Goal: Task Accomplishment & Management: Manage account settings

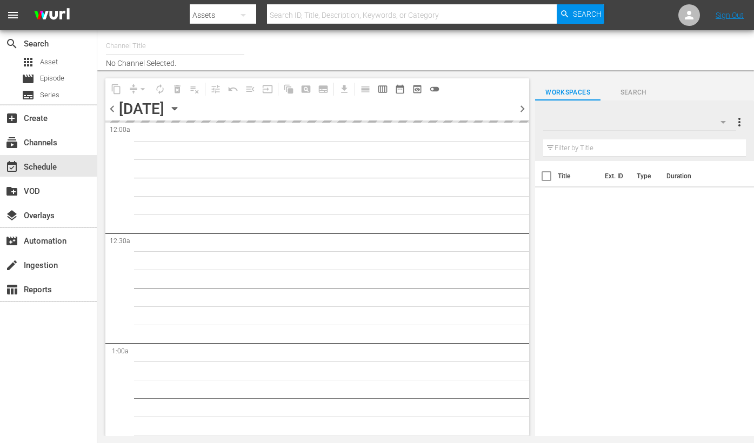
type input "Travelxp - FR (1157)"
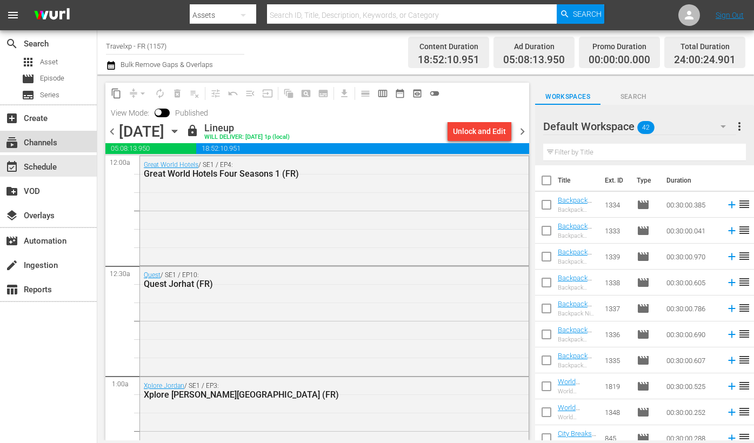
click at [57, 139] on div "subscriptions Channels" at bounding box center [30, 141] width 61 height 10
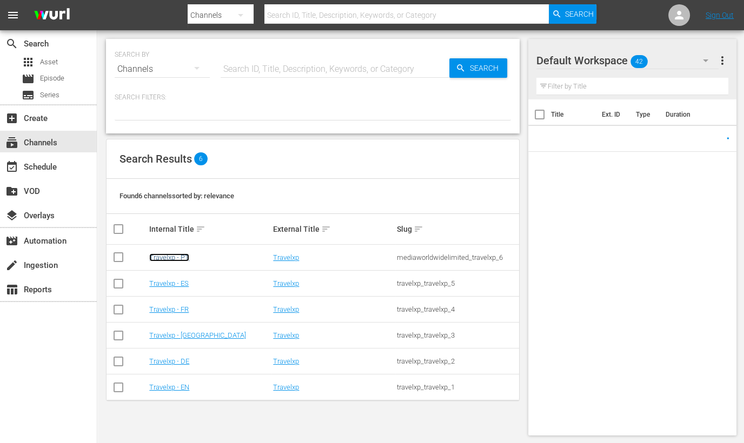
click at [181, 258] on link "Travelxp - PT" at bounding box center [169, 257] width 40 height 8
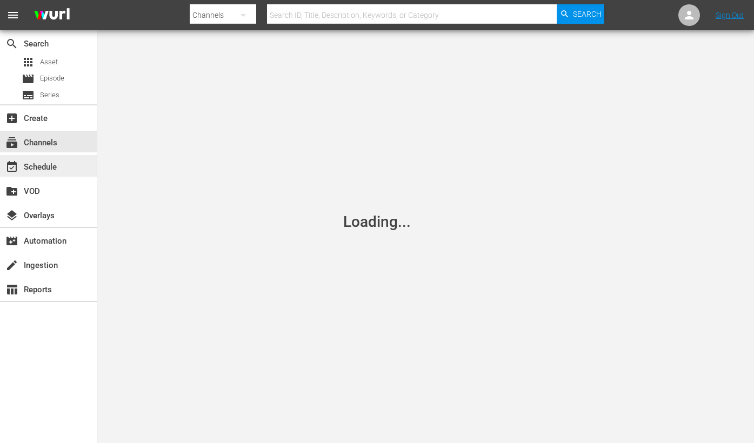
click at [77, 170] on div "event_available Schedule" at bounding box center [48, 166] width 97 height 22
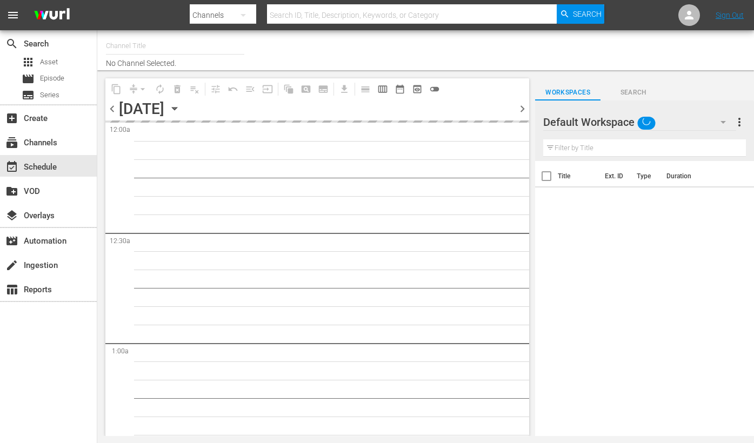
type input "Travelxp - PT (1639)"
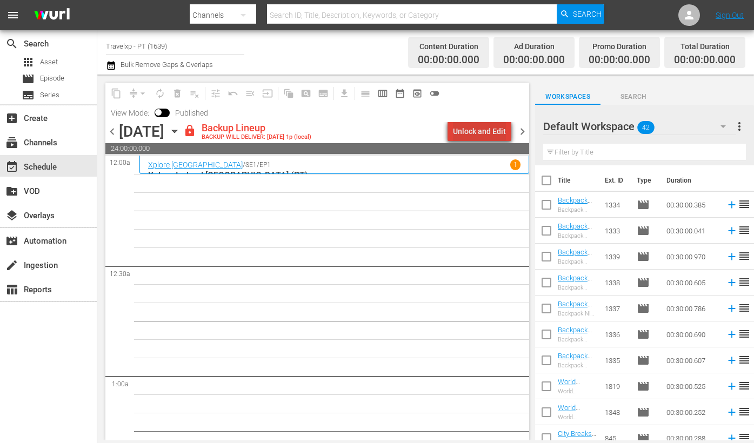
click at [495, 135] on div "Unlock and Edit" at bounding box center [479, 131] width 53 height 19
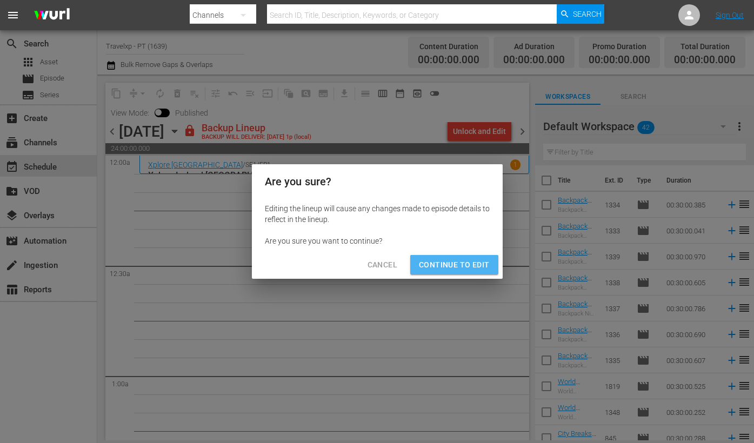
click at [463, 265] on span "Continue to Edit" at bounding box center [454, 265] width 70 height 14
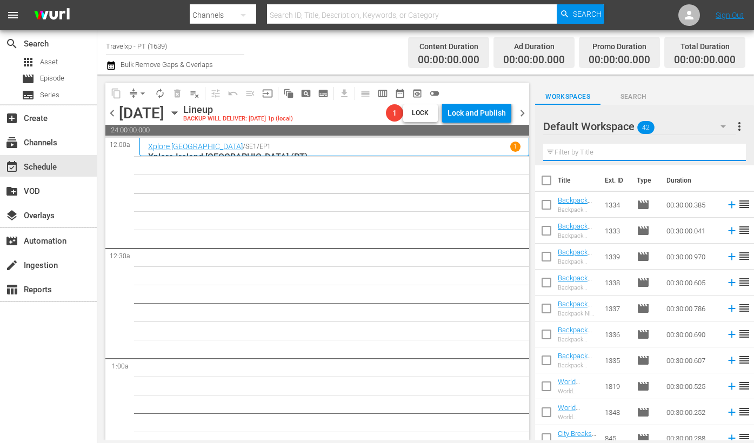
click at [635, 159] on input "text" at bounding box center [644, 152] width 203 height 17
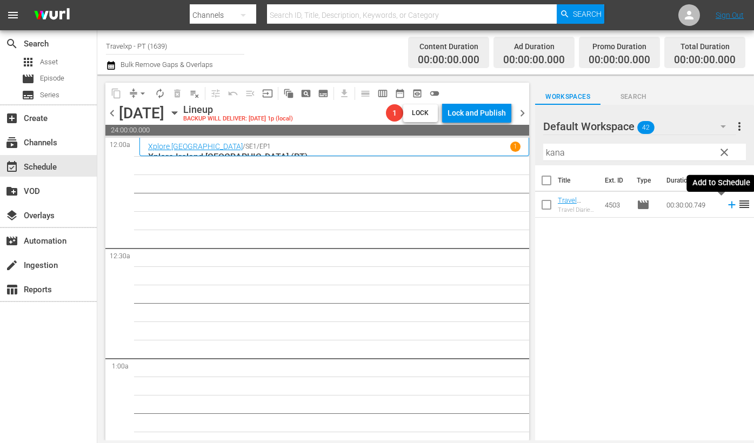
click at [726, 208] on icon at bounding box center [732, 205] width 12 height 12
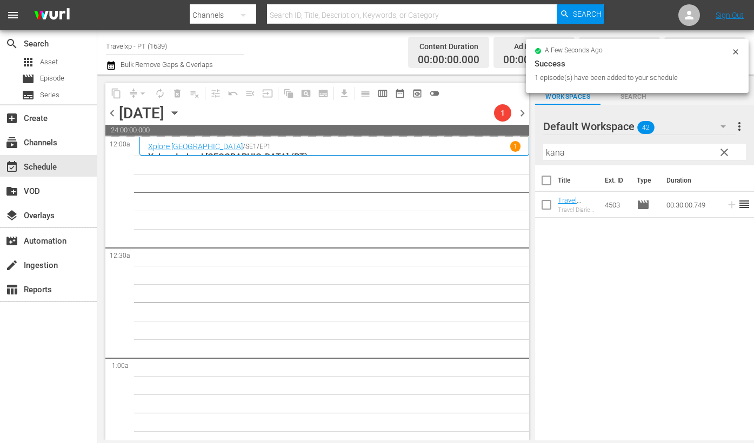
click at [562, 152] on input "kana" at bounding box center [644, 152] width 203 height 17
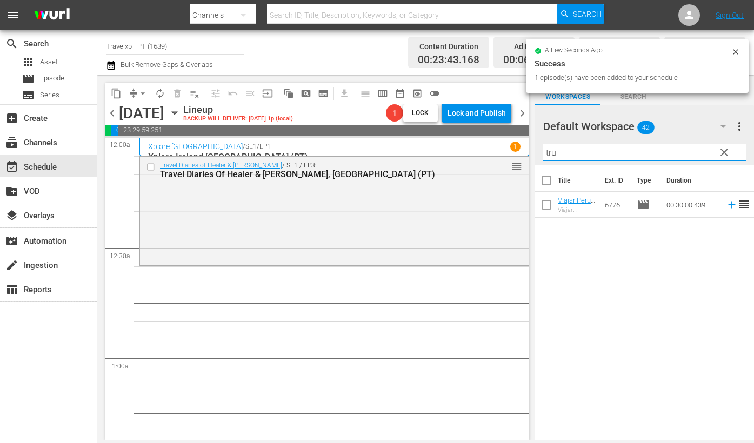
click at [728, 208] on icon at bounding box center [731, 205] width 7 height 7
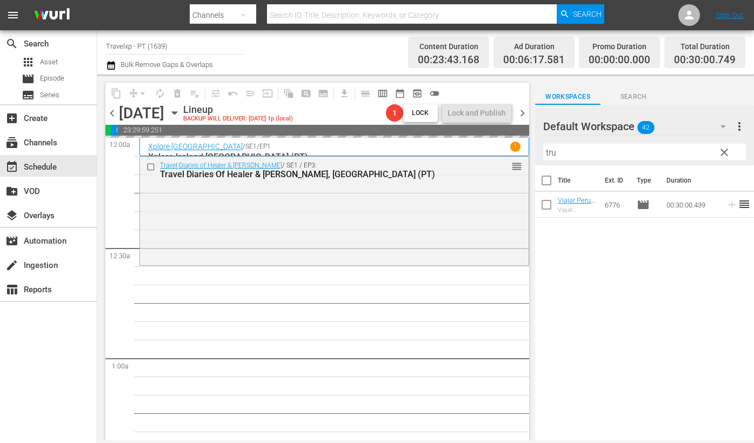
click at [552, 155] on input "tru" at bounding box center [644, 152] width 203 height 17
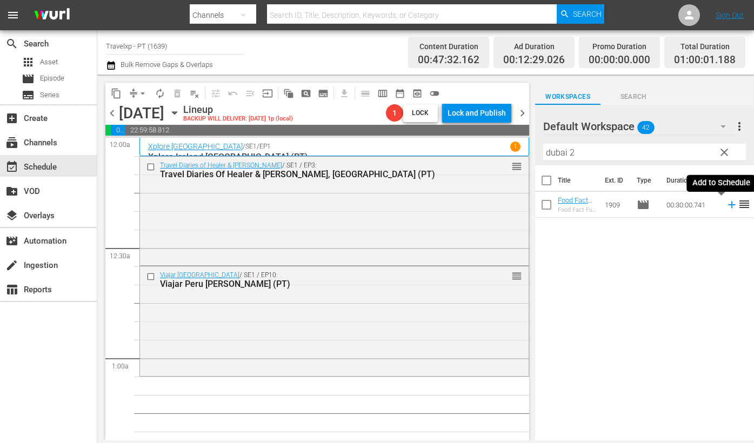
click at [726, 205] on icon at bounding box center [732, 205] width 12 height 12
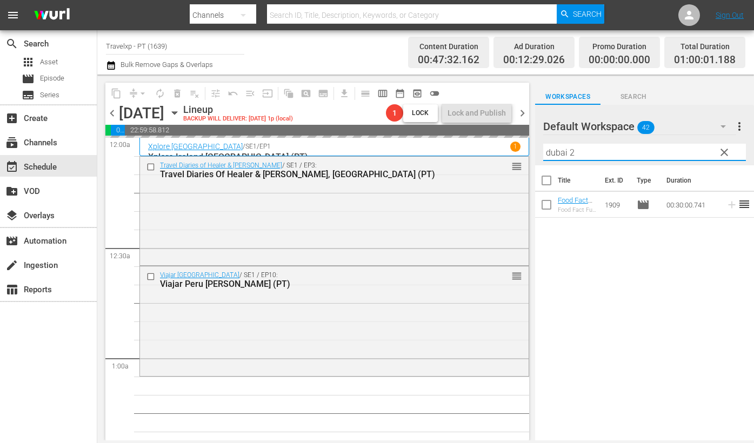
drag, startPoint x: 596, startPoint y: 153, endPoint x: 544, endPoint y: 152, distance: 52.4
click at [544, 152] on input "dubai 2" at bounding box center [644, 152] width 203 height 17
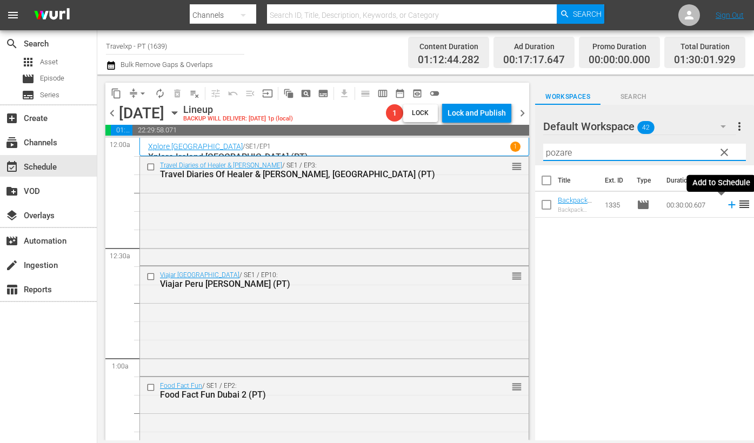
click at [726, 206] on icon at bounding box center [732, 205] width 12 height 12
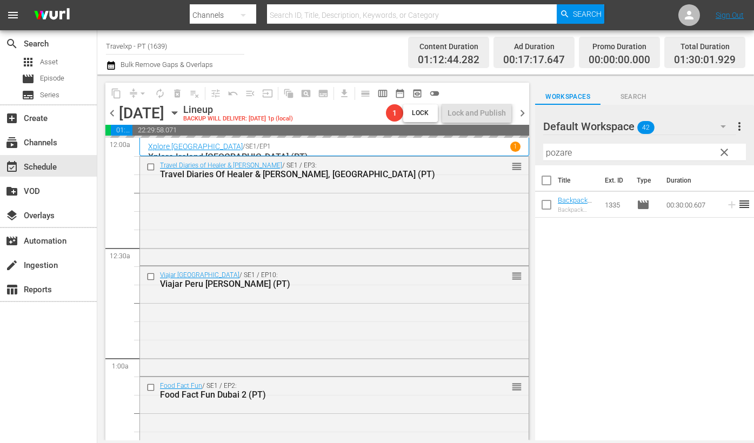
click at [557, 152] on input "pozare" at bounding box center [644, 152] width 203 height 17
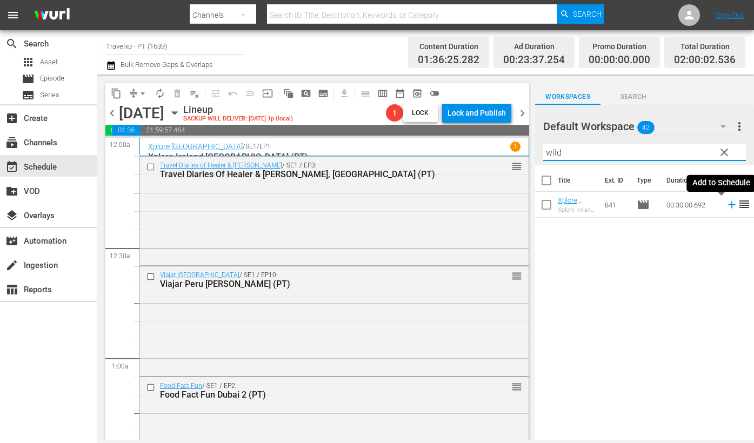
click at [726, 205] on icon at bounding box center [732, 205] width 12 height 12
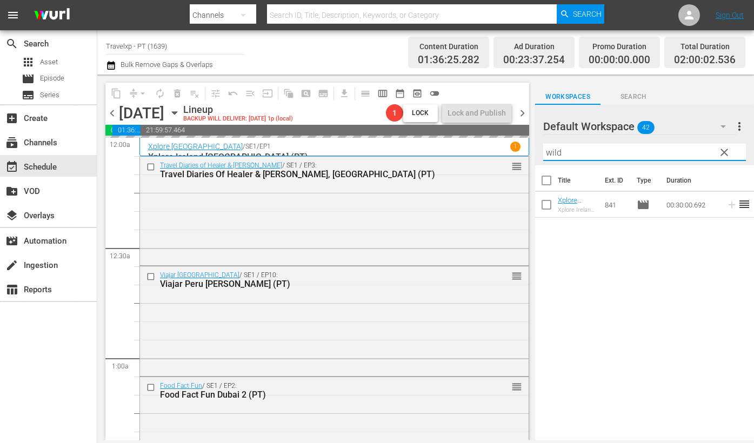
click at [556, 155] on input "wild" at bounding box center [644, 152] width 203 height 17
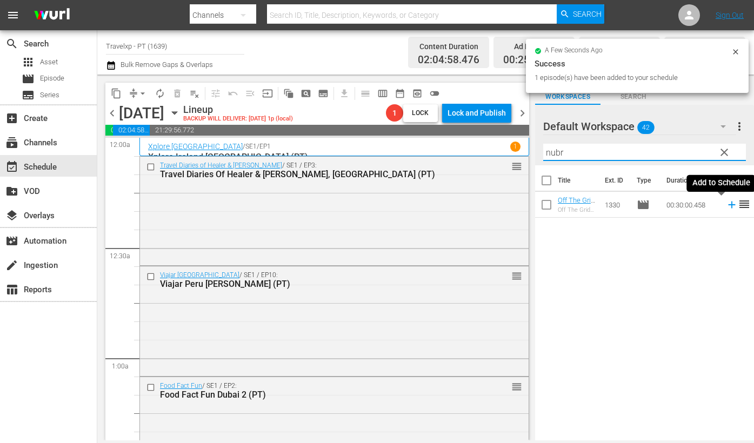
click at [728, 205] on icon at bounding box center [731, 205] width 7 height 7
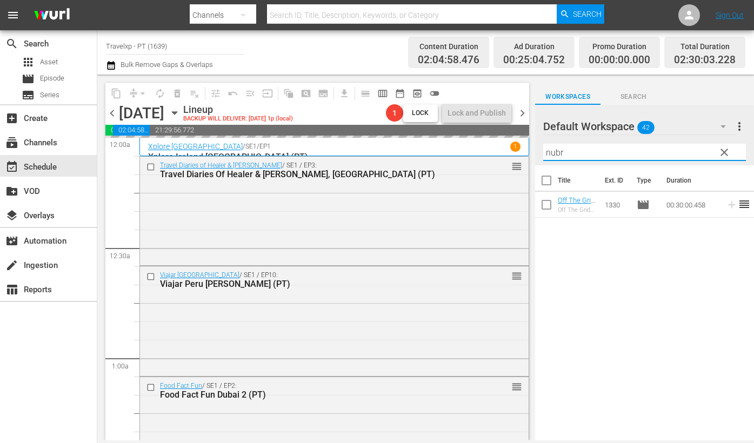
click at [557, 156] on input "nubr" at bounding box center [644, 152] width 203 height 17
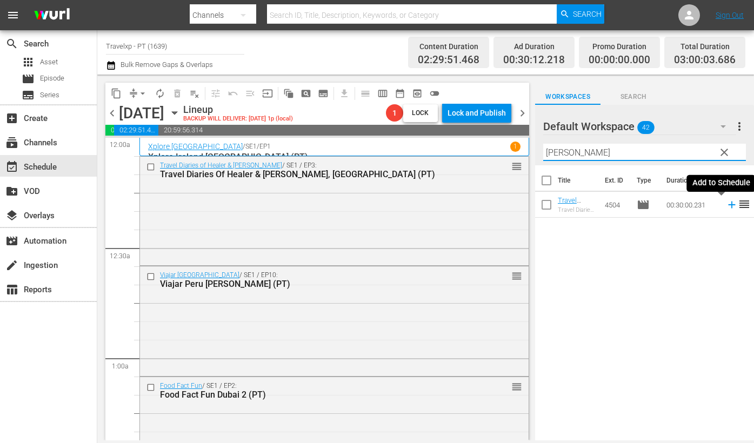
click at [726, 203] on icon at bounding box center [732, 205] width 12 height 12
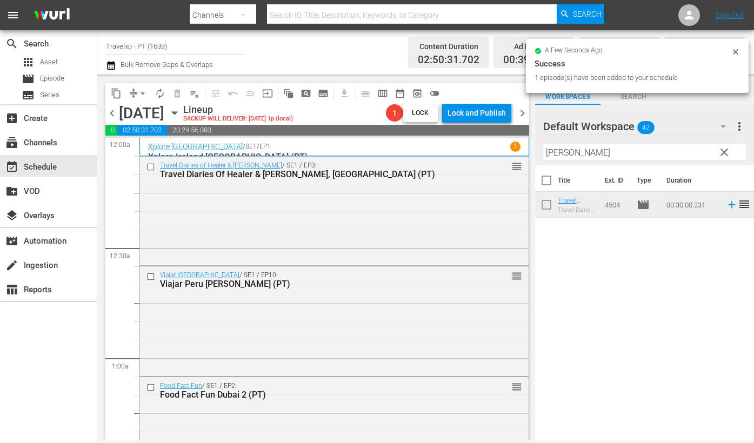
click at [553, 153] on input "[PERSON_NAME]" at bounding box center [644, 152] width 203 height 17
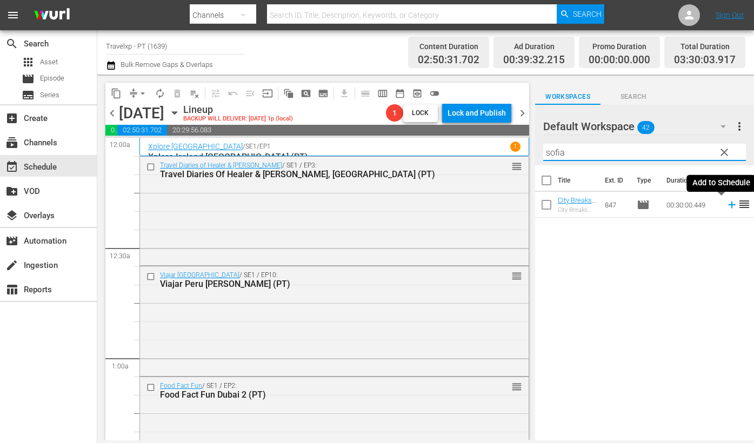
click at [726, 206] on icon at bounding box center [732, 205] width 12 height 12
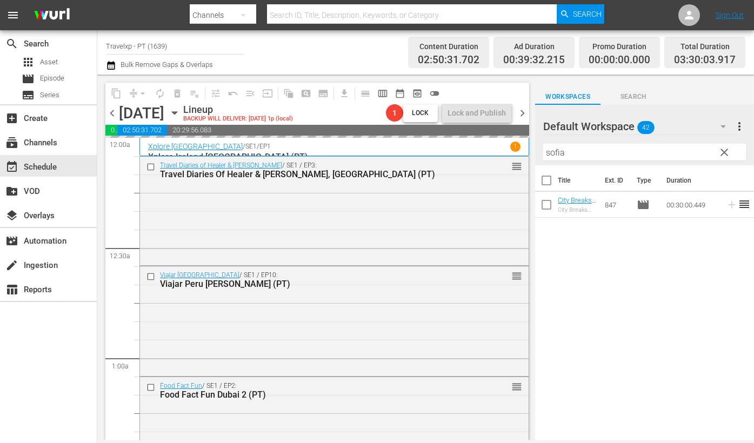
click at [555, 155] on input "sofia" at bounding box center [644, 152] width 203 height 17
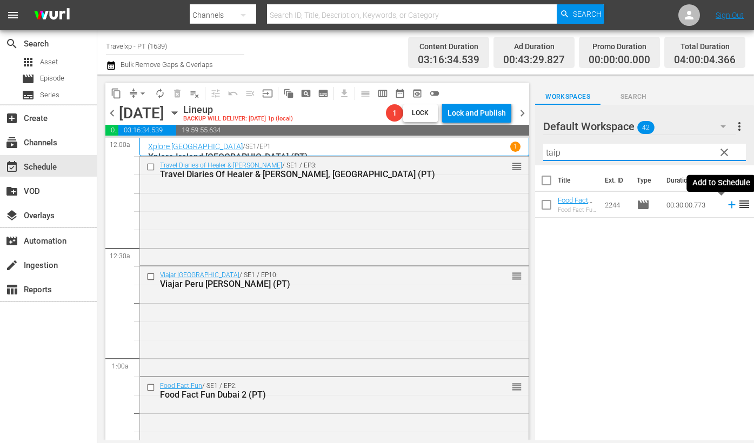
click at [728, 204] on icon at bounding box center [731, 205] width 7 height 7
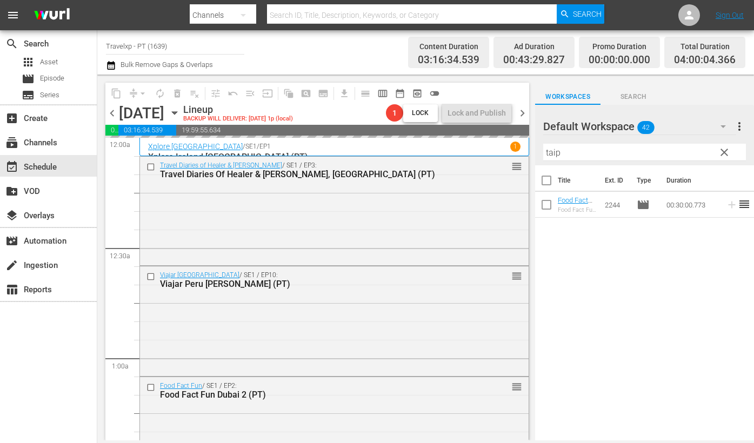
click at [547, 150] on input "taip" at bounding box center [644, 152] width 203 height 17
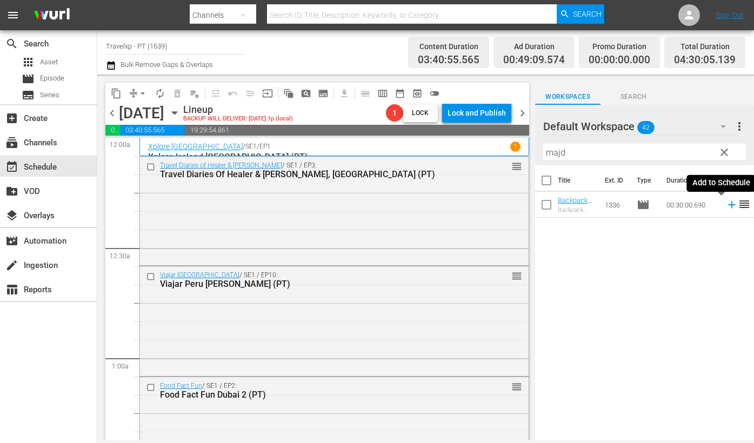
click at [728, 207] on icon at bounding box center [731, 205] width 7 height 7
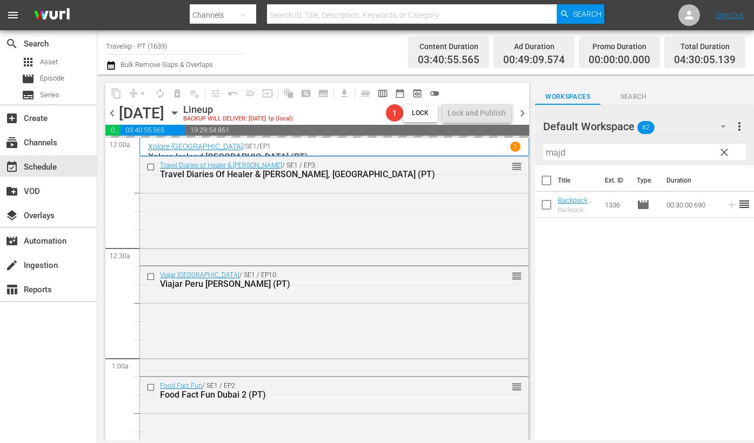
click at [558, 154] on input "majd" at bounding box center [644, 152] width 203 height 17
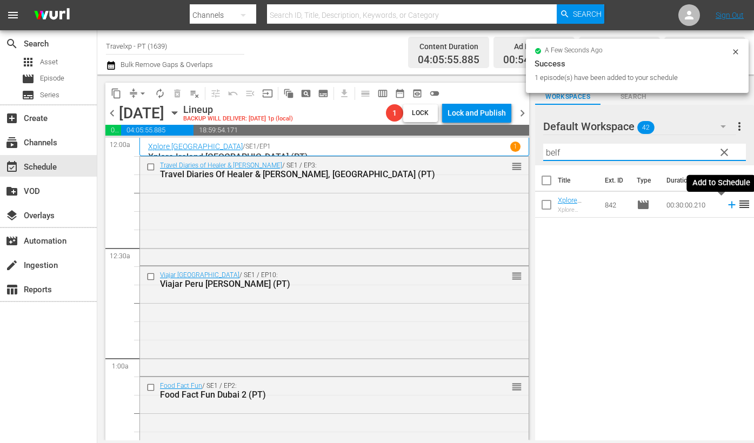
click at [728, 205] on icon at bounding box center [731, 205] width 7 height 7
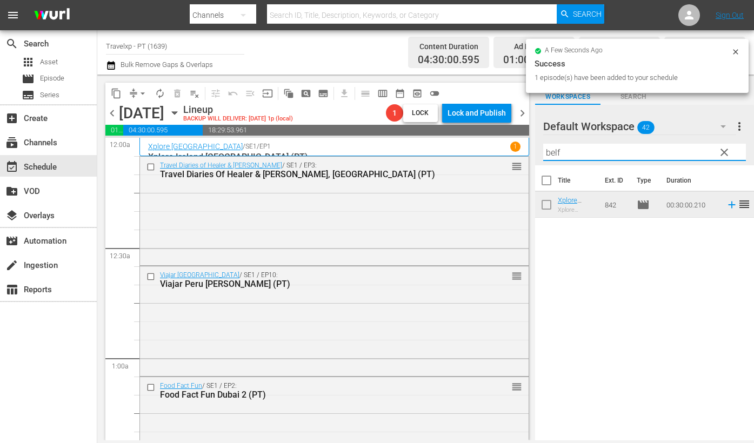
click at [553, 152] on input "belf" at bounding box center [644, 152] width 203 height 17
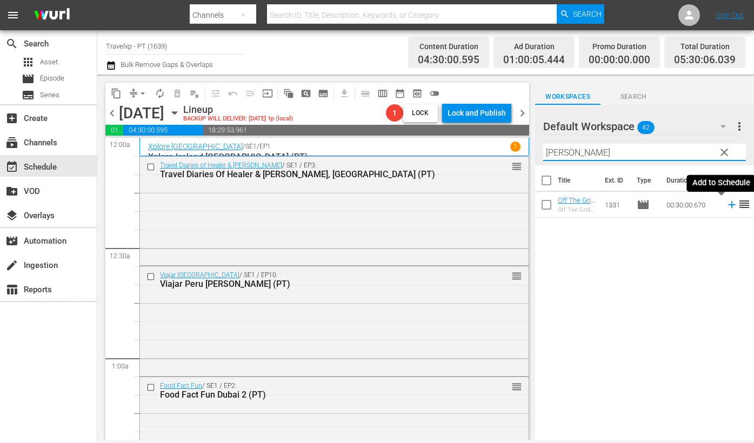
click at [728, 208] on icon at bounding box center [731, 205] width 7 height 7
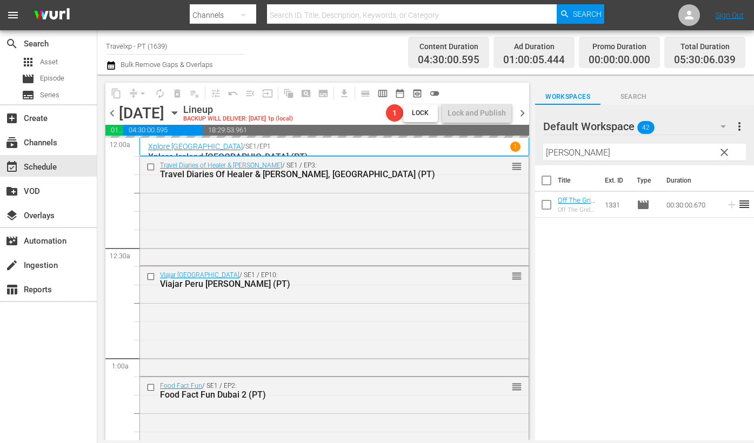
click at [547, 152] on input "[PERSON_NAME]" at bounding box center [644, 152] width 203 height 17
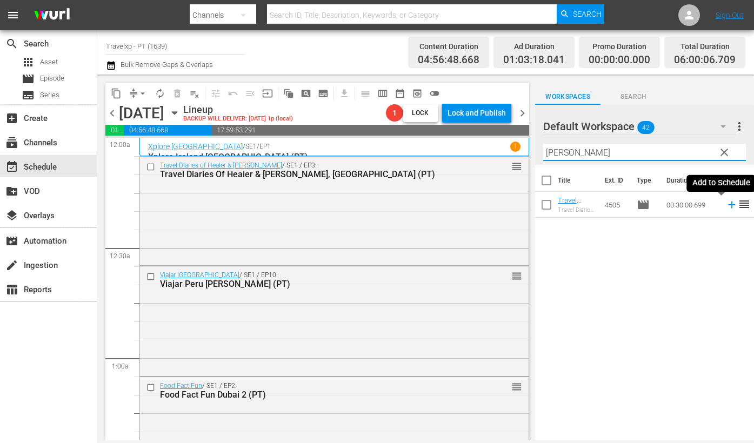
click at [726, 205] on icon at bounding box center [732, 205] width 12 height 12
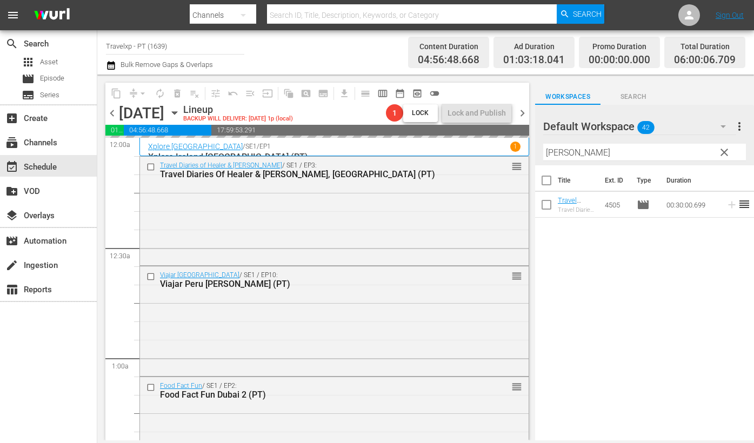
click at [549, 152] on input "[PERSON_NAME]" at bounding box center [644, 152] width 203 height 17
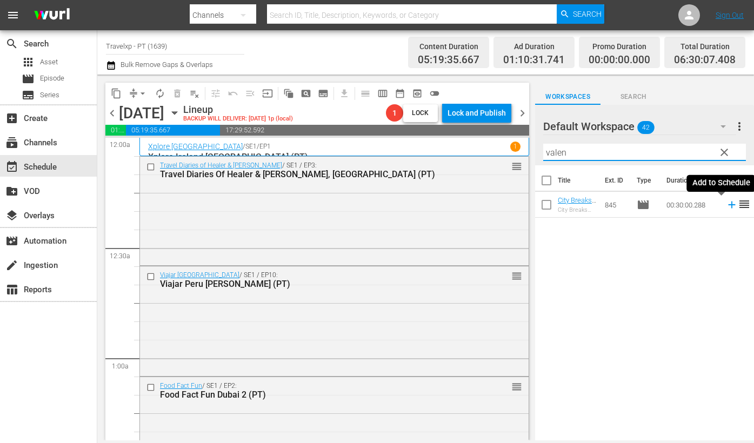
click at [726, 206] on icon at bounding box center [732, 205] width 12 height 12
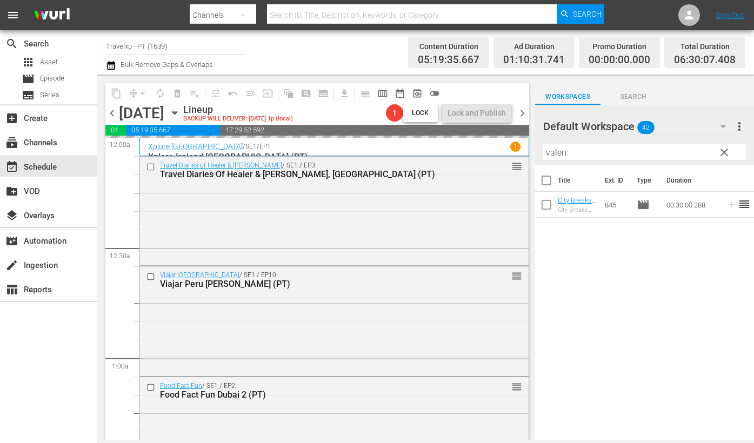
click at [554, 152] on input "valen" at bounding box center [644, 152] width 203 height 17
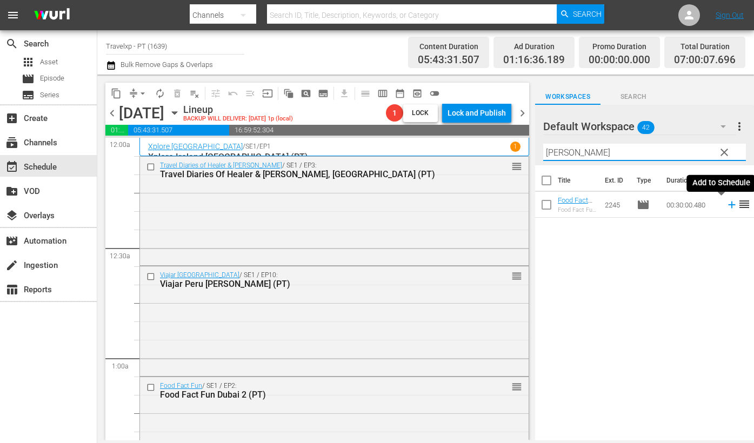
drag, startPoint x: 722, startPoint y: 205, endPoint x: 693, endPoint y: 186, distance: 33.6
click at [728, 205] on icon at bounding box center [731, 205] width 7 height 7
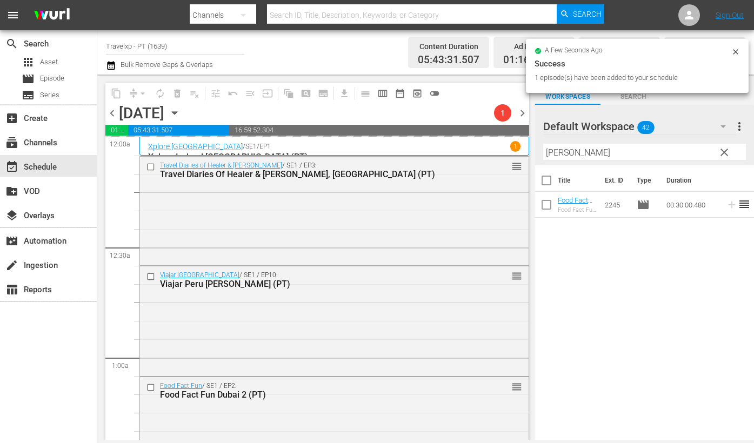
click at [552, 148] on input "[PERSON_NAME]" at bounding box center [644, 152] width 203 height 17
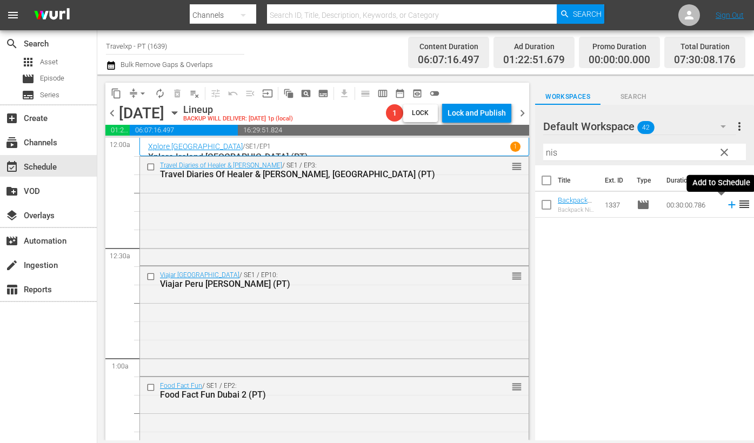
click at [726, 207] on icon at bounding box center [732, 205] width 12 height 12
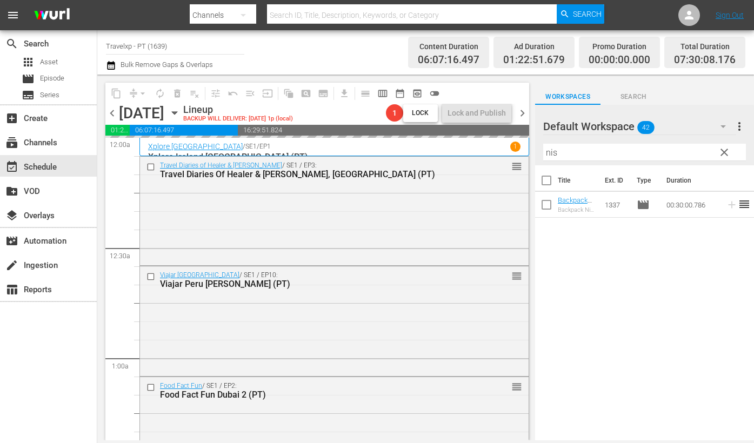
click at [553, 153] on input "nis" at bounding box center [644, 152] width 203 height 17
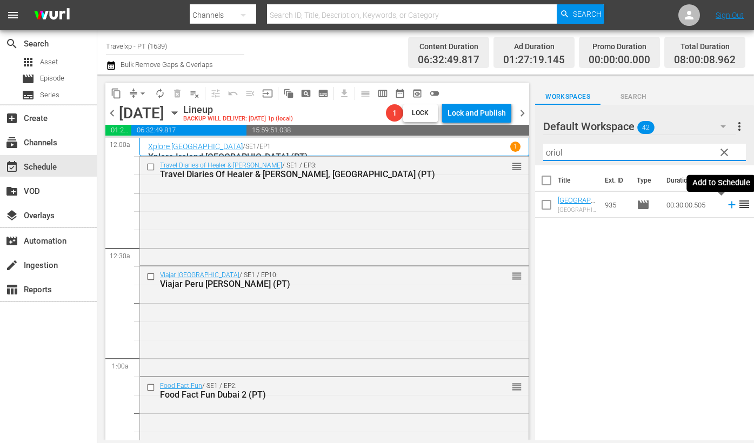
click at [726, 205] on icon at bounding box center [732, 205] width 12 height 12
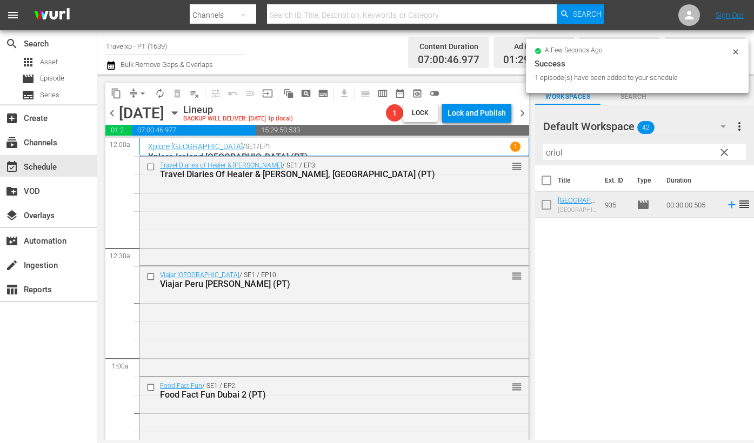
click at [552, 155] on input "oriol" at bounding box center [644, 152] width 203 height 17
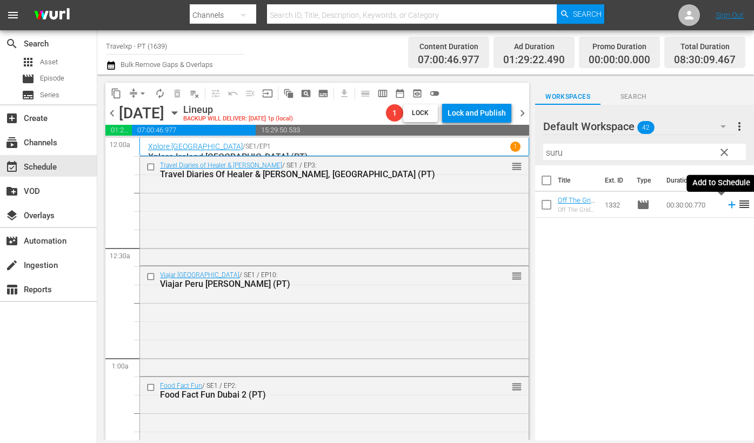
click at [728, 205] on icon at bounding box center [731, 205] width 7 height 7
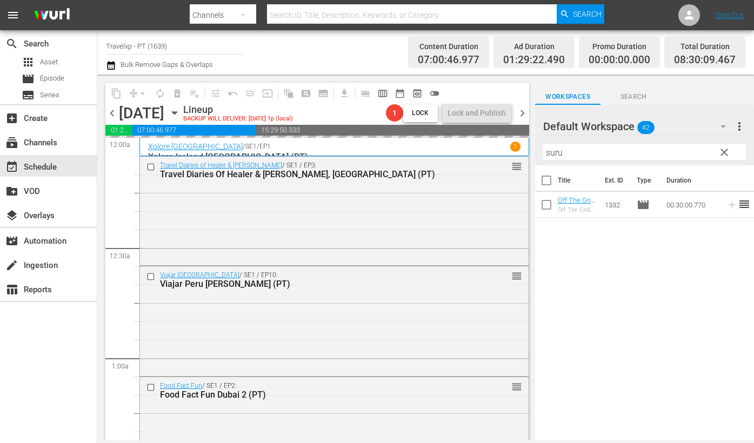
click at [557, 152] on input "suru" at bounding box center [644, 152] width 203 height 17
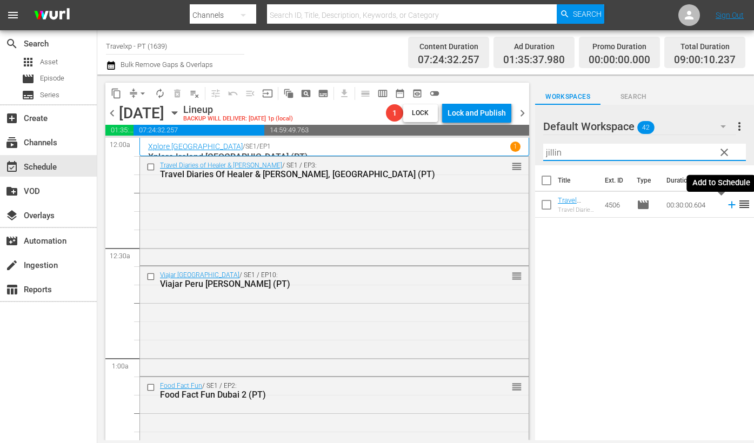
click at [726, 208] on icon at bounding box center [732, 205] width 12 height 12
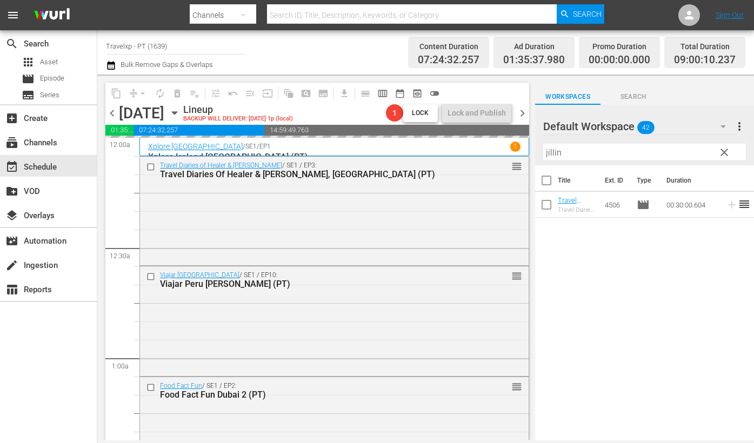
click at [554, 152] on input "jillin" at bounding box center [644, 152] width 203 height 17
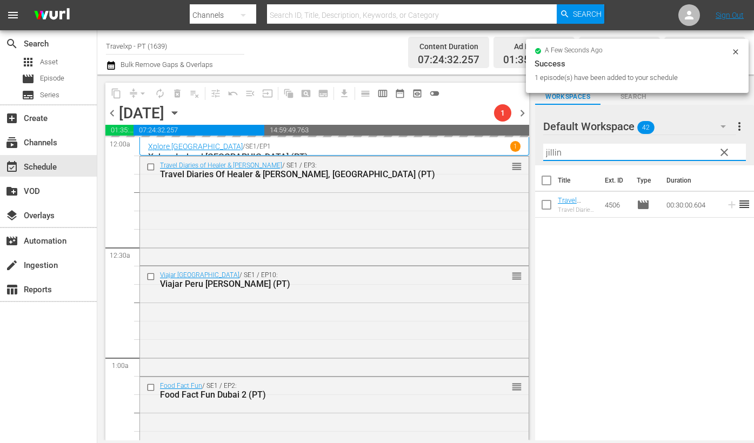
click at [554, 152] on input "jillin" at bounding box center [644, 152] width 203 height 17
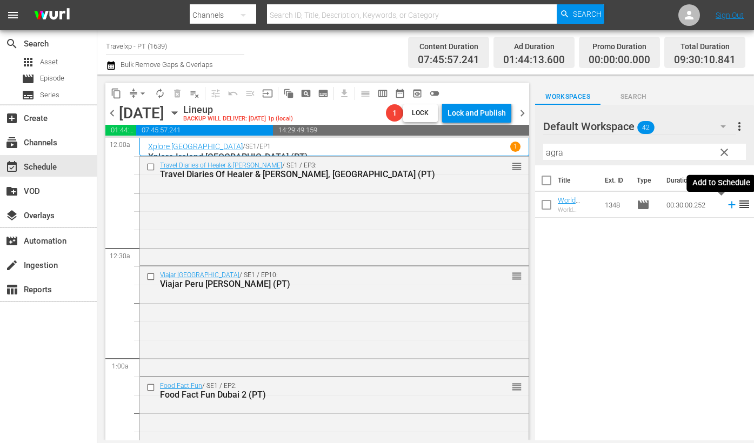
click at [728, 205] on icon at bounding box center [731, 205] width 7 height 7
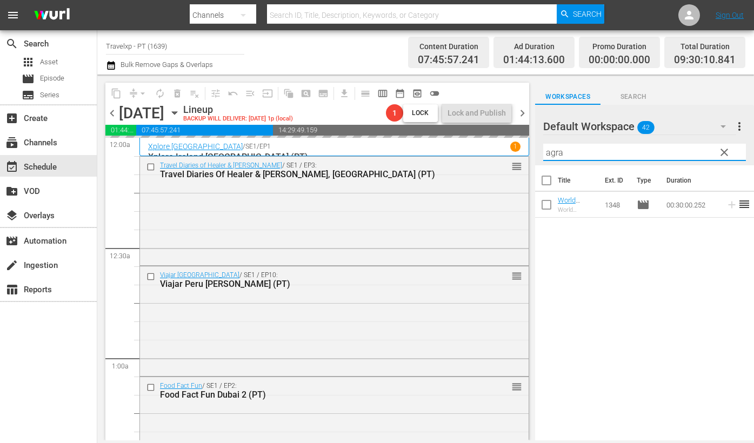
click at [552, 152] on input "agra" at bounding box center [644, 152] width 203 height 17
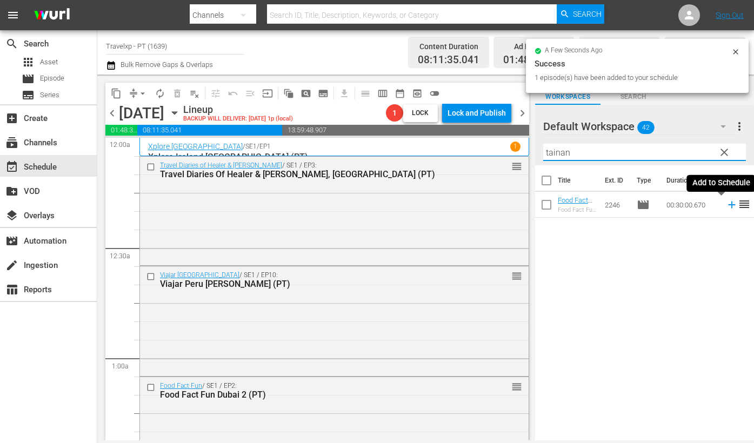
click at [728, 206] on icon at bounding box center [731, 205] width 7 height 7
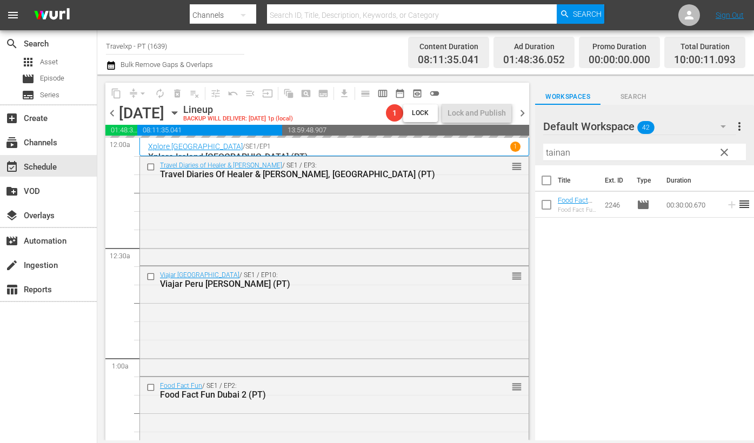
click at [564, 153] on input "tainan" at bounding box center [644, 152] width 203 height 17
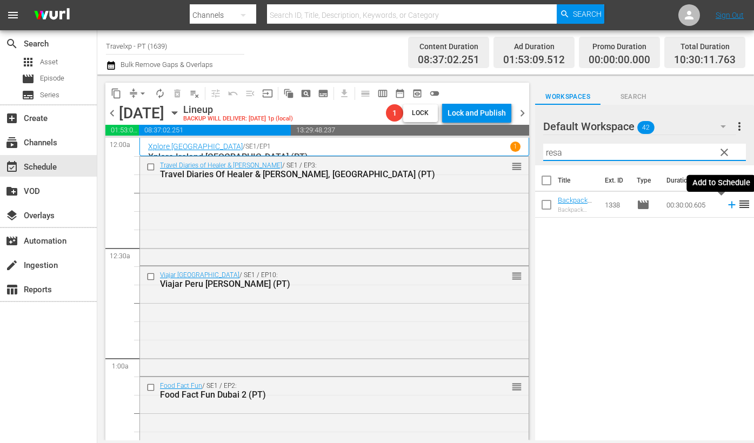
click at [728, 204] on icon at bounding box center [731, 205] width 7 height 7
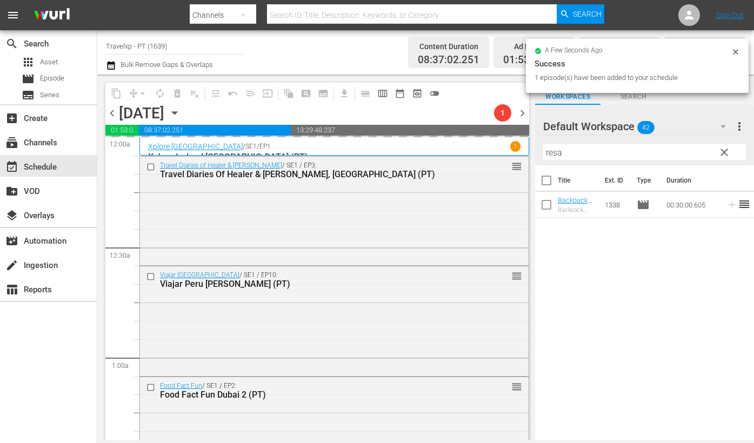
click at [556, 153] on input "resa" at bounding box center [644, 152] width 203 height 17
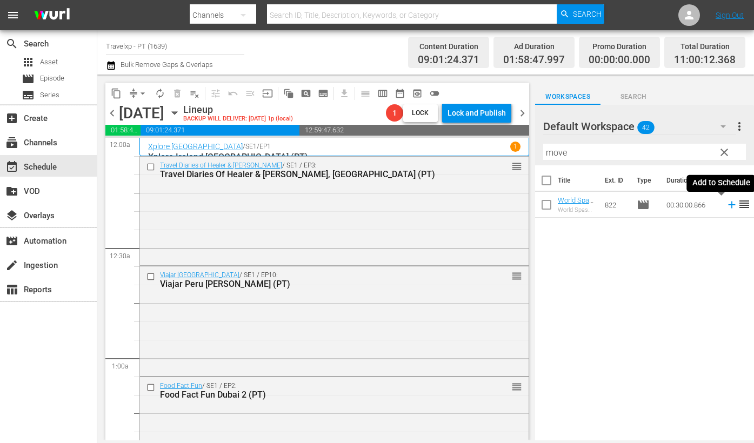
click at [726, 204] on icon at bounding box center [732, 205] width 12 height 12
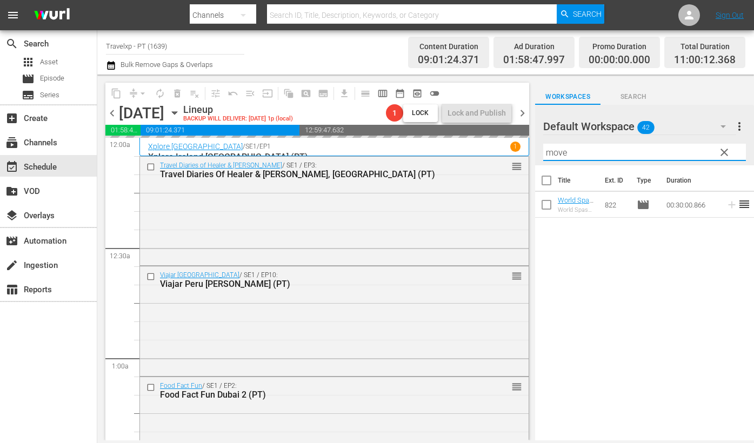
click at [555, 154] on input "move" at bounding box center [644, 152] width 203 height 17
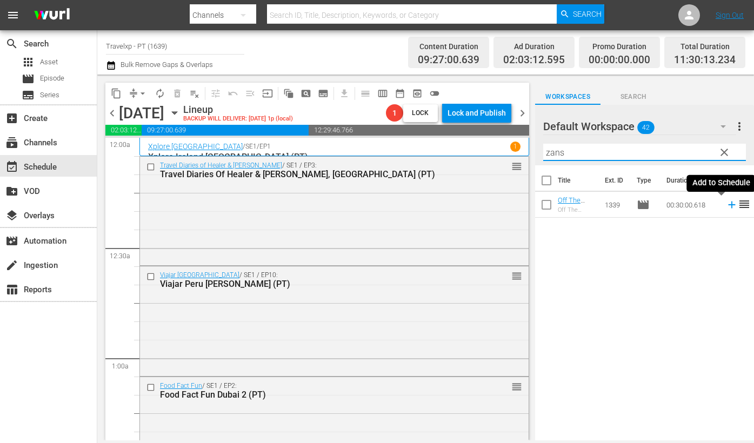
click at [728, 204] on icon at bounding box center [731, 205] width 7 height 7
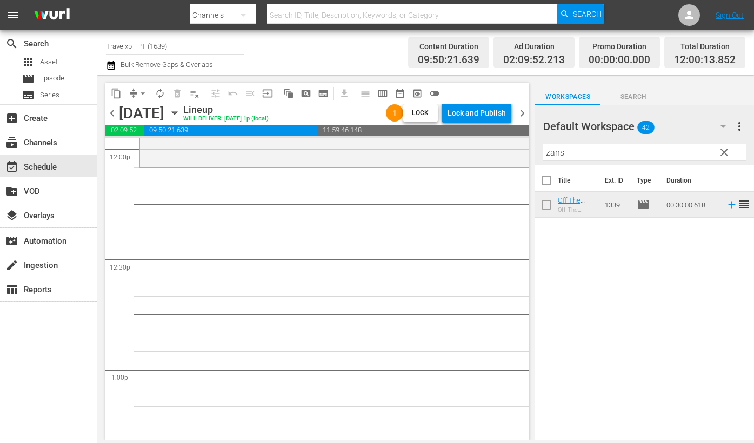
scroll to position [2500, 0]
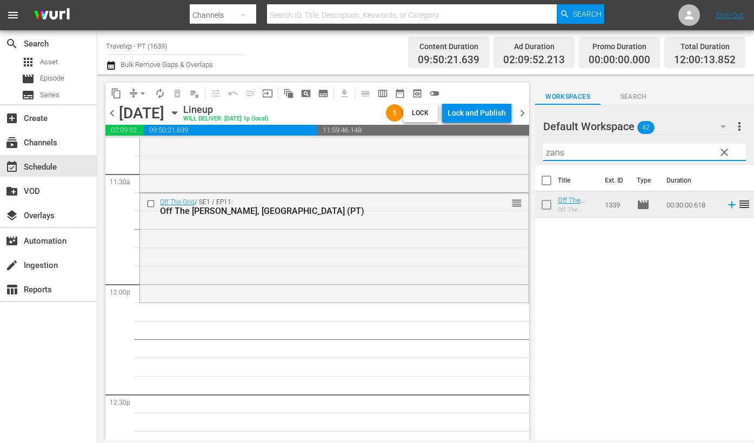
click at [556, 150] on input "zans" at bounding box center [644, 152] width 203 height 17
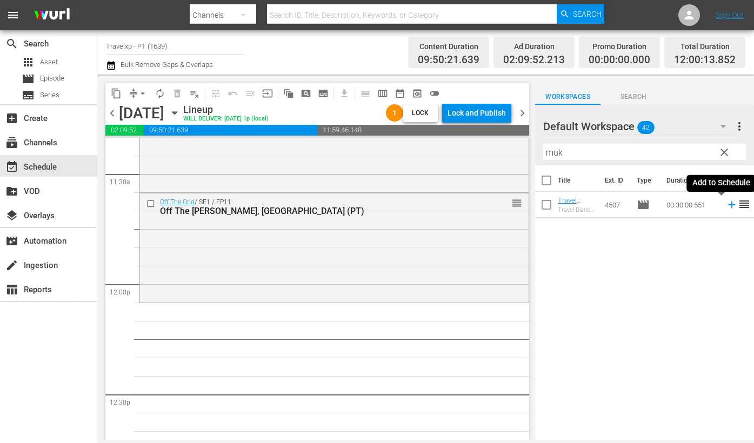
click at [726, 208] on icon at bounding box center [732, 205] width 12 height 12
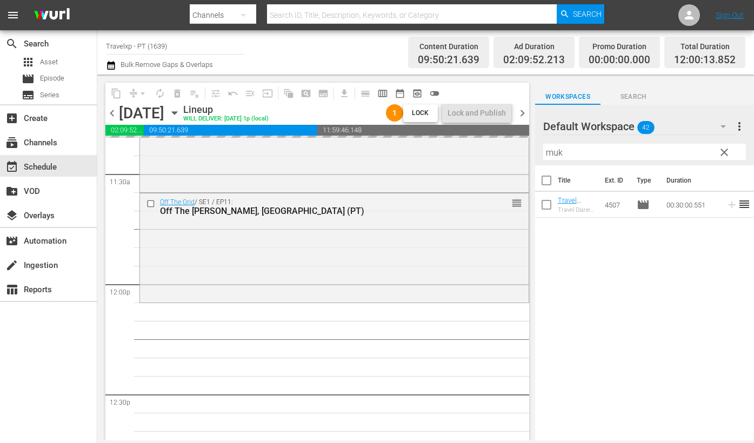
click at [557, 154] on input "muk" at bounding box center [644, 152] width 203 height 17
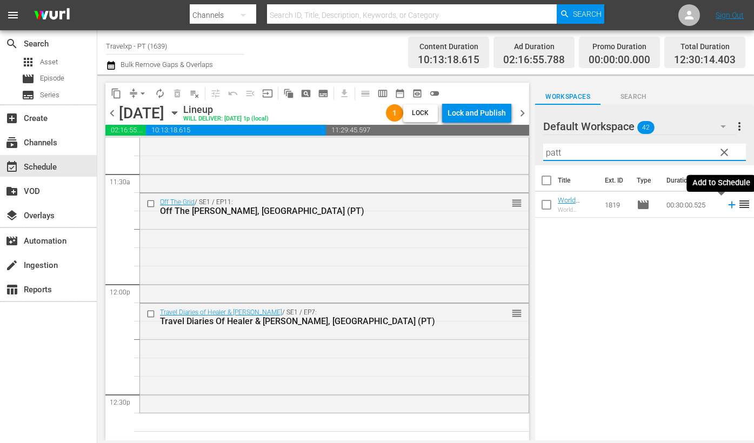
click at [728, 204] on icon at bounding box center [731, 205] width 7 height 7
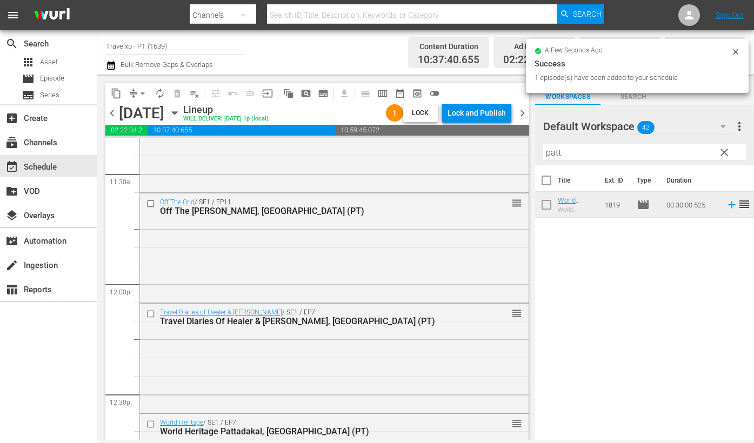
click at [549, 149] on input "patt" at bounding box center [644, 152] width 203 height 17
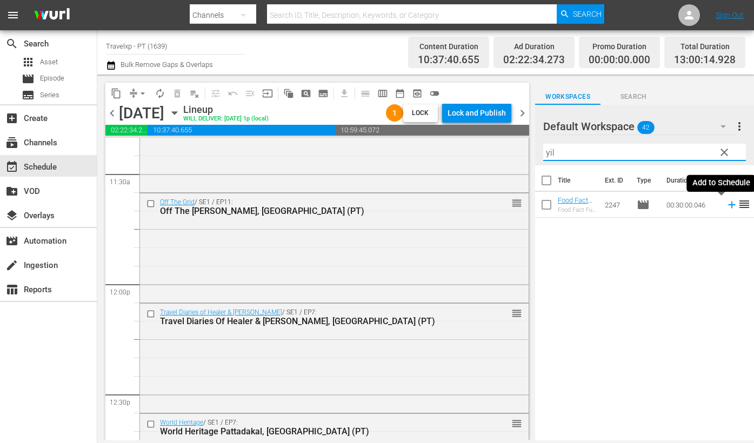
click at [728, 205] on icon at bounding box center [731, 205] width 7 height 7
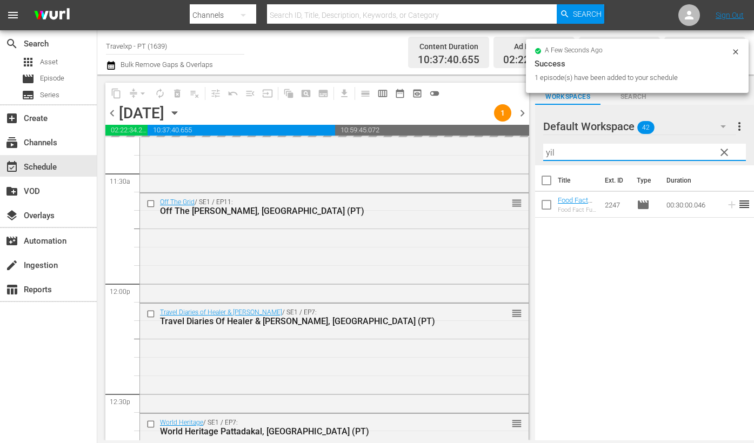
click at [551, 152] on input "yil" at bounding box center [644, 152] width 203 height 17
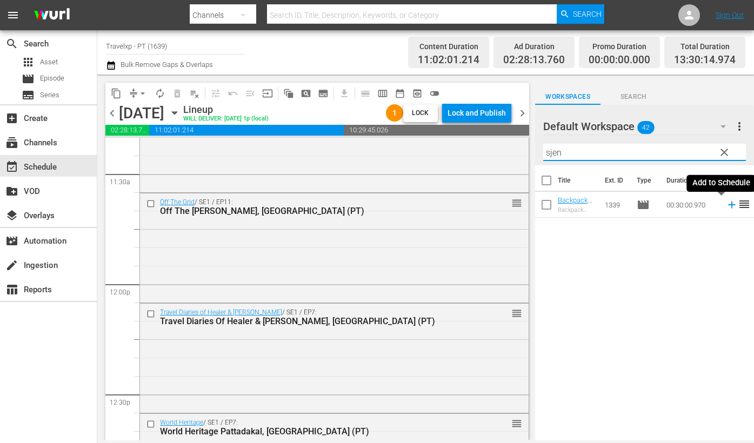
click at [726, 206] on icon at bounding box center [732, 205] width 12 height 12
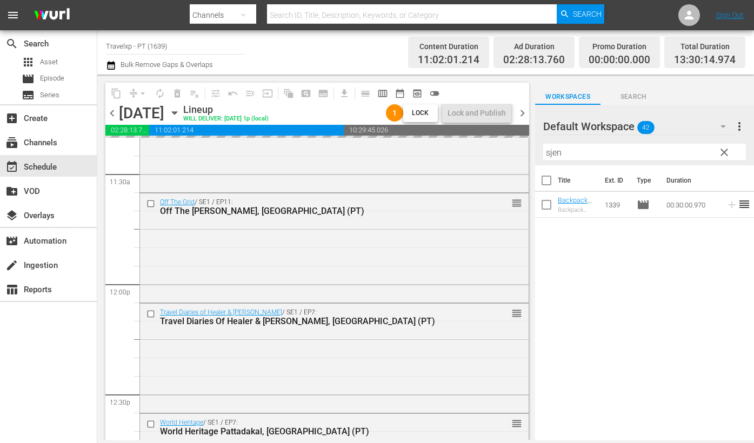
click at [551, 156] on input "sjen" at bounding box center [644, 152] width 203 height 17
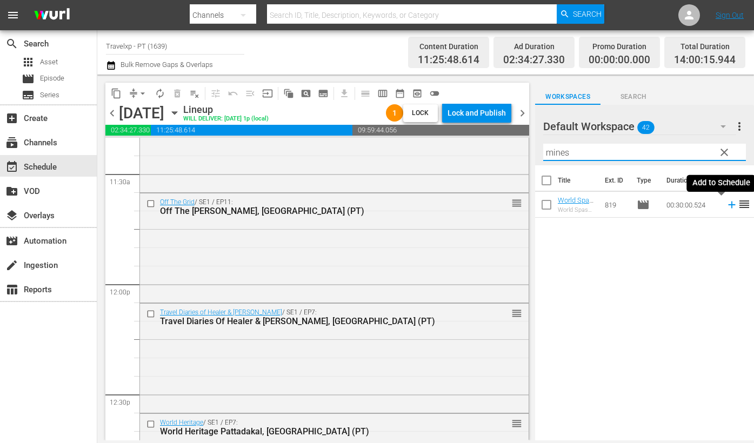
drag, startPoint x: 722, startPoint y: 204, endPoint x: 607, endPoint y: 158, distance: 123.6
click at [726, 204] on icon at bounding box center [732, 205] width 12 height 12
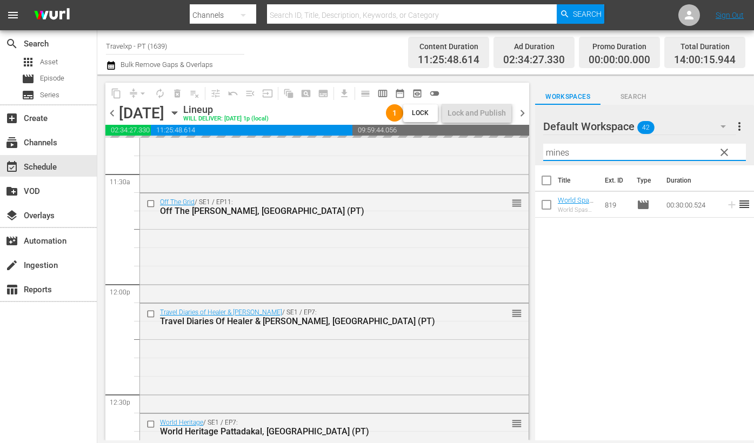
click at [558, 155] on input "mines" at bounding box center [644, 152] width 203 height 17
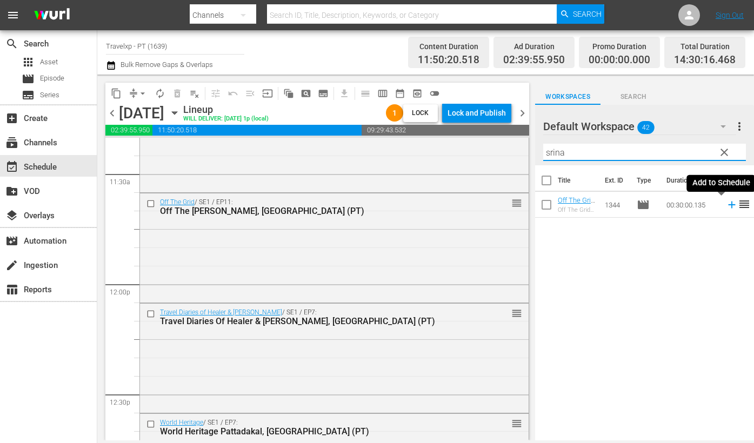
click at [726, 204] on icon at bounding box center [732, 205] width 12 height 12
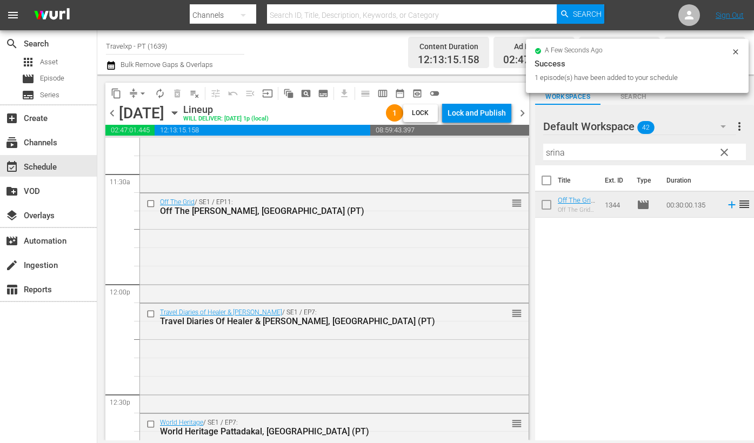
click at [546, 148] on input "srina" at bounding box center [644, 152] width 203 height 17
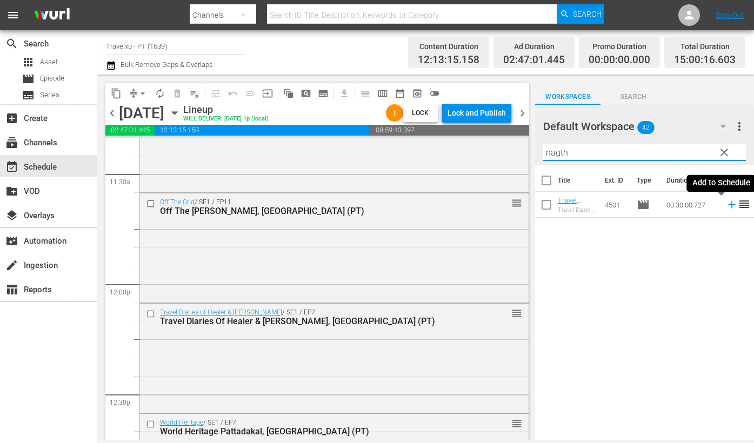
click at [728, 204] on icon at bounding box center [731, 205] width 7 height 7
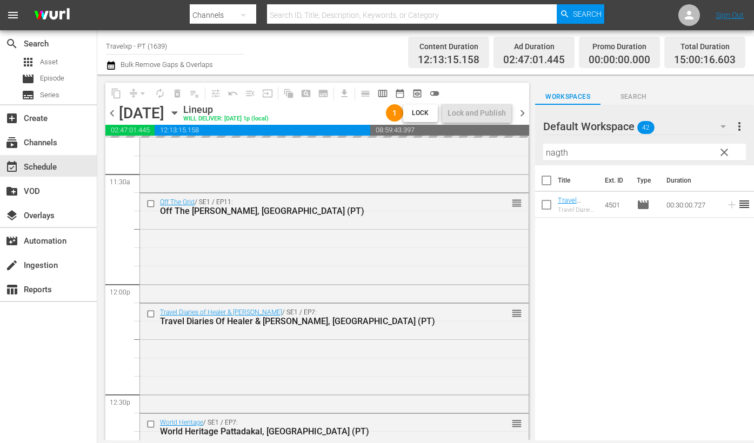
click at [562, 154] on input "nagth" at bounding box center [644, 152] width 203 height 17
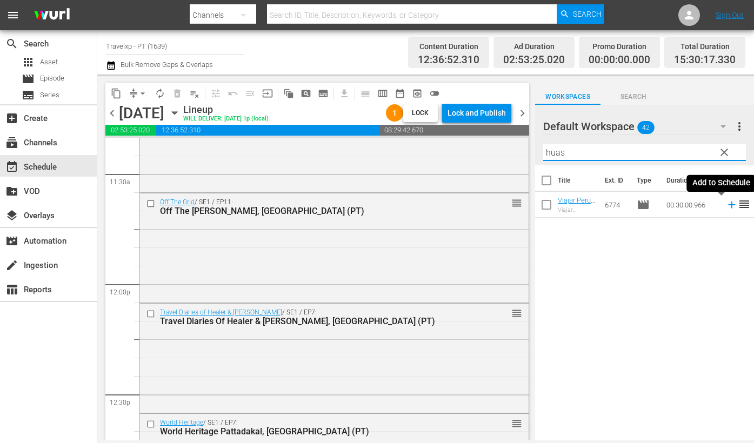
click at [728, 206] on icon at bounding box center [731, 205] width 7 height 7
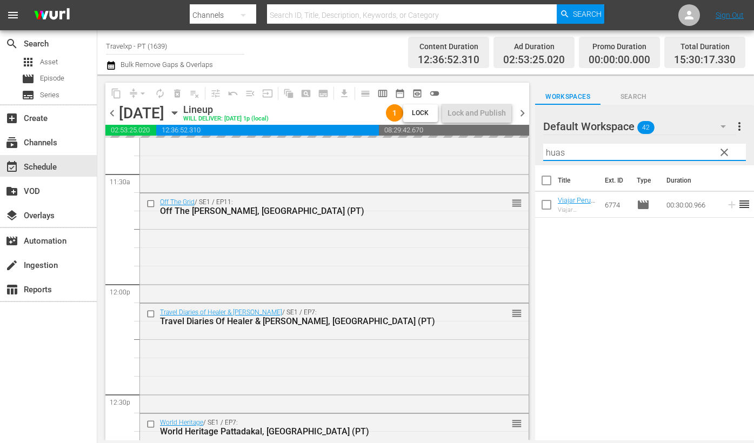
click at [548, 150] on input "huas" at bounding box center [644, 152] width 203 height 17
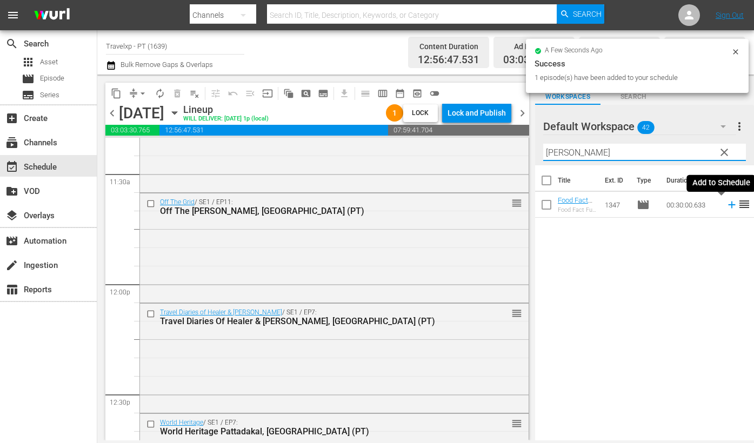
click at [726, 205] on icon at bounding box center [732, 205] width 12 height 12
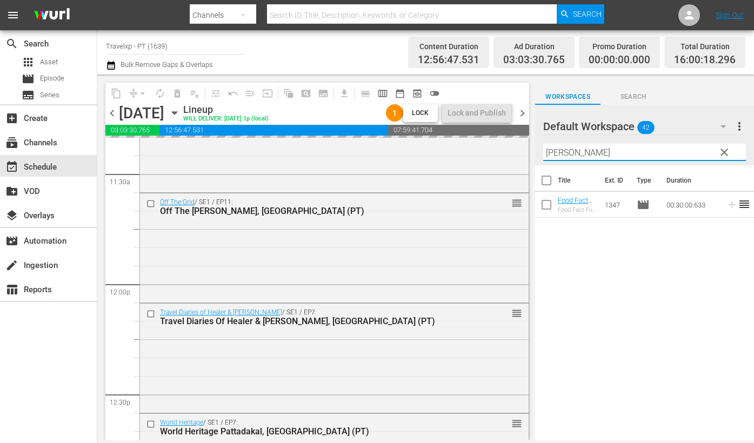
click at [551, 148] on input "[PERSON_NAME]" at bounding box center [644, 152] width 203 height 17
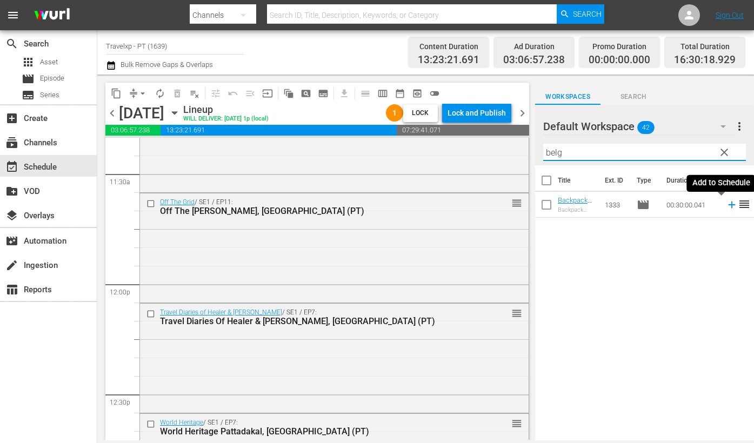
click at [728, 205] on icon at bounding box center [731, 205] width 7 height 7
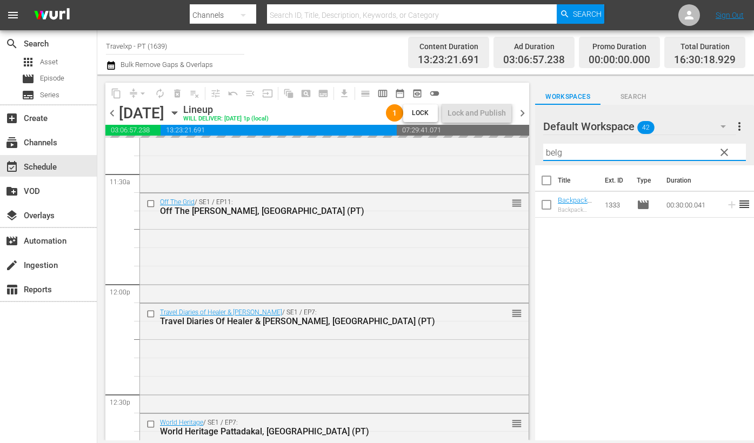
click at [550, 149] on input "belg" at bounding box center [644, 152] width 203 height 17
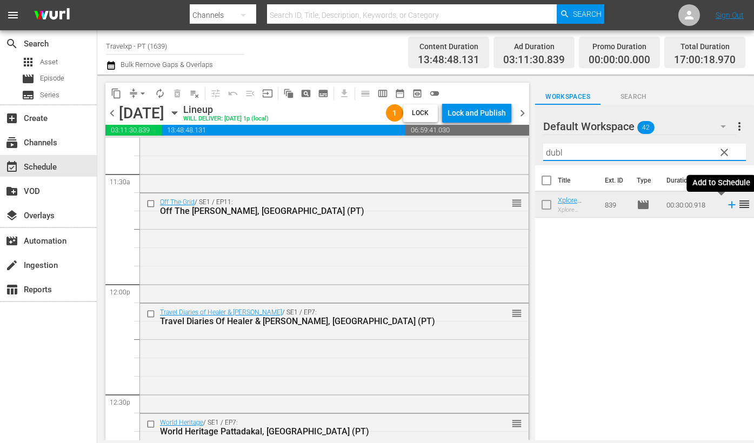
click at [726, 203] on icon at bounding box center [732, 205] width 12 height 12
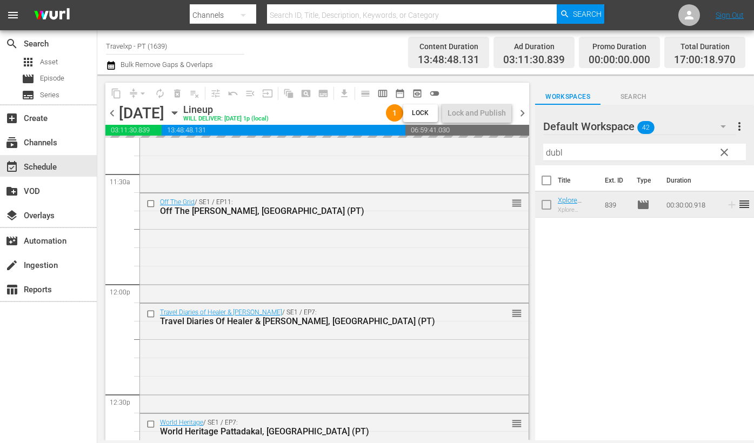
click at [553, 151] on input "dubl" at bounding box center [644, 152] width 203 height 17
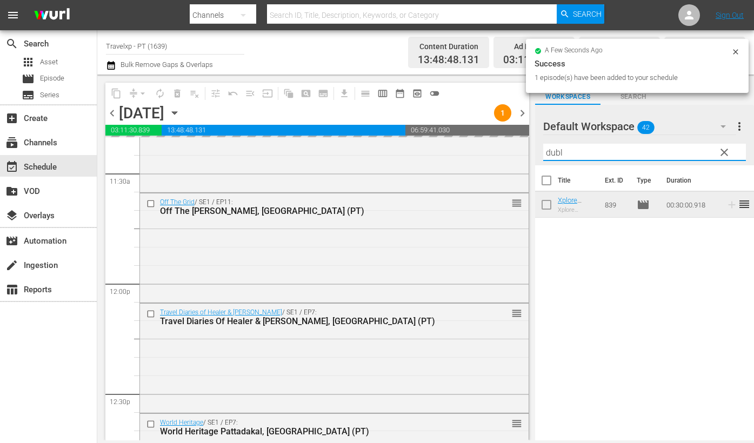
click at [553, 151] on input "dubl" at bounding box center [644, 152] width 203 height 17
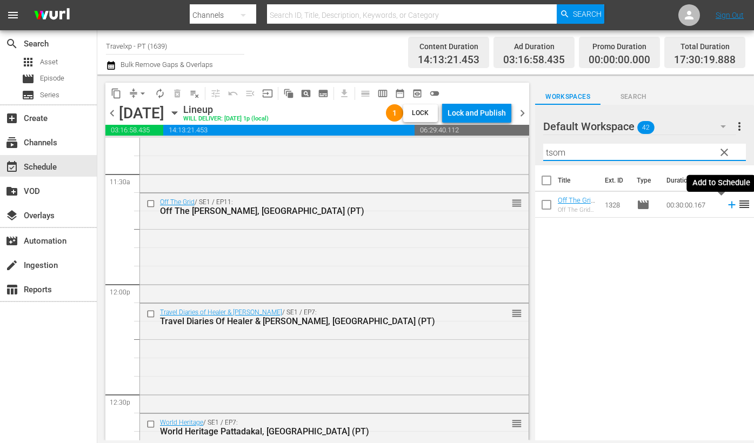
click at [726, 208] on icon at bounding box center [732, 205] width 12 height 12
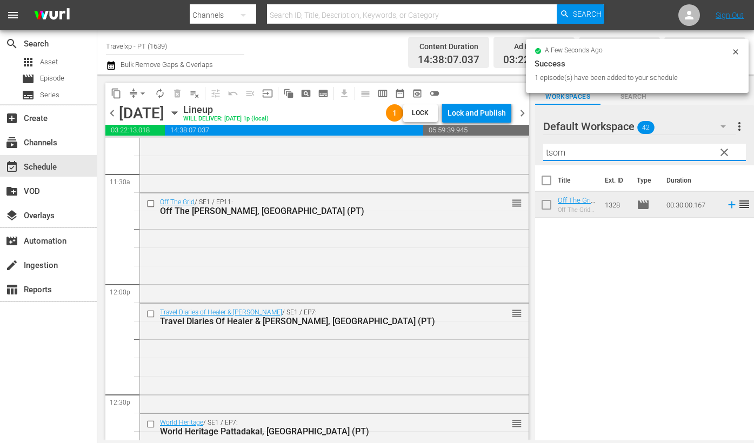
click at [558, 150] on input "tsom" at bounding box center [644, 152] width 203 height 17
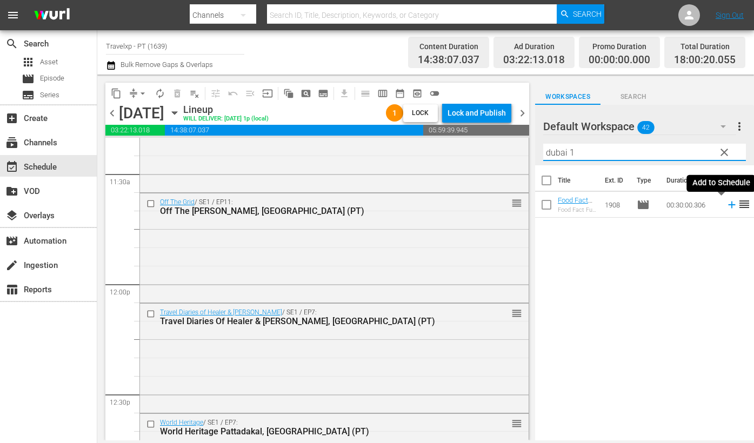
click at [726, 206] on icon at bounding box center [732, 205] width 12 height 12
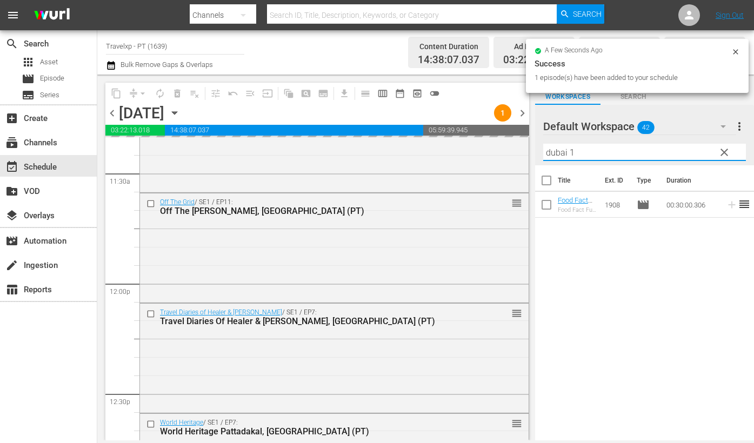
drag, startPoint x: 593, startPoint y: 151, endPoint x: 533, endPoint y: 148, distance: 59.6
click at [533, 148] on div "content_copy compress arrow_drop_down autorenew_outlined delete_forever_outline…" at bounding box center [425, 258] width 657 height 366
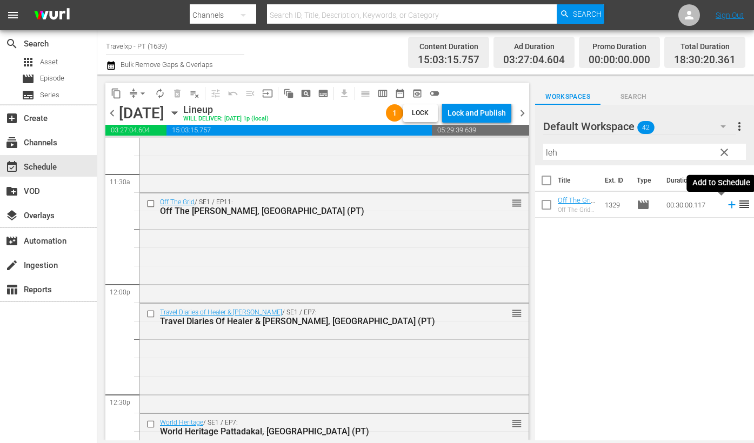
click at [728, 204] on icon at bounding box center [731, 205] width 7 height 7
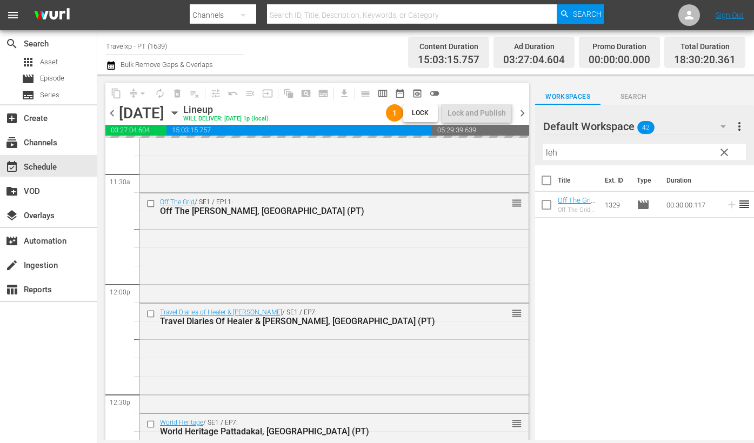
click at [547, 152] on input "leh" at bounding box center [644, 152] width 203 height 17
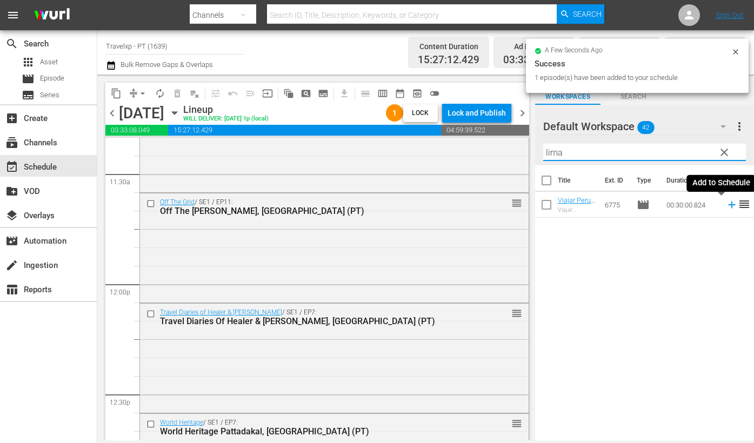
click at [726, 206] on icon at bounding box center [732, 205] width 12 height 12
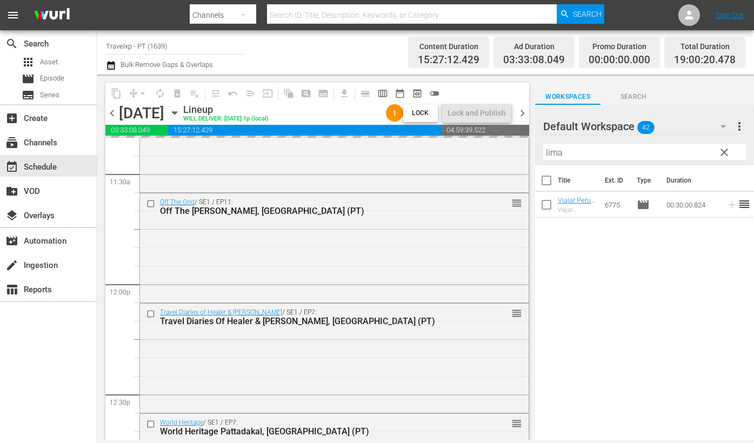
click at [557, 155] on input "lima" at bounding box center [644, 152] width 203 height 17
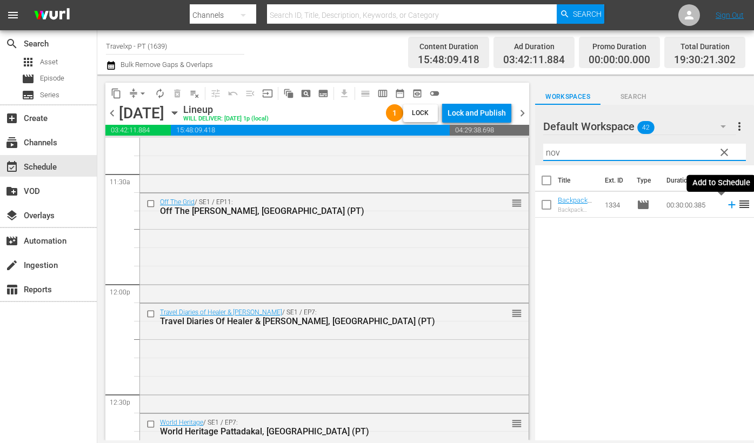
click at [726, 206] on icon at bounding box center [732, 205] width 12 height 12
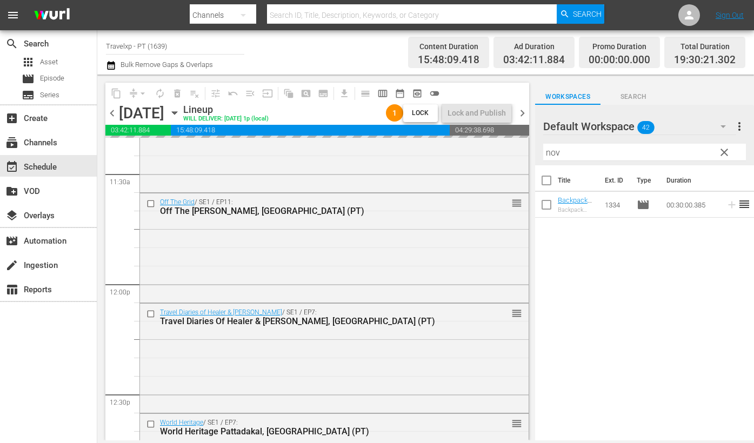
click at [546, 152] on input "nov" at bounding box center [644, 152] width 203 height 17
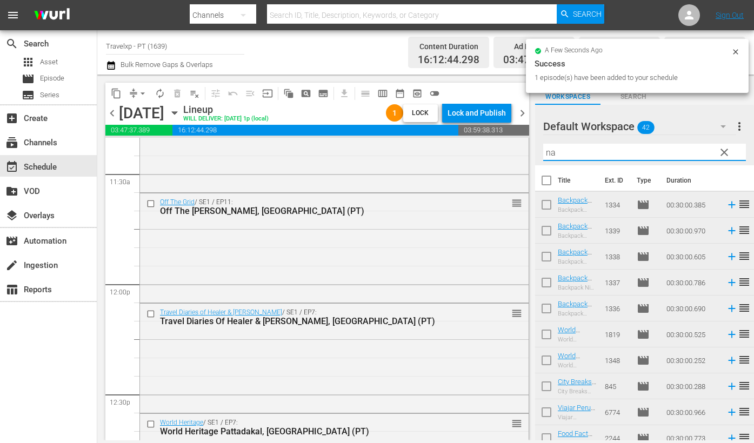
type input "nag"
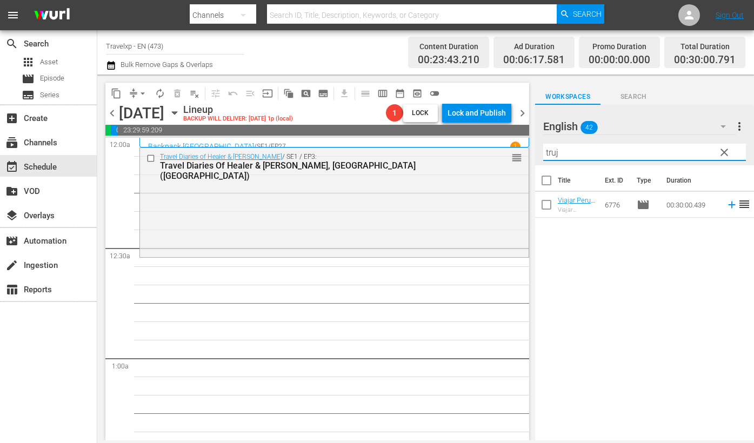
click at [728, 206] on icon at bounding box center [731, 205] width 7 height 7
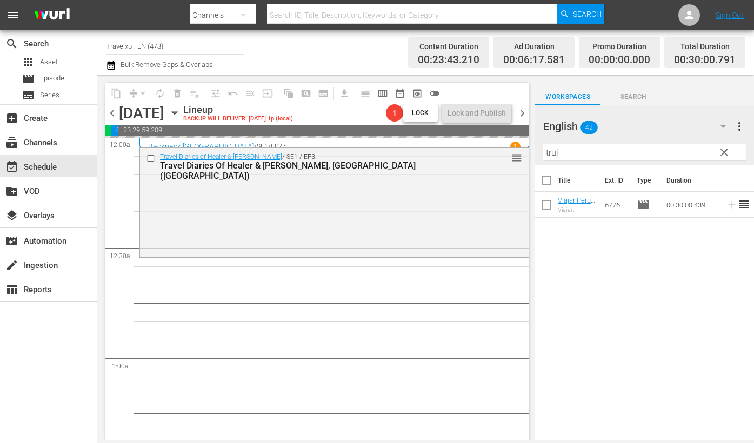
click at [550, 155] on input "truj" at bounding box center [644, 152] width 203 height 17
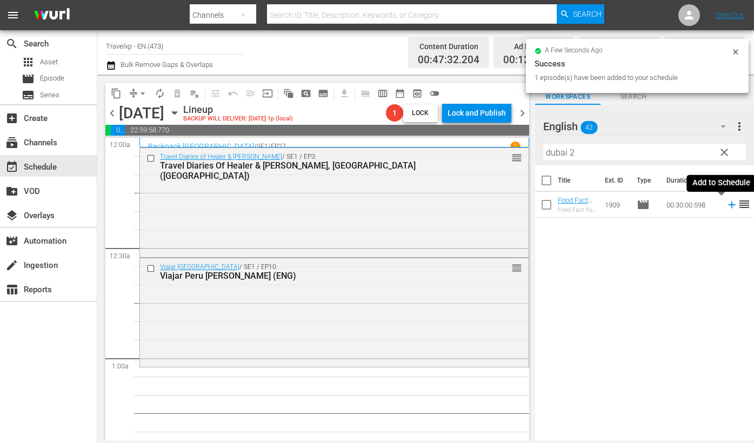
click at [726, 209] on icon at bounding box center [732, 205] width 12 height 12
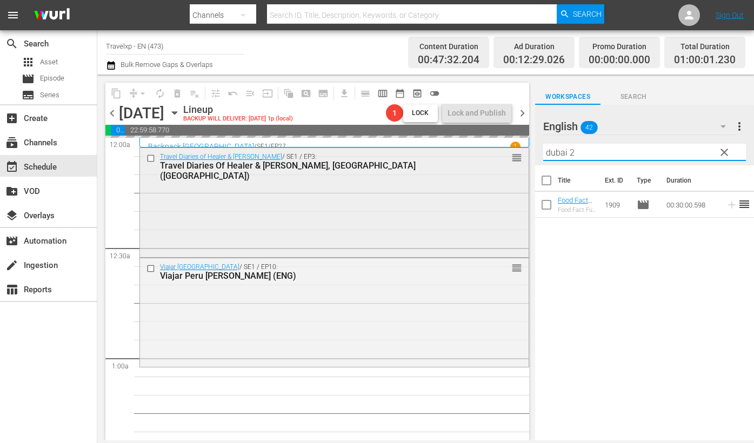
drag, startPoint x: 591, startPoint y: 157, endPoint x: 518, endPoint y: 148, distance: 73.6
click at [518, 148] on div "content_copy compress arrow_drop_down autorenew_outlined delete_forever_outline…" at bounding box center [425, 258] width 657 height 366
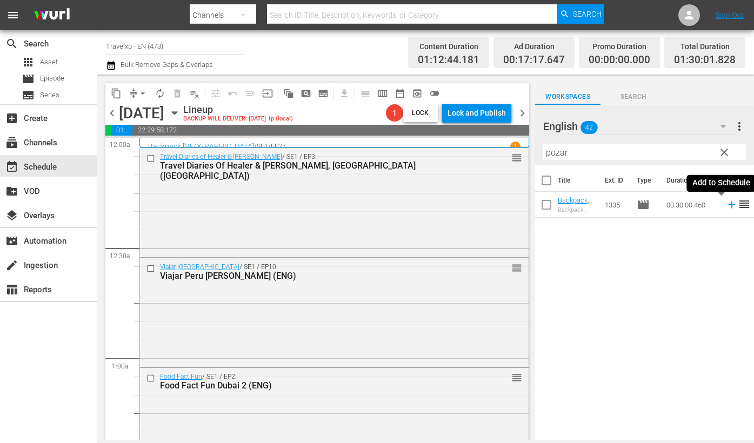
click at [726, 206] on icon at bounding box center [732, 205] width 12 height 12
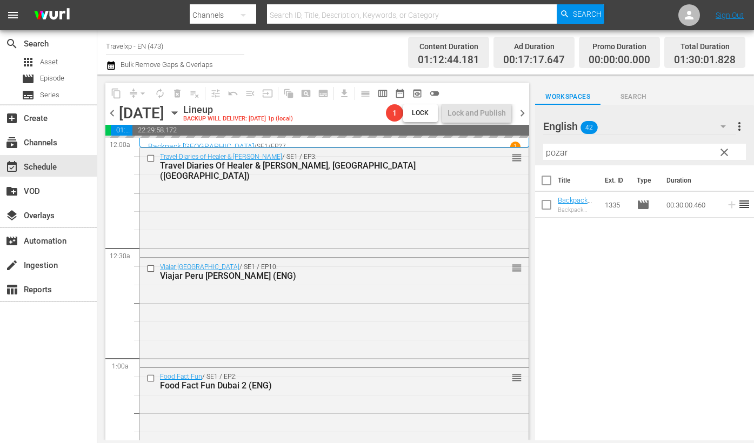
click at [554, 156] on input "pozar" at bounding box center [644, 152] width 203 height 17
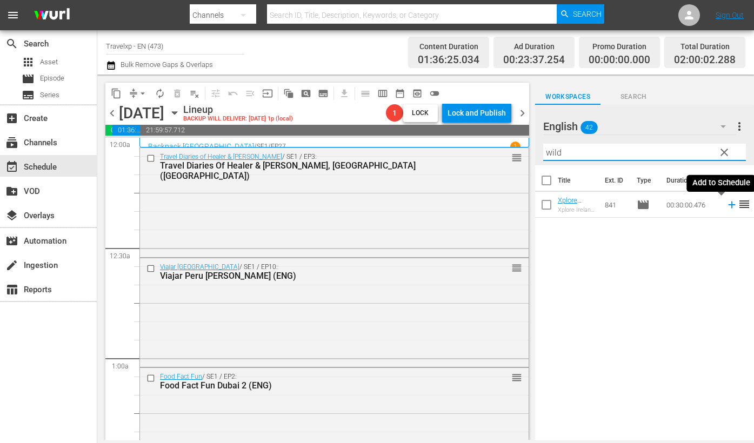
click at [726, 206] on icon at bounding box center [732, 205] width 12 height 12
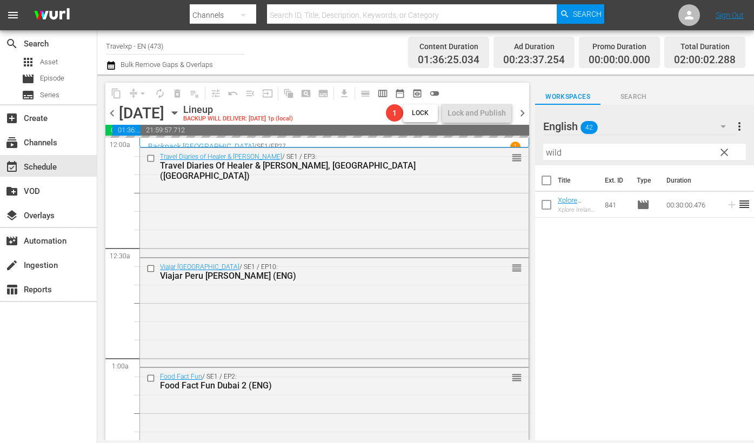
click at [558, 154] on input "wild" at bounding box center [644, 152] width 203 height 17
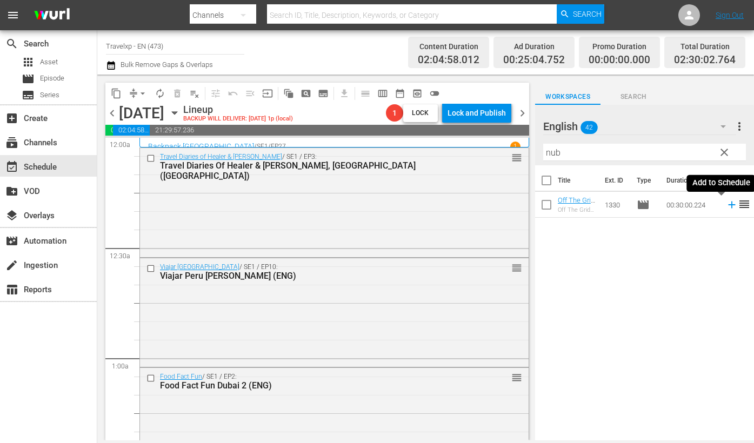
click at [728, 204] on icon at bounding box center [731, 205] width 7 height 7
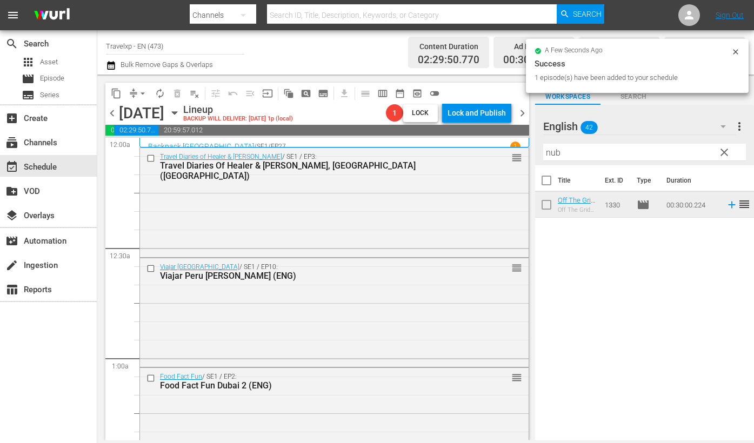
click at [551, 152] on input "nub" at bounding box center [644, 152] width 203 height 17
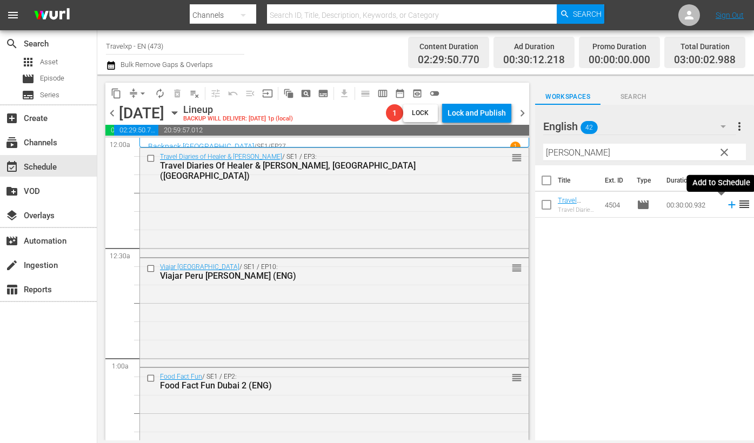
click at [726, 207] on icon at bounding box center [732, 205] width 12 height 12
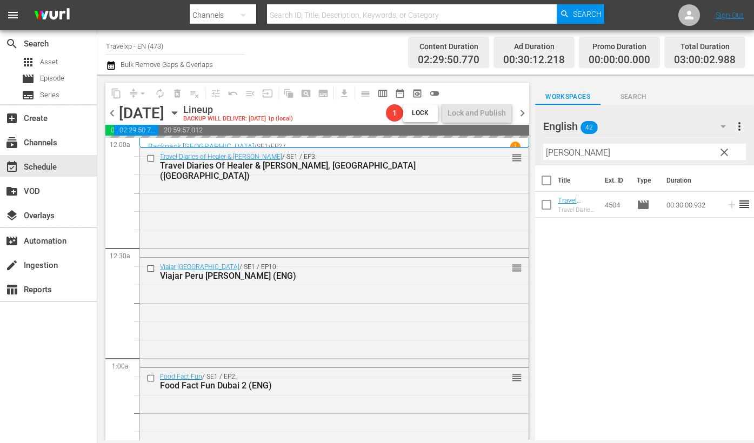
click at [555, 155] on input "[PERSON_NAME]" at bounding box center [644, 152] width 203 height 17
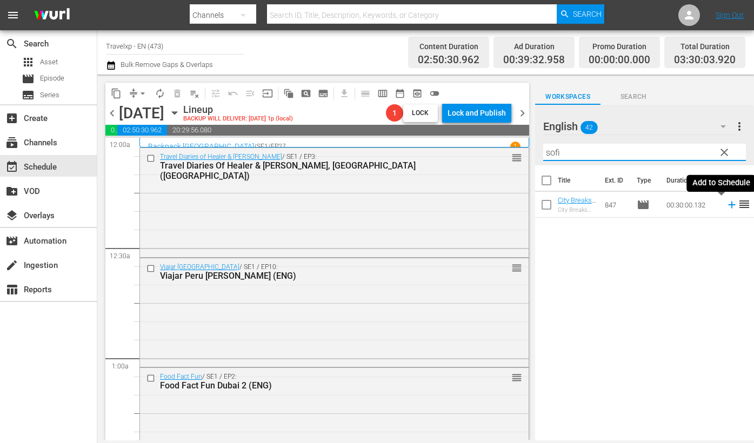
click at [726, 206] on icon at bounding box center [732, 205] width 12 height 12
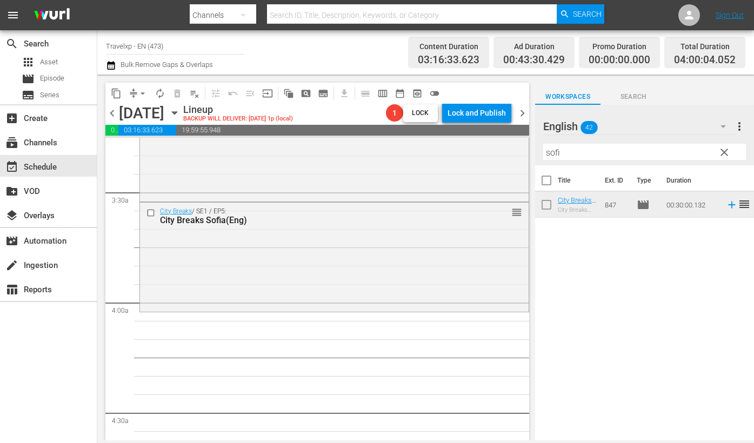
scroll to position [676, 0]
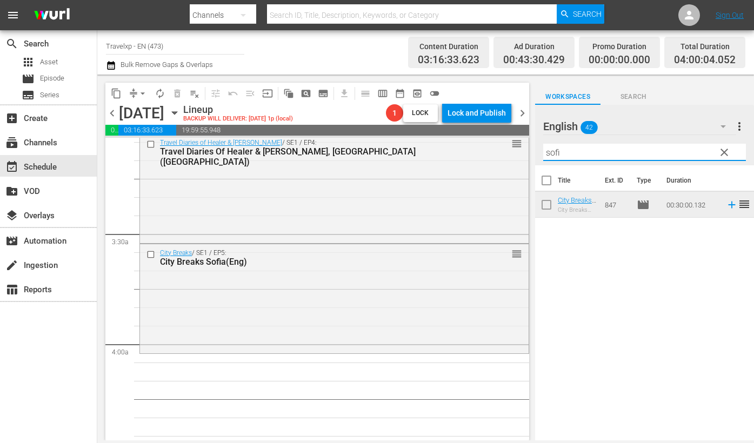
click at [555, 153] on input "sofi" at bounding box center [644, 152] width 203 height 17
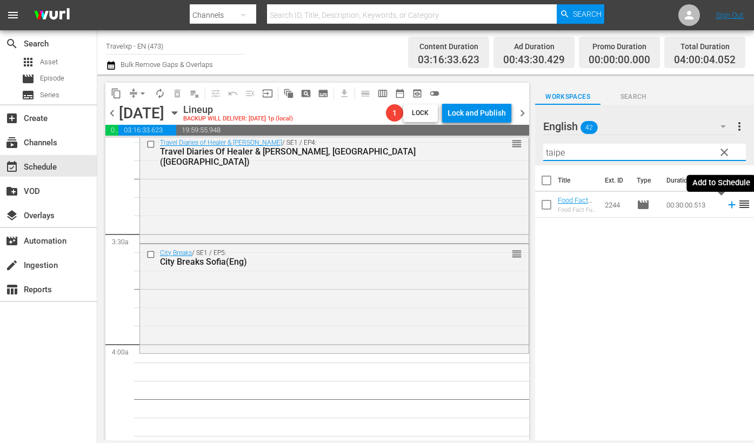
click at [728, 204] on icon at bounding box center [731, 205] width 7 height 7
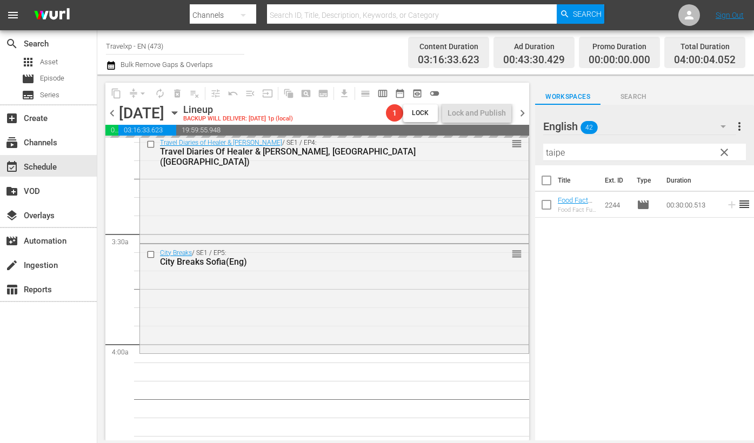
click at [552, 150] on input "taipe" at bounding box center [644, 152] width 203 height 17
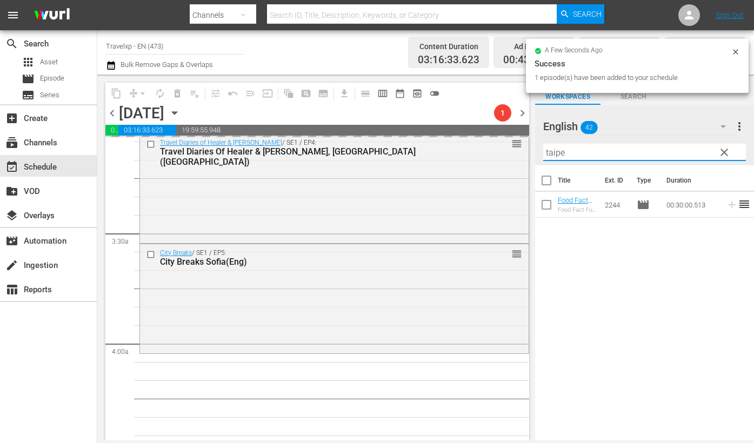
click at [552, 150] on input "taipe" at bounding box center [644, 152] width 203 height 17
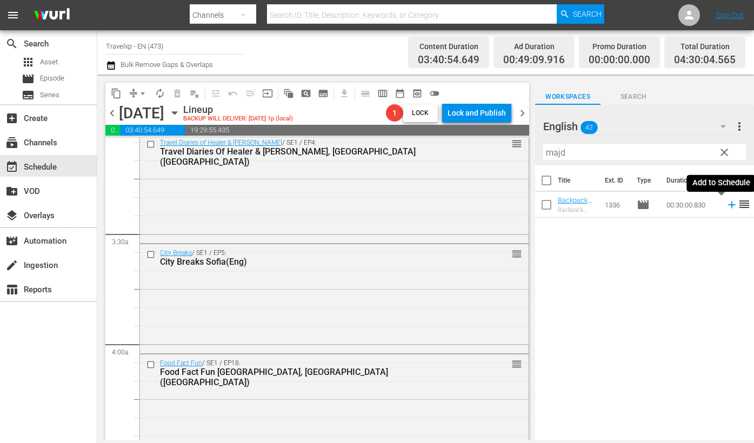
click at [728, 203] on icon at bounding box center [731, 205] width 7 height 7
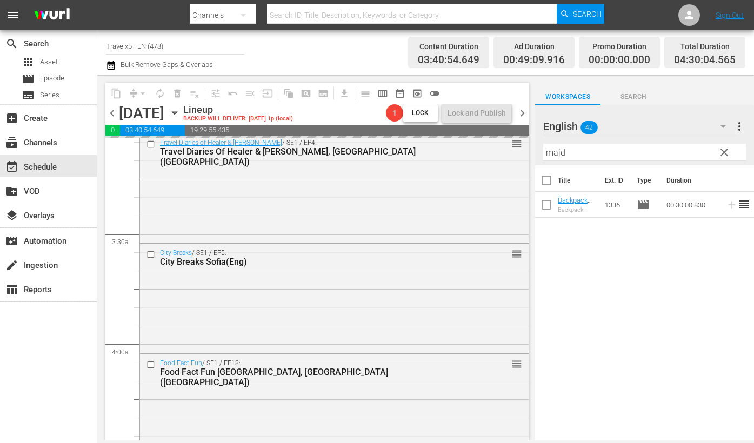
click at [551, 152] on input "majd" at bounding box center [644, 152] width 203 height 17
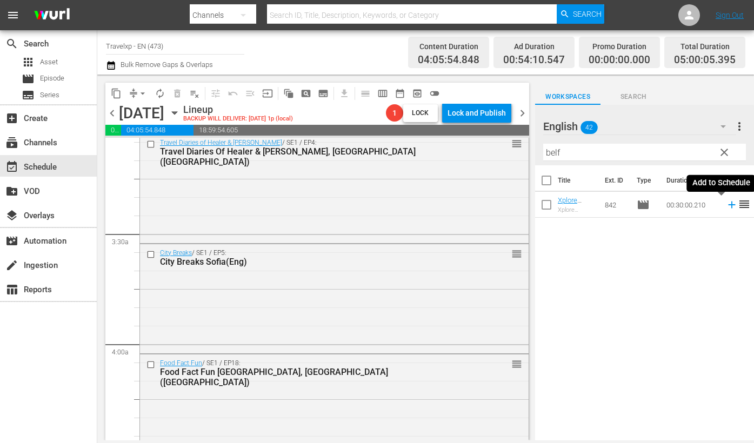
click at [726, 204] on icon at bounding box center [732, 205] width 12 height 12
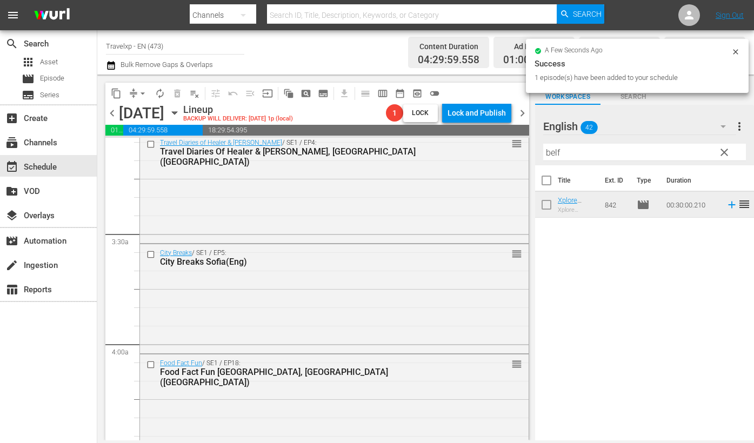
click at [547, 153] on input "belf" at bounding box center [644, 152] width 203 height 17
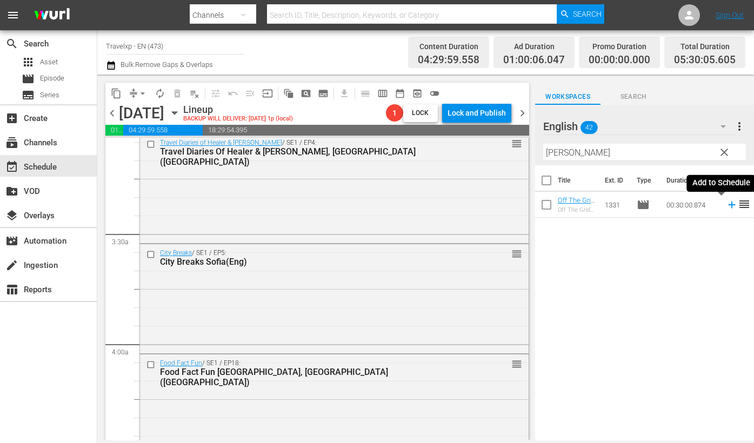
click at [728, 206] on icon at bounding box center [731, 205] width 7 height 7
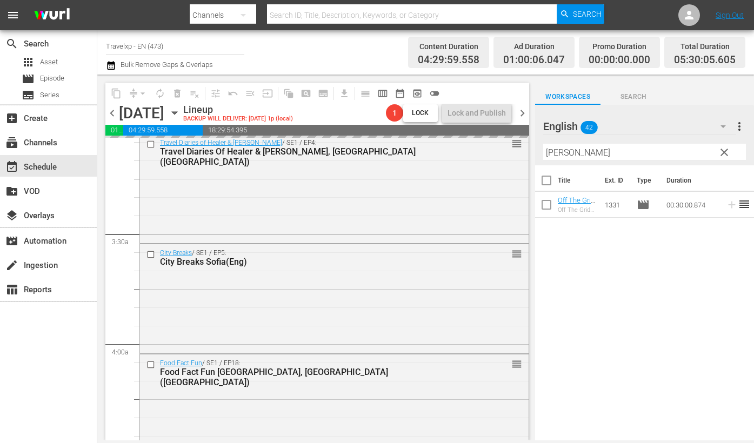
click at [555, 152] on input "[PERSON_NAME]" at bounding box center [644, 152] width 203 height 17
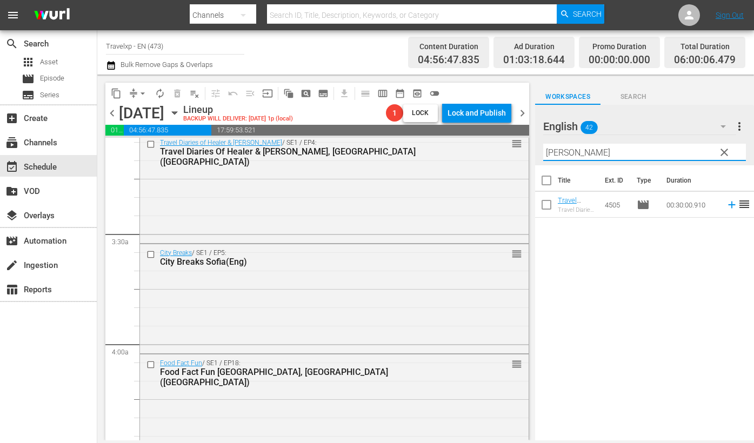
click at [726, 205] on icon at bounding box center [732, 205] width 12 height 12
drag, startPoint x: 608, startPoint y: 157, endPoint x: 535, endPoint y: 151, distance: 73.2
click at [535, 151] on div "English 42 English more_vert clear Filter by Title jim c" at bounding box center [644, 135] width 219 height 61
click at [728, 204] on icon at bounding box center [731, 205] width 7 height 7
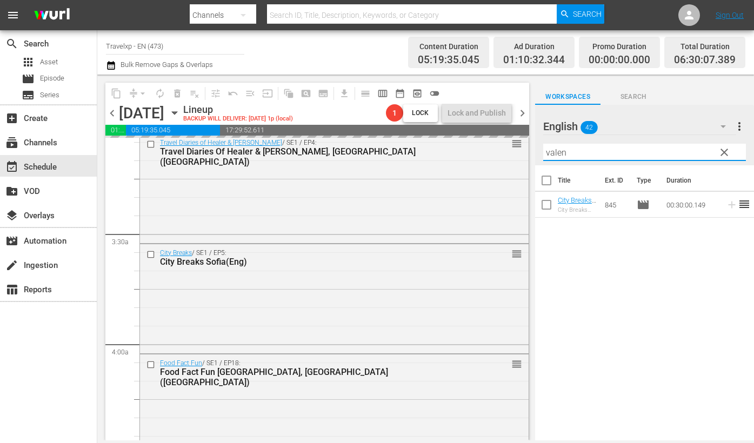
click at [550, 149] on input "valen" at bounding box center [644, 152] width 203 height 17
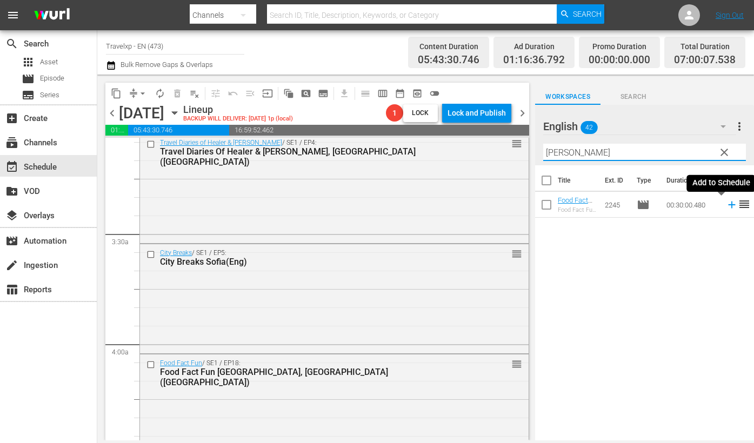
click at [726, 205] on icon at bounding box center [732, 205] width 12 height 12
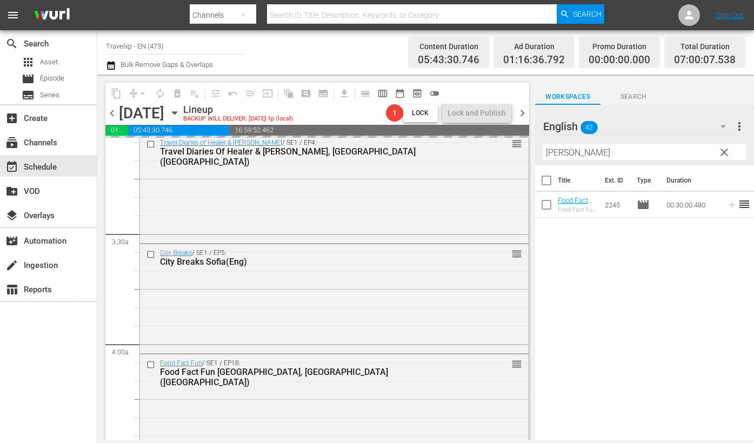
click at [548, 152] on input "[PERSON_NAME]" at bounding box center [644, 152] width 203 height 17
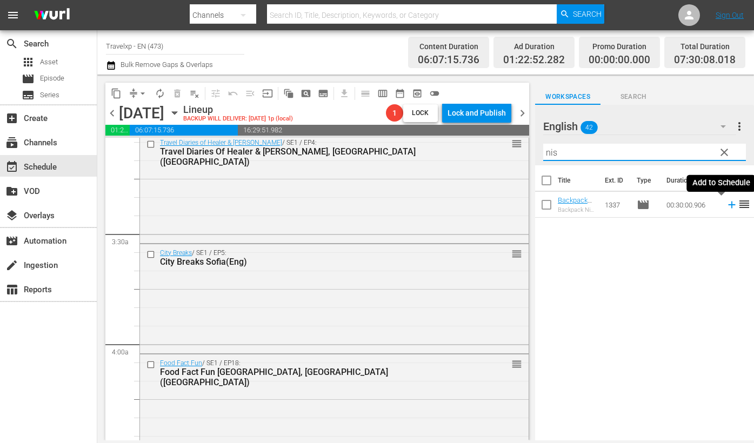
click at [728, 206] on icon at bounding box center [731, 205] width 7 height 7
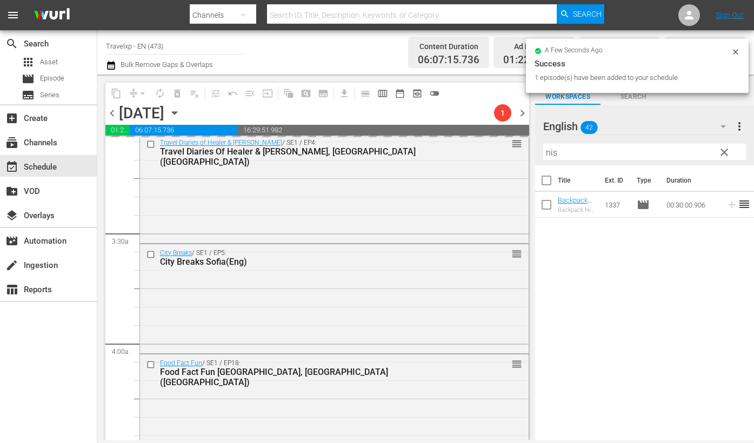
click at [554, 152] on input "nis" at bounding box center [644, 152] width 203 height 17
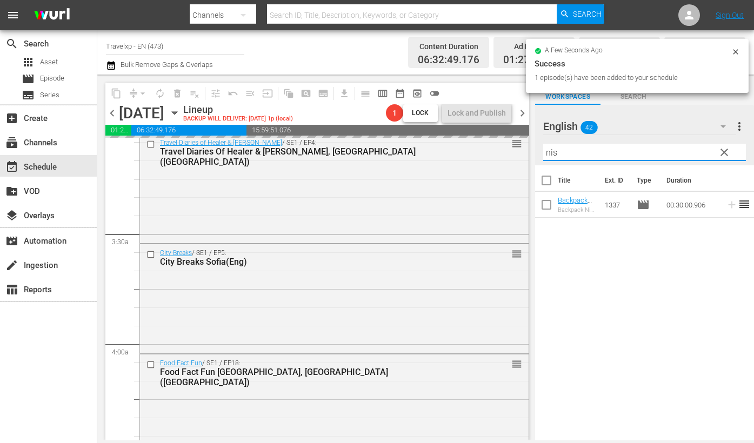
click at [554, 152] on input "nis" at bounding box center [644, 152] width 203 height 17
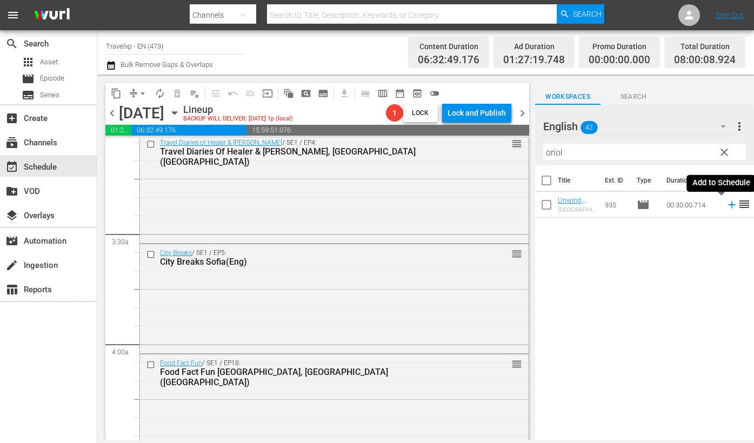
click at [726, 205] on icon at bounding box center [732, 205] width 12 height 12
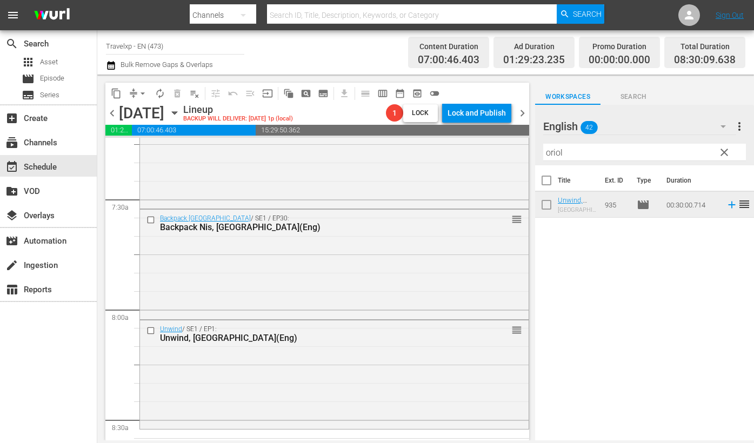
scroll to position [1756, 0]
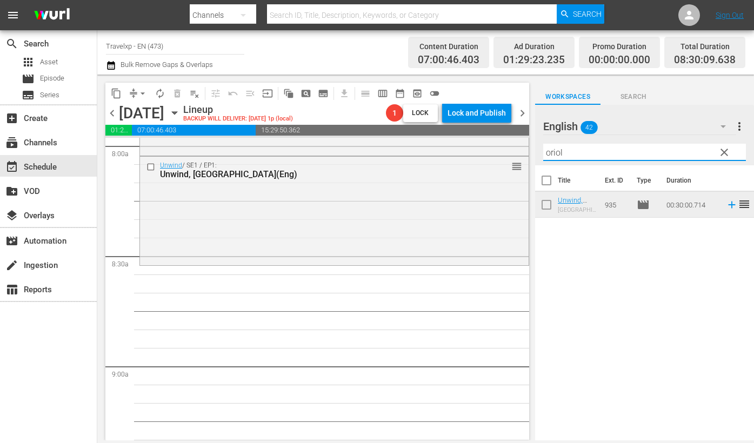
click at [562, 150] on input "oriol" at bounding box center [644, 152] width 203 height 17
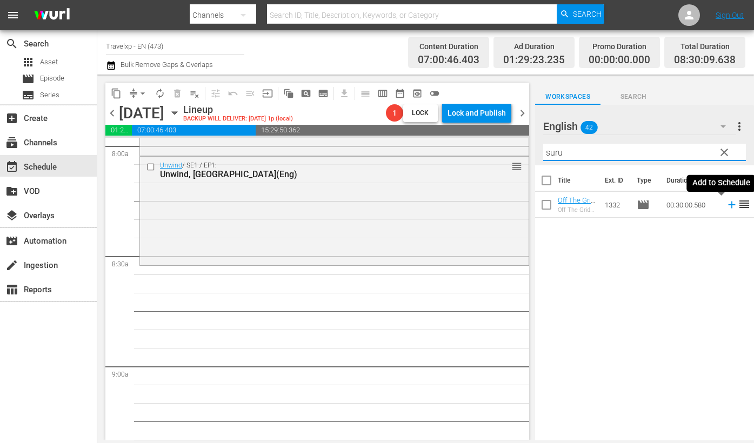
click at [728, 205] on icon at bounding box center [731, 205] width 7 height 7
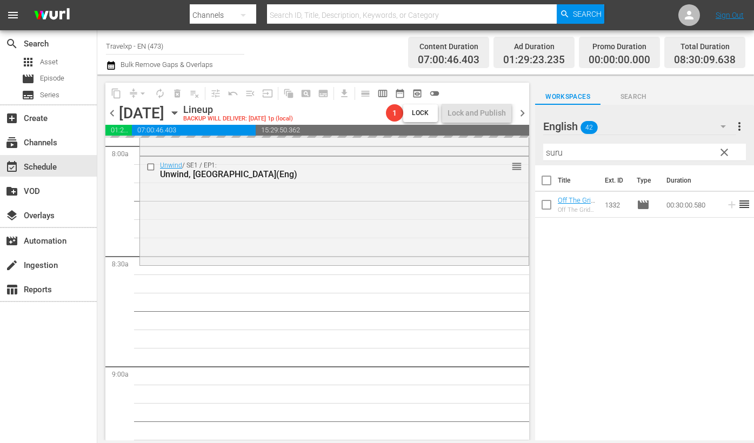
click at [552, 155] on input "suru" at bounding box center [644, 152] width 203 height 17
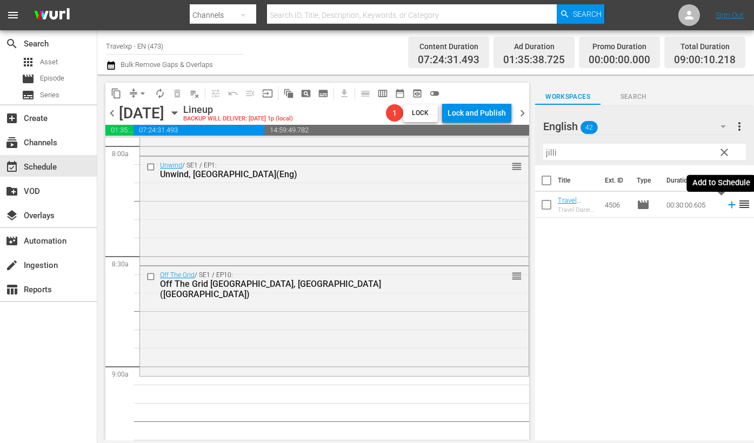
click at [726, 206] on icon at bounding box center [732, 205] width 12 height 12
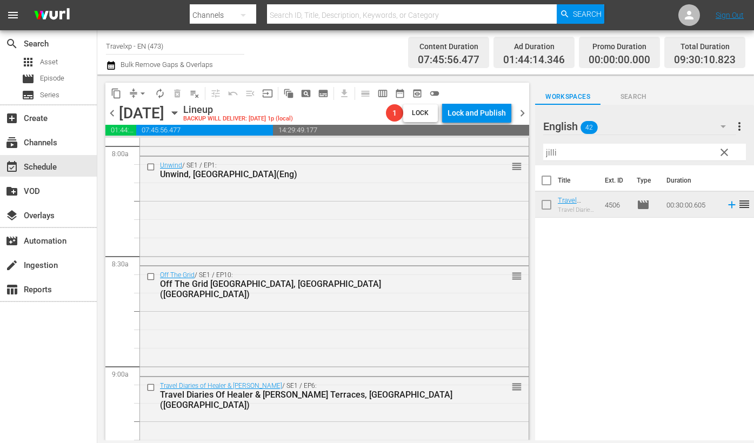
click at [549, 152] on input "jilli" at bounding box center [644, 152] width 203 height 17
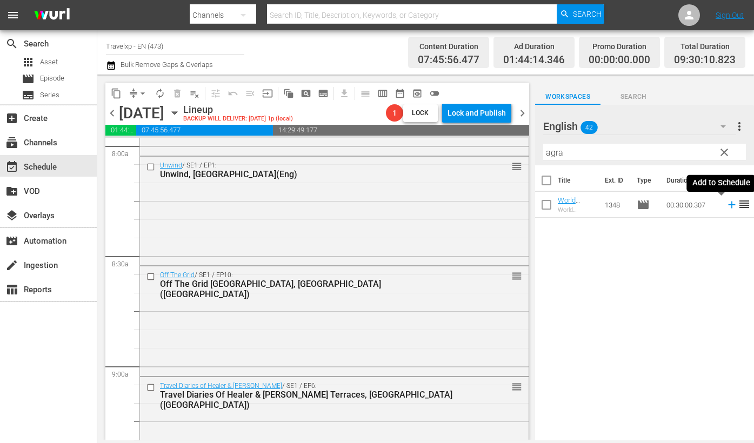
click at [726, 205] on icon at bounding box center [732, 205] width 12 height 12
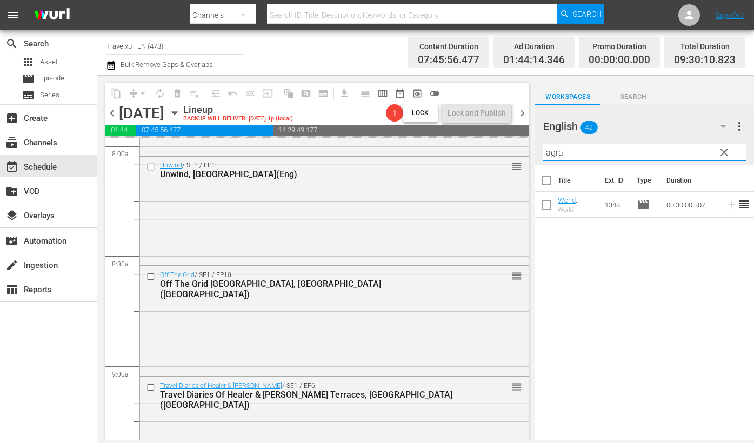
click at [562, 153] on input "agra" at bounding box center [644, 152] width 203 height 17
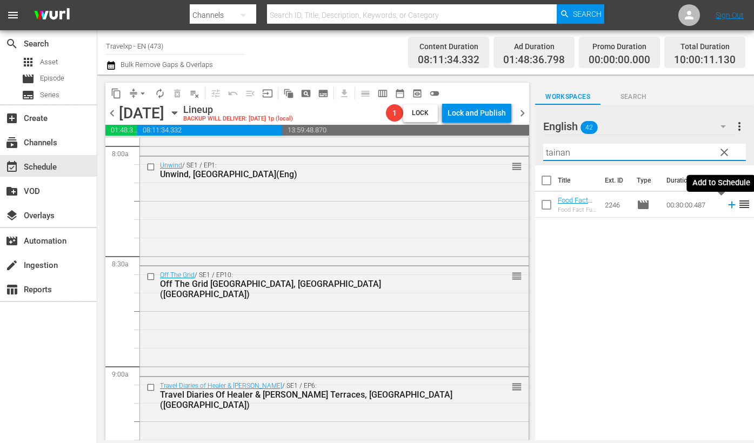
click at [728, 205] on icon at bounding box center [731, 205] width 7 height 7
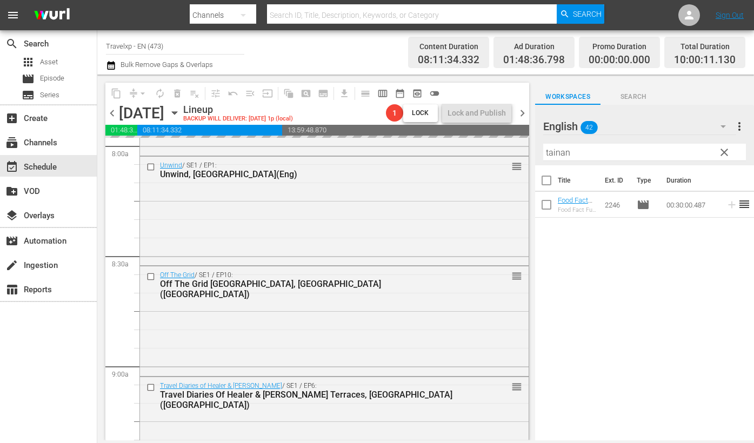
click at [565, 154] on input "tainan" at bounding box center [644, 152] width 203 height 17
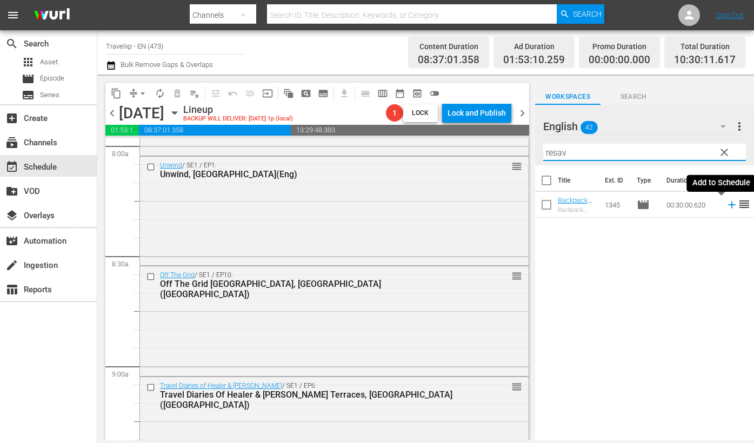
click at [728, 205] on icon at bounding box center [731, 205] width 7 height 7
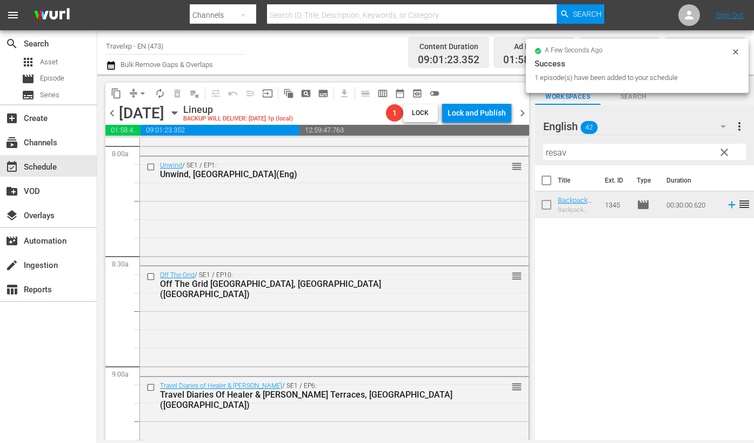
click at [552, 154] on input "resav" at bounding box center [644, 152] width 203 height 17
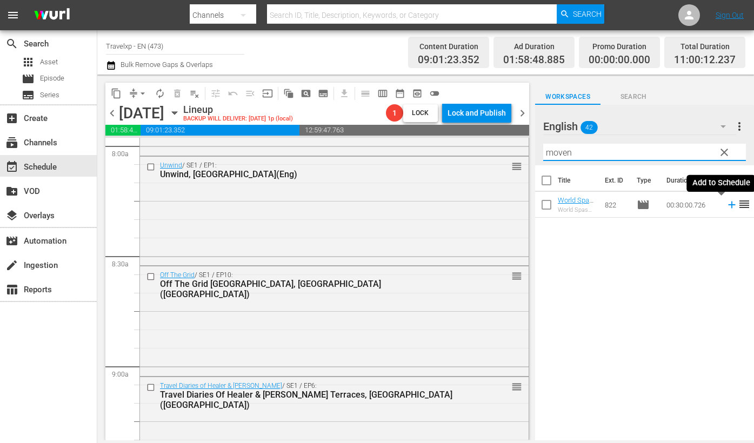
click at [728, 204] on icon at bounding box center [731, 205] width 7 height 7
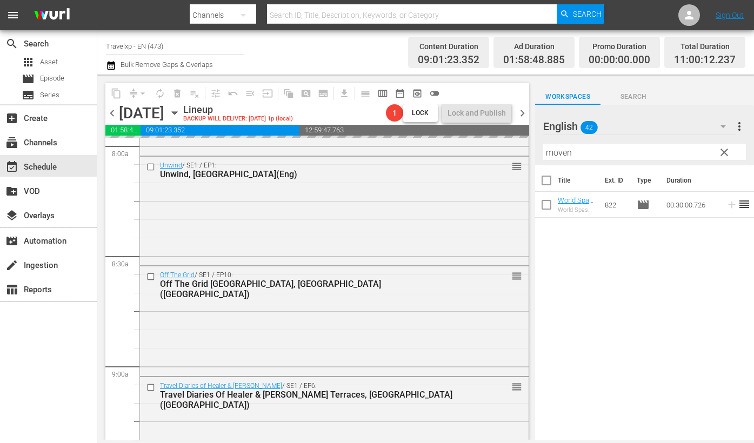
click at [559, 152] on input "moven" at bounding box center [644, 152] width 203 height 17
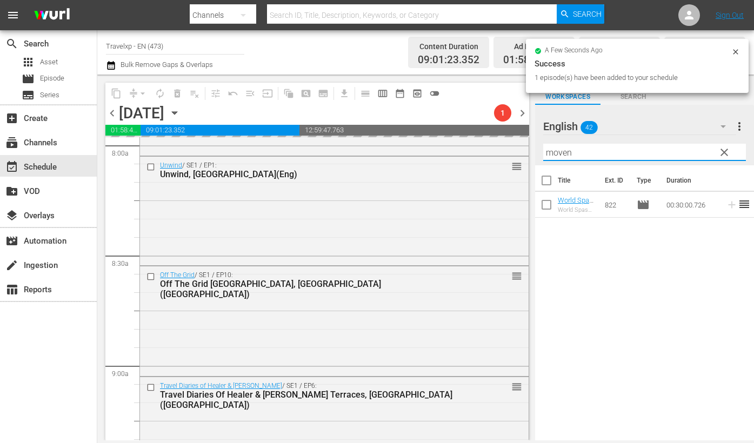
type input "s"
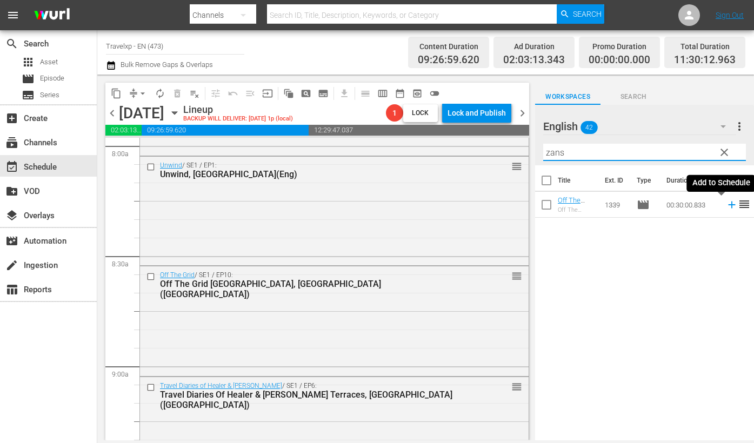
click at [728, 205] on icon at bounding box center [731, 205] width 7 height 7
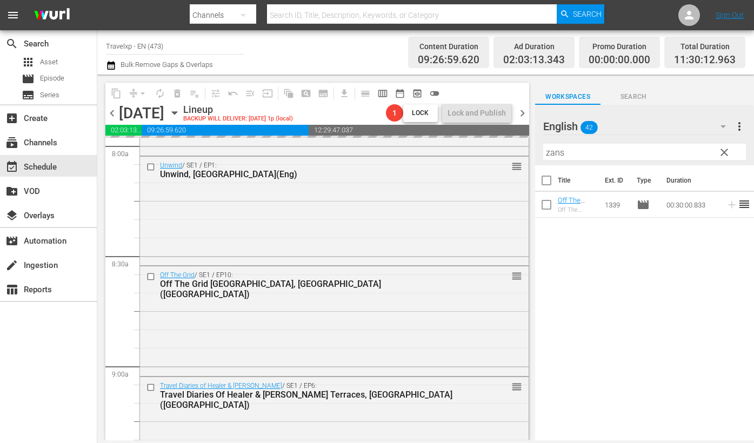
click at [557, 152] on input "zans" at bounding box center [644, 152] width 203 height 17
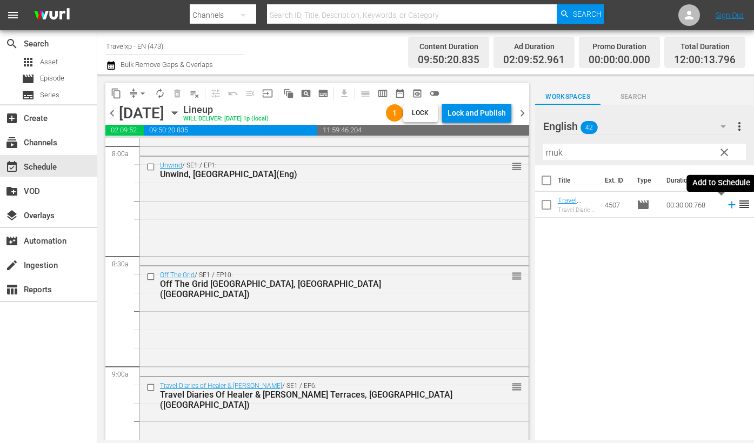
click at [726, 209] on icon at bounding box center [732, 205] width 12 height 12
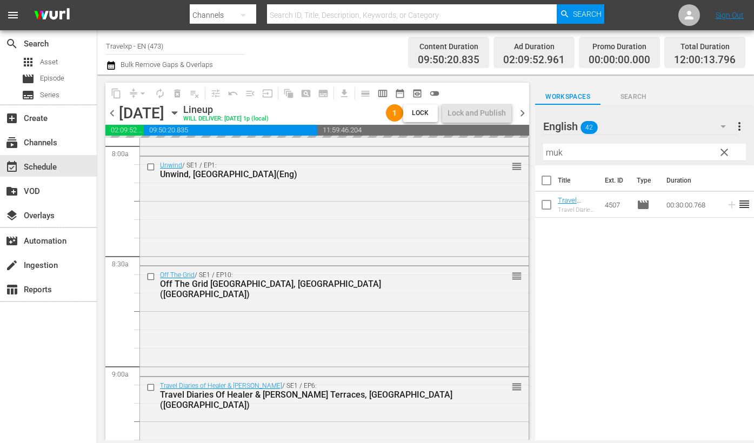
click at [558, 149] on input "muk" at bounding box center [644, 152] width 203 height 17
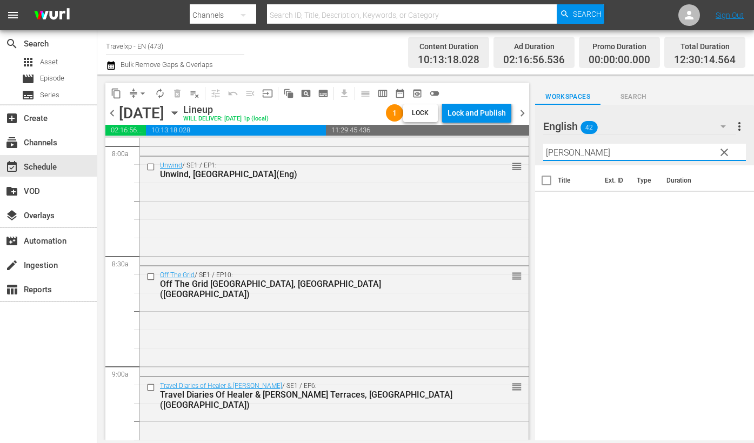
click at [545, 150] on input "konar" at bounding box center [644, 152] width 203 height 17
click at [726, 206] on icon at bounding box center [732, 205] width 12 height 12
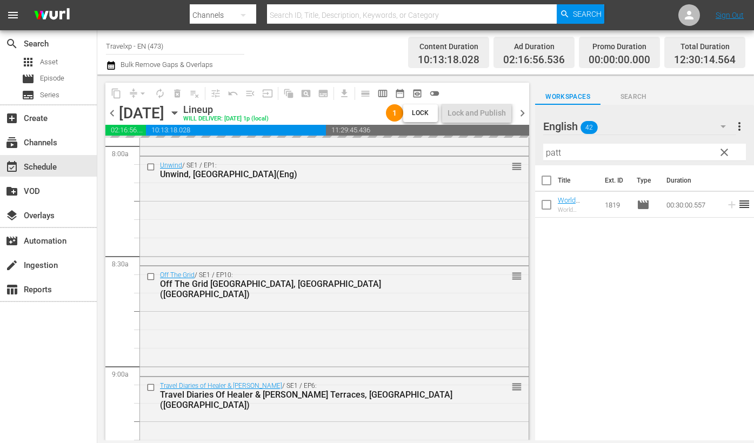
click at [550, 151] on input "patt" at bounding box center [644, 152] width 203 height 17
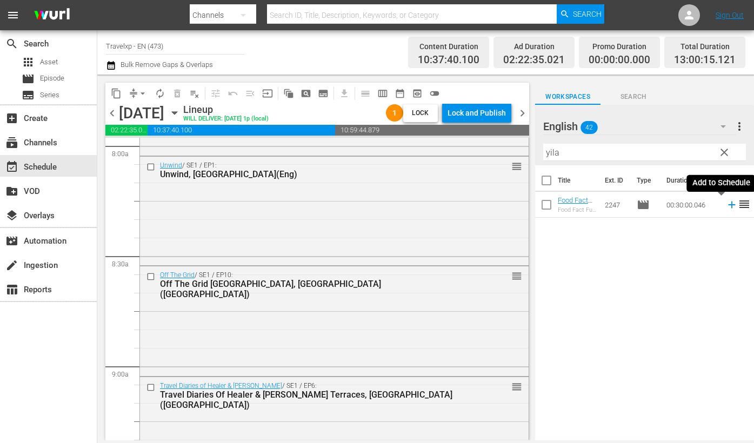
click at [726, 206] on icon at bounding box center [732, 205] width 12 height 12
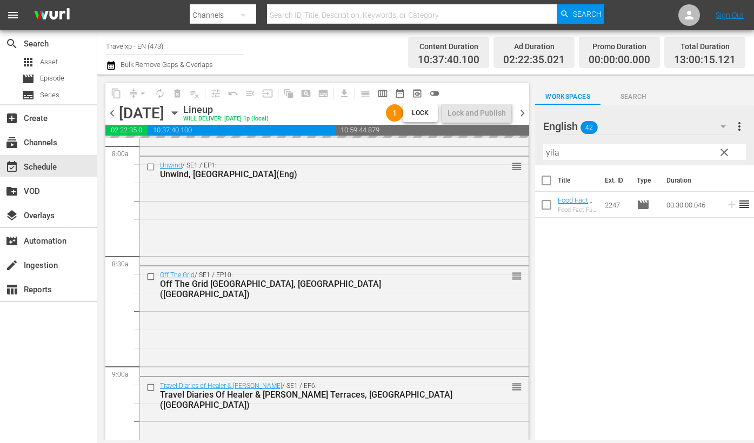
click at [555, 154] on input "yila" at bounding box center [644, 152] width 203 height 17
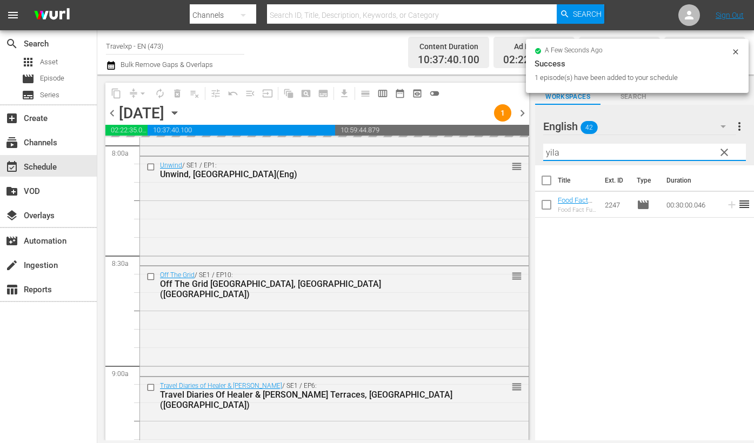
click at [555, 154] on input "yila" at bounding box center [644, 152] width 203 height 17
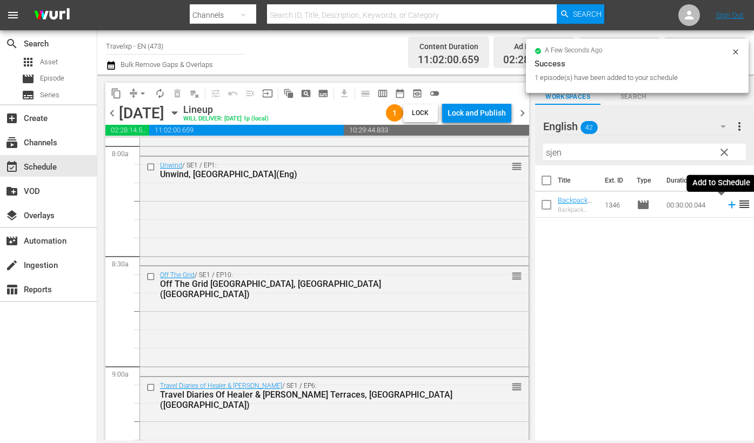
click at [728, 204] on icon at bounding box center [731, 205] width 7 height 7
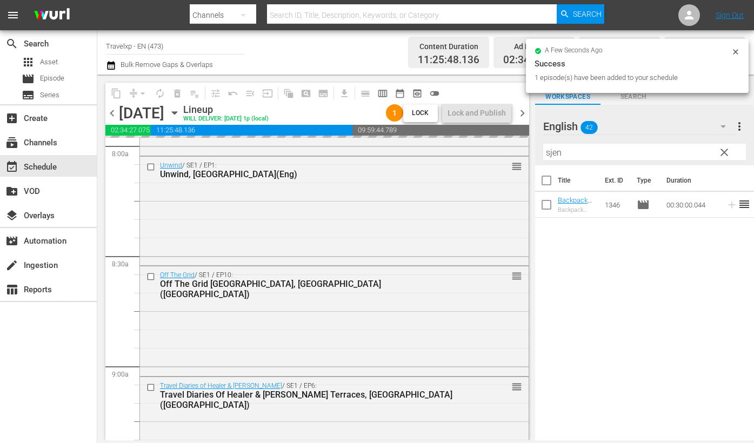
click at [558, 153] on input "sjen" at bounding box center [644, 152] width 203 height 17
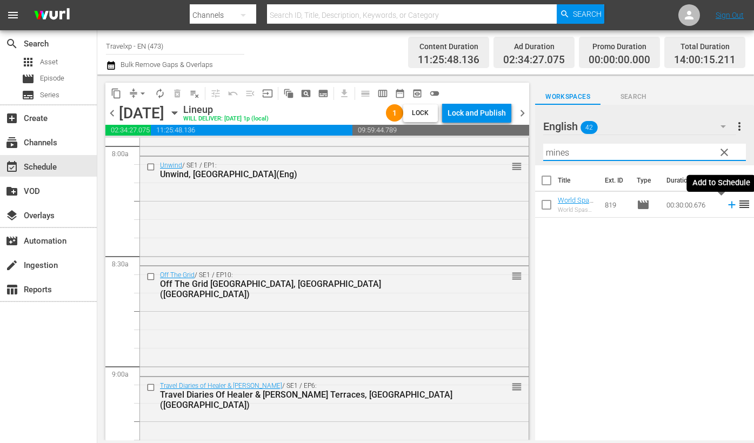
click at [728, 205] on icon at bounding box center [731, 205] width 7 height 7
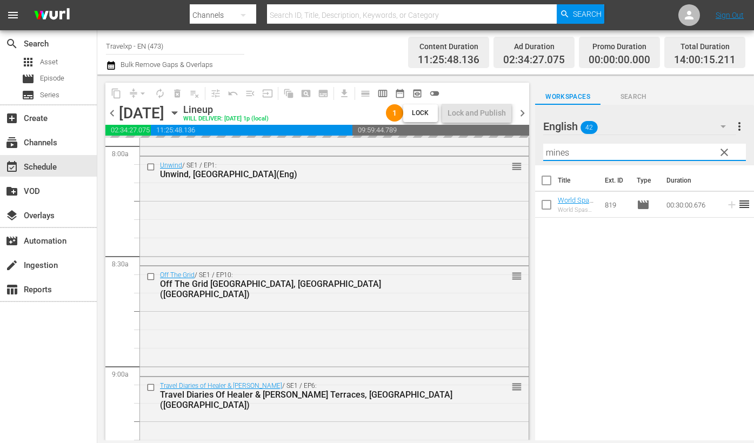
click at [555, 150] on input "mines" at bounding box center [644, 152] width 203 height 17
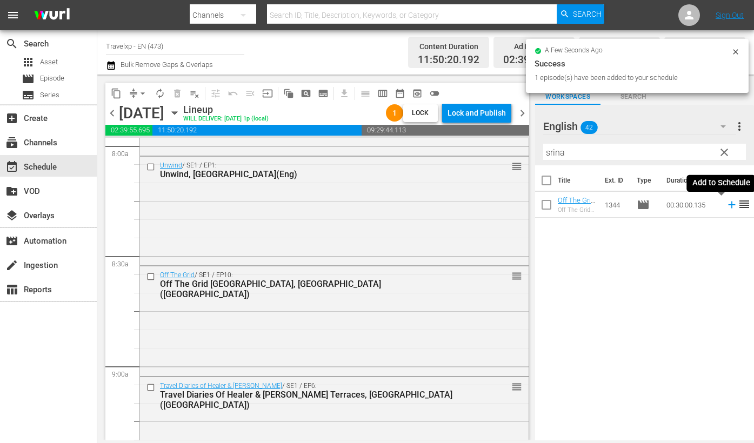
click at [726, 205] on icon at bounding box center [732, 205] width 12 height 12
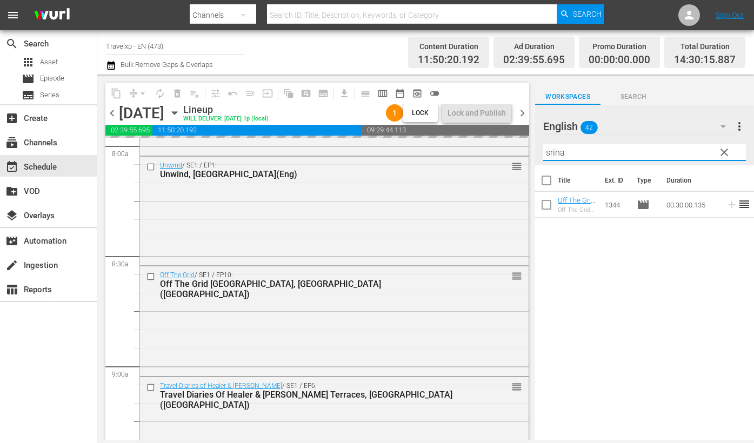
click at [551, 153] on input "srina" at bounding box center [644, 152] width 203 height 17
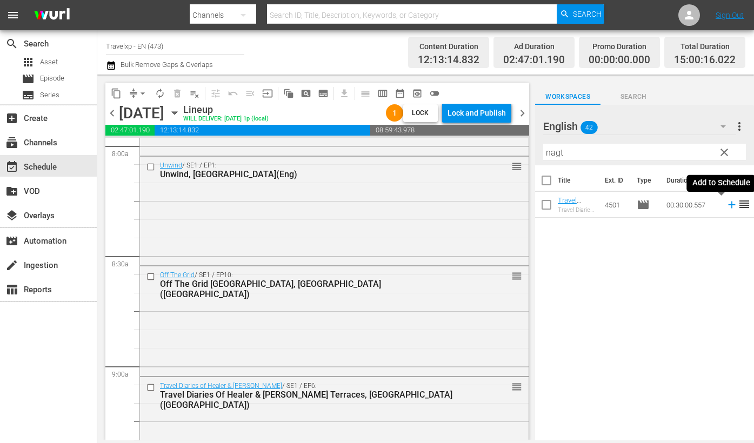
click at [728, 205] on icon at bounding box center [731, 205] width 7 height 7
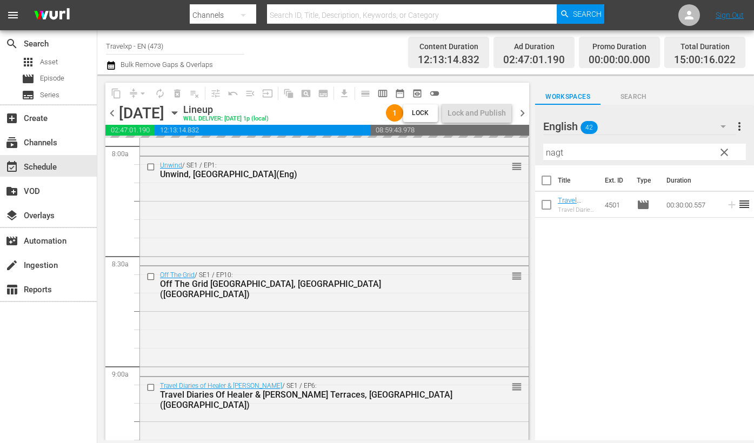
click at [550, 152] on input "nagt" at bounding box center [644, 152] width 203 height 17
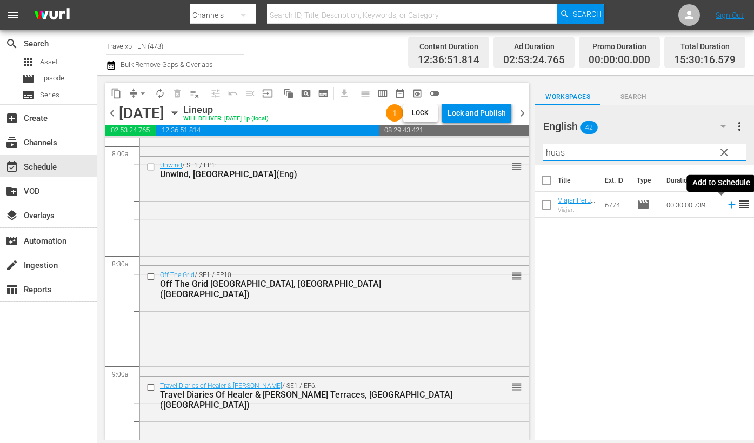
drag, startPoint x: 719, startPoint y: 206, endPoint x: 630, endPoint y: 165, distance: 98.4
click at [726, 206] on icon at bounding box center [732, 205] width 12 height 12
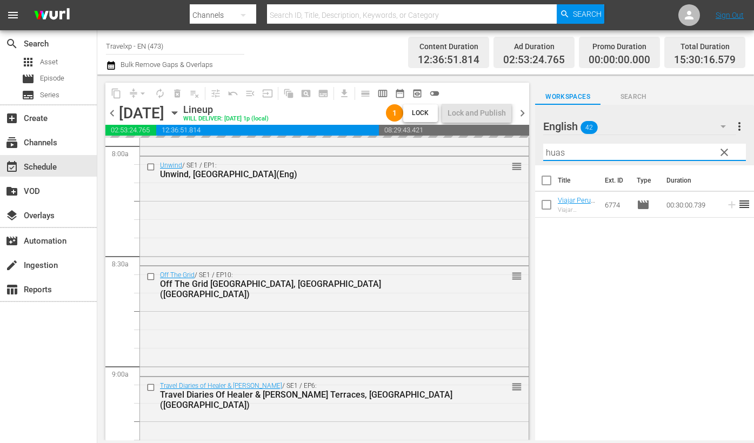
click at [560, 152] on input "huas" at bounding box center [644, 152] width 203 height 17
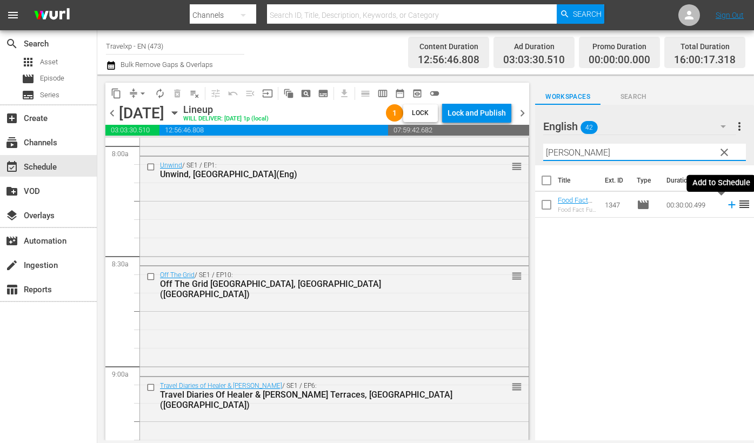
click at [726, 206] on icon at bounding box center [732, 205] width 12 height 12
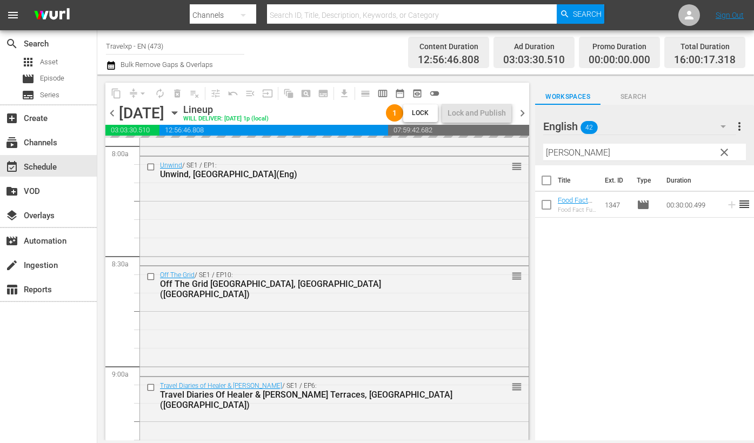
click at [559, 153] on input "[PERSON_NAME]" at bounding box center [644, 152] width 203 height 17
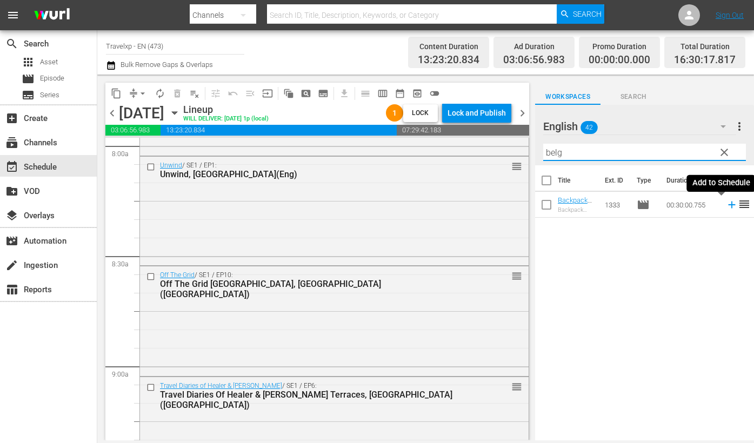
click at [726, 206] on icon at bounding box center [732, 205] width 12 height 12
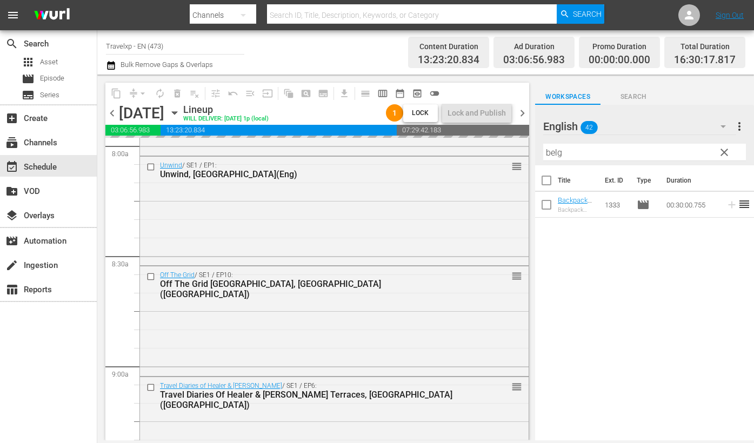
click at [551, 152] on input "belg" at bounding box center [644, 152] width 203 height 17
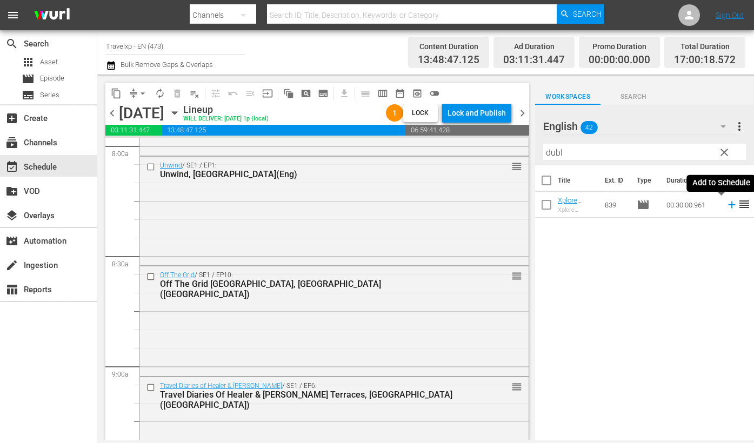
click at [726, 204] on icon at bounding box center [732, 205] width 12 height 12
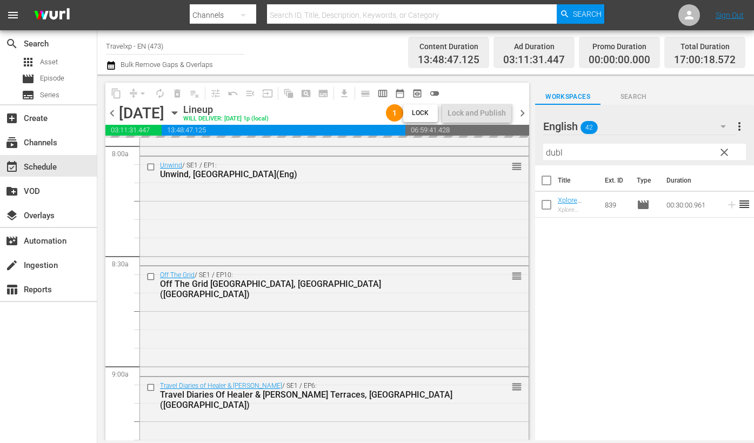
click at [551, 152] on input "dubl" at bounding box center [644, 152] width 203 height 17
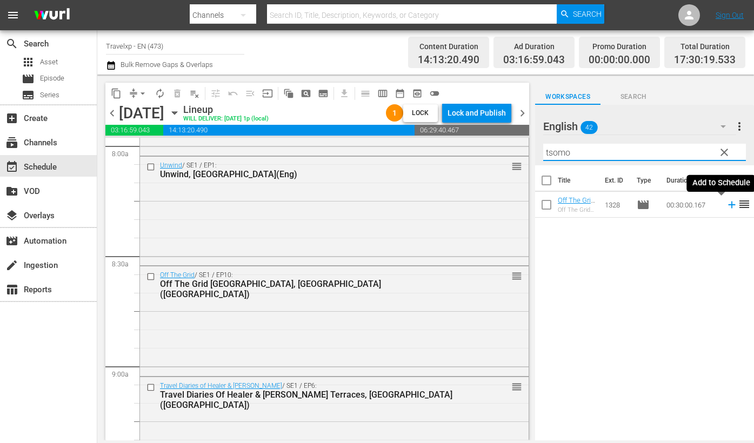
click at [726, 205] on icon at bounding box center [732, 205] width 12 height 12
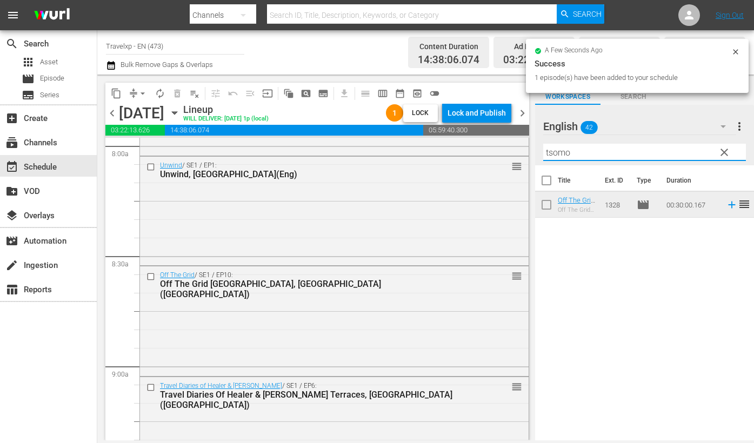
click at [562, 153] on input "tsomo" at bounding box center [644, 152] width 203 height 17
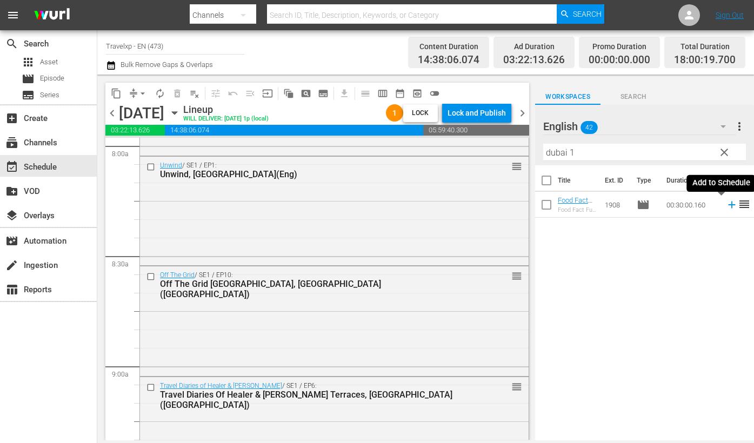
click at [726, 206] on icon at bounding box center [732, 205] width 12 height 12
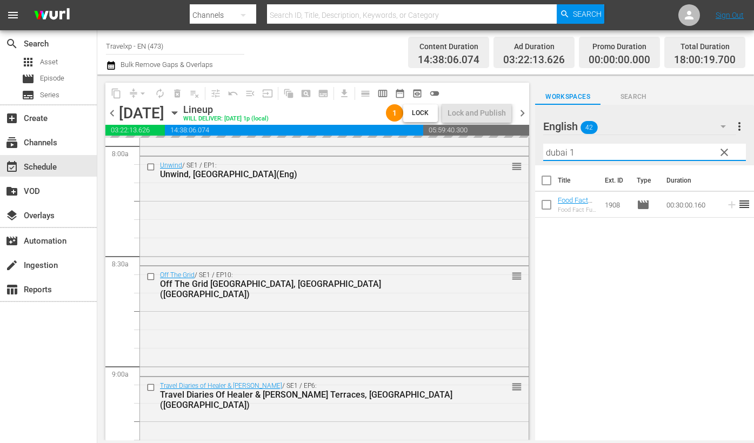
drag, startPoint x: 576, startPoint y: 155, endPoint x: 538, endPoint y: 150, distance: 38.1
click at [538, 150] on div "English 42 English more_vert clear Filter by Title dubai 1" at bounding box center [644, 135] width 219 height 61
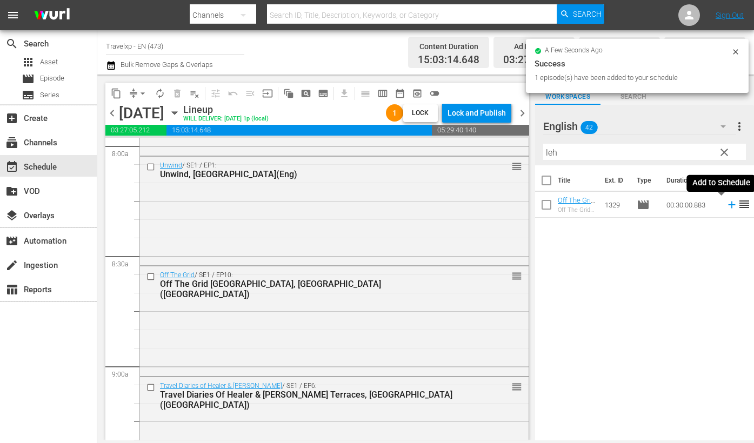
click at [726, 205] on icon at bounding box center [732, 205] width 12 height 12
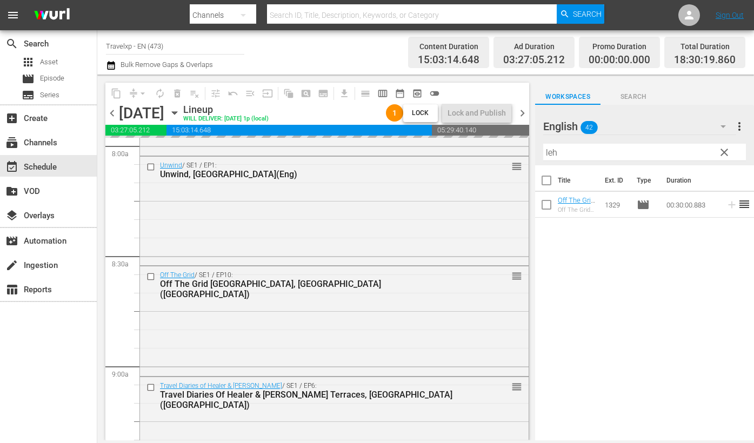
click at [553, 152] on input "leh" at bounding box center [644, 152] width 203 height 17
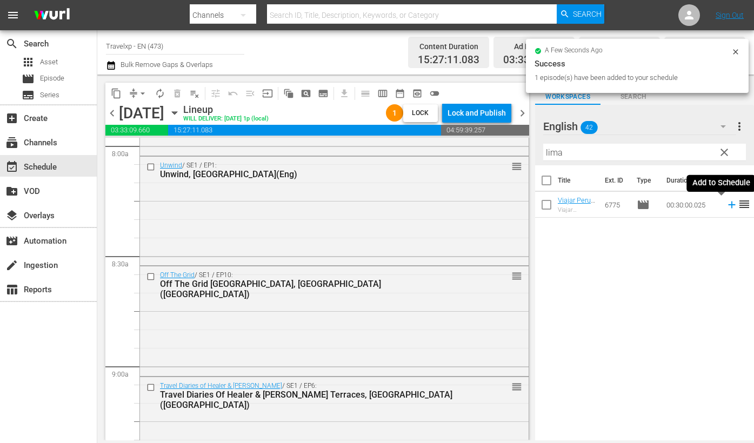
click at [726, 204] on icon at bounding box center [732, 205] width 12 height 12
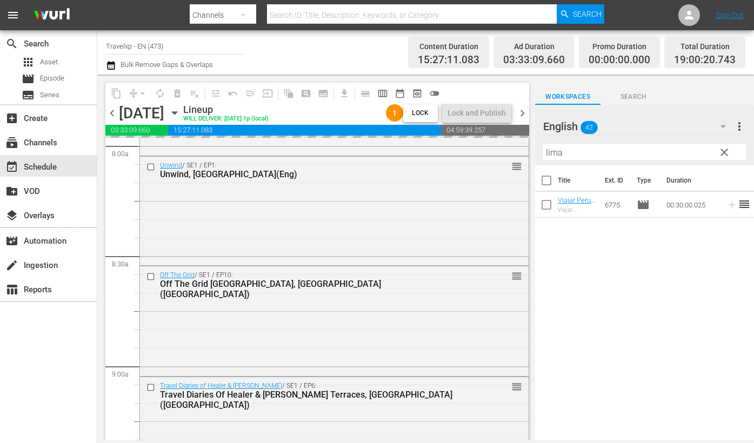
click at [556, 154] on input "lima" at bounding box center [644, 152] width 203 height 17
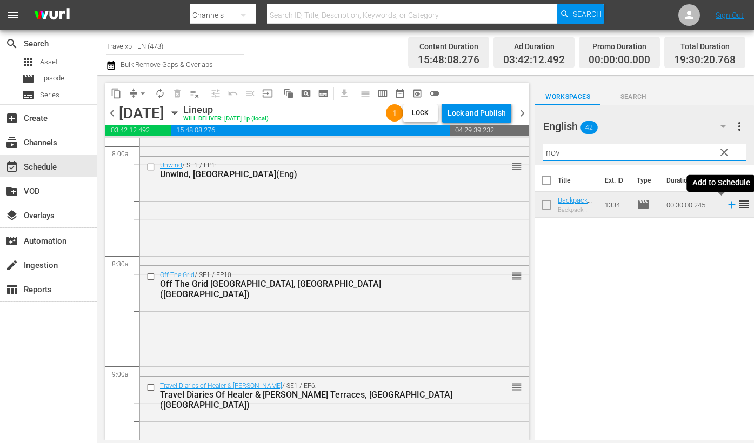
click at [728, 205] on icon at bounding box center [731, 205] width 7 height 7
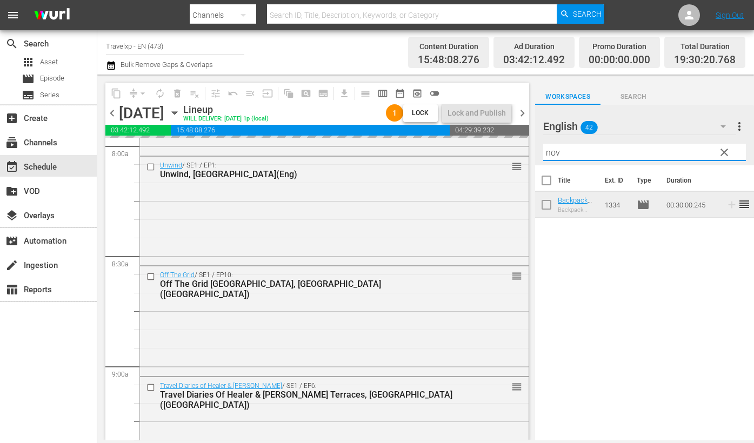
click at [554, 152] on input "nov" at bounding box center [644, 152] width 203 height 17
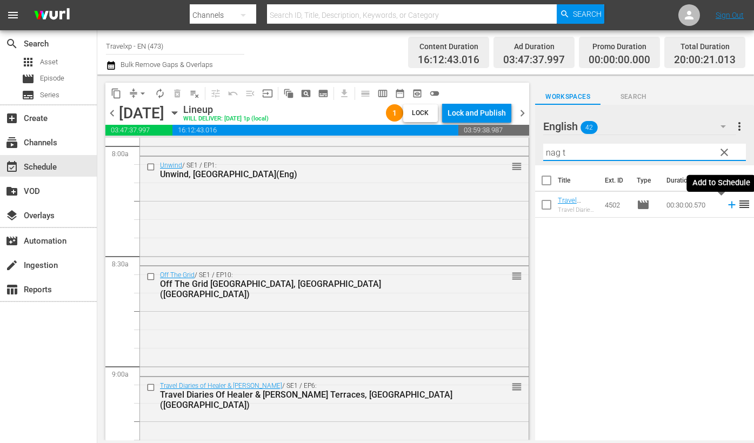
click at [728, 204] on icon at bounding box center [731, 205] width 7 height 7
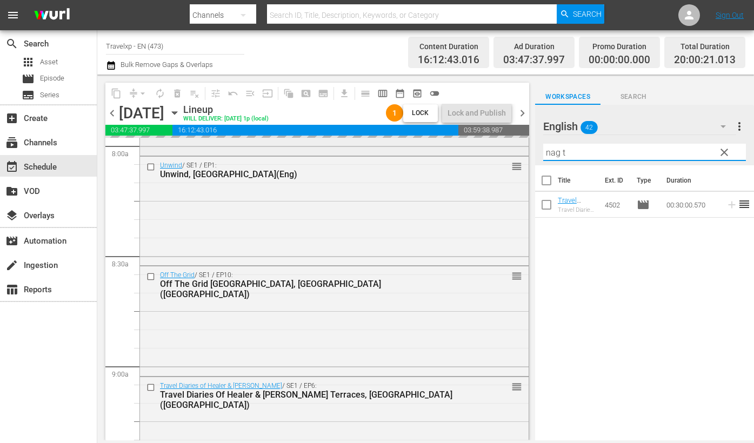
drag, startPoint x: 586, startPoint y: 156, endPoint x: 504, endPoint y: 150, distance: 82.4
click at [504, 150] on div "content_copy compress arrow_drop_down autorenew_outlined delete_forever_outline…" at bounding box center [425, 258] width 657 height 366
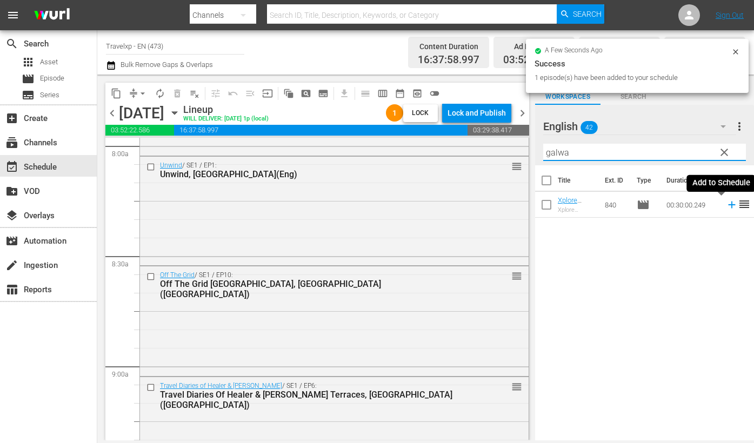
click at [726, 208] on icon at bounding box center [732, 205] width 12 height 12
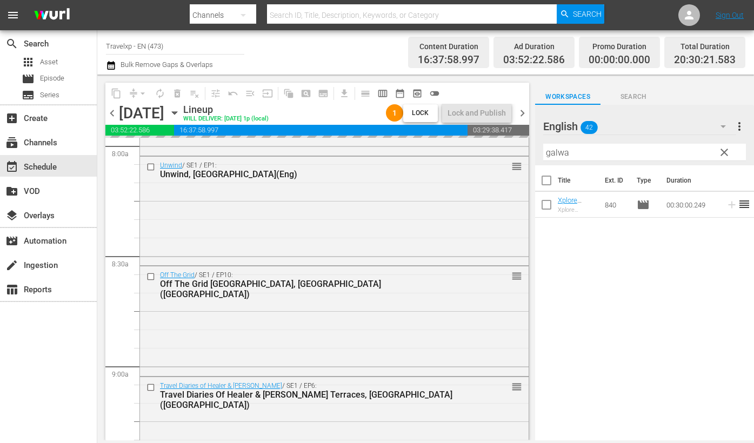
click at [559, 156] on input "galwa" at bounding box center [644, 152] width 203 height 17
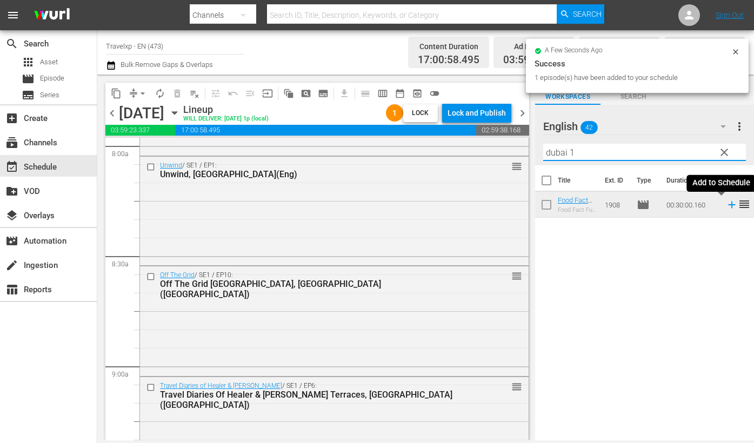
click at [726, 208] on icon at bounding box center [732, 205] width 12 height 12
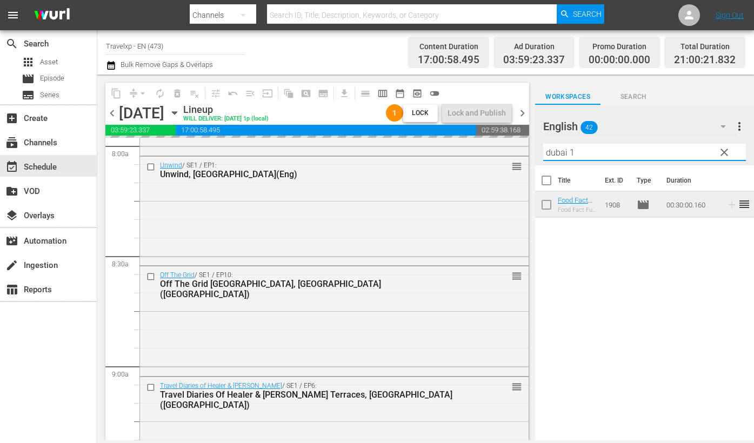
drag, startPoint x: 595, startPoint y: 156, endPoint x: 535, endPoint y: 145, distance: 60.9
click at [535, 145] on div "English 42 English more_vert clear Filter by Title dubai 1" at bounding box center [644, 135] width 219 height 61
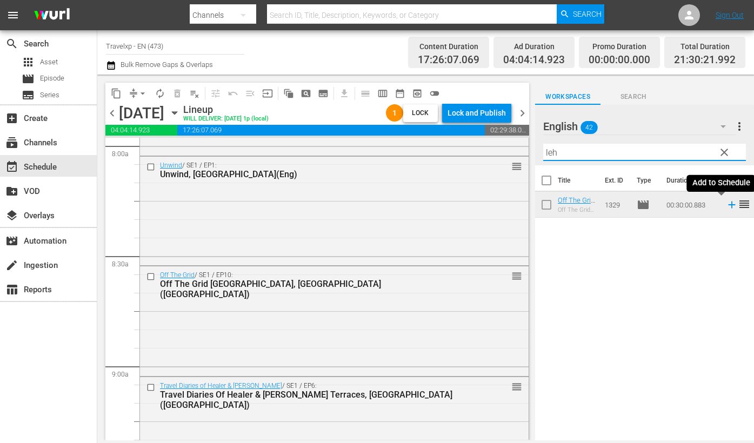
click at [728, 204] on icon at bounding box center [731, 205] width 7 height 7
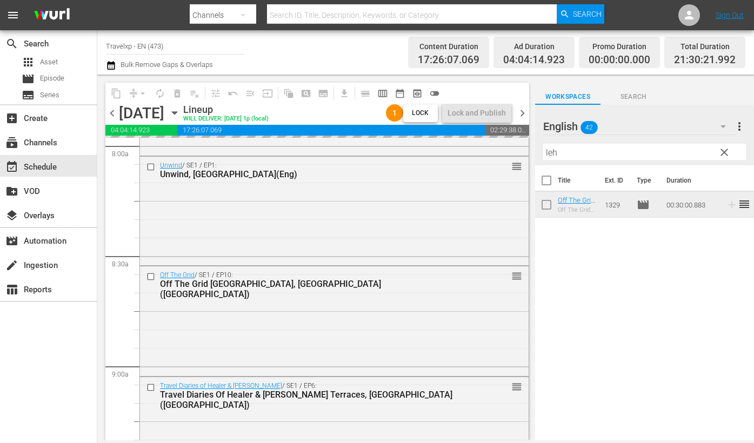
click at [554, 154] on input "leh" at bounding box center [644, 152] width 203 height 17
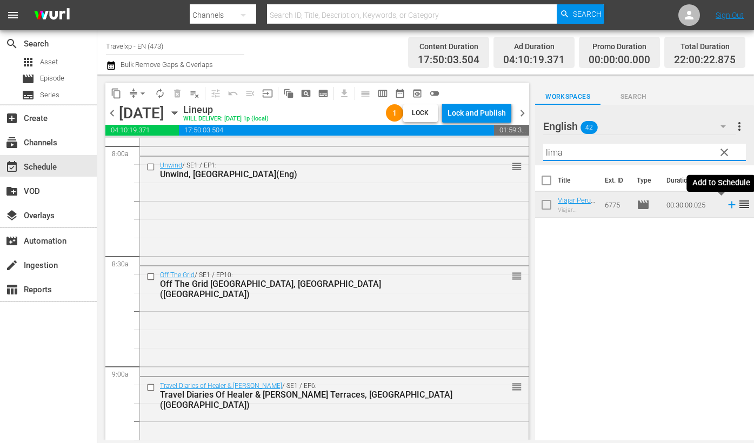
click at [726, 206] on icon at bounding box center [732, 205] width 12 height 12
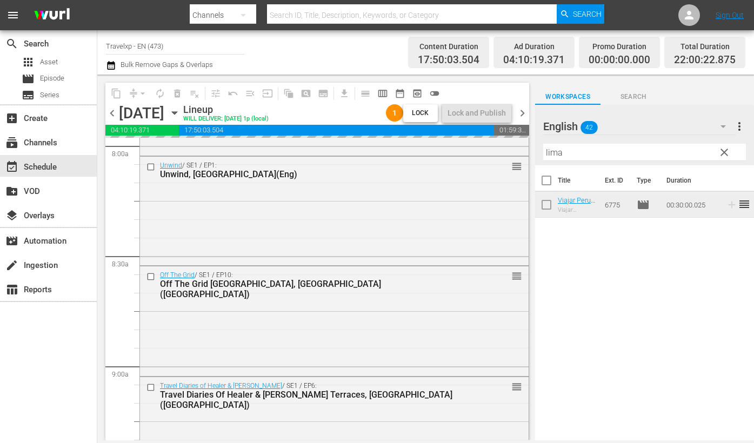
click at [556, 152] on input "lima" at bounding box center [644, 152] width 203 height 17
click at [726, 205] on icon at bounding box center [732, 205] width 12 height 12
click at [552, 156] on input "nov" at bounding box center [644, 152] width 203 height 17
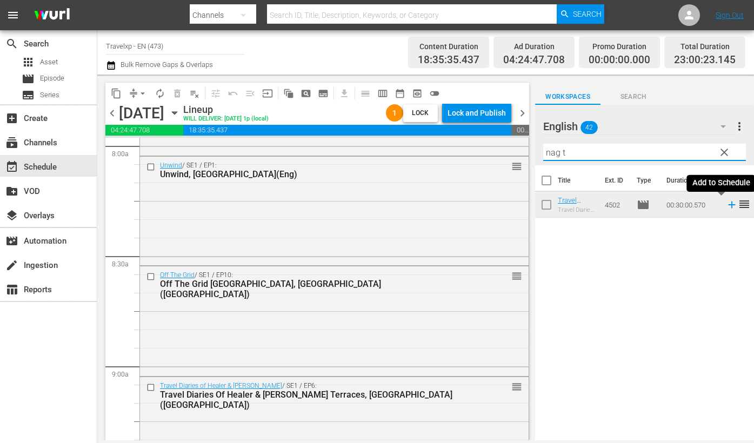
click at [726, 204] on icon at bounding box center [732, 205] width 12 height 12
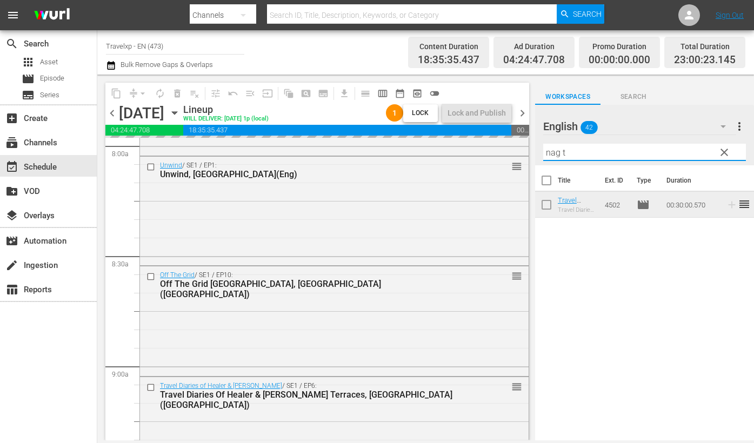
drag, startPoint x: 586, startPoint y: 152, endPoint x: 525, endPoint y: 145, distance: 61.4
click at [525, 145] on div "content_copy compress arrow_drop_down autorenew_outlined delete_forever_outline…" at bounding box center [425, 258] width 657 height 366
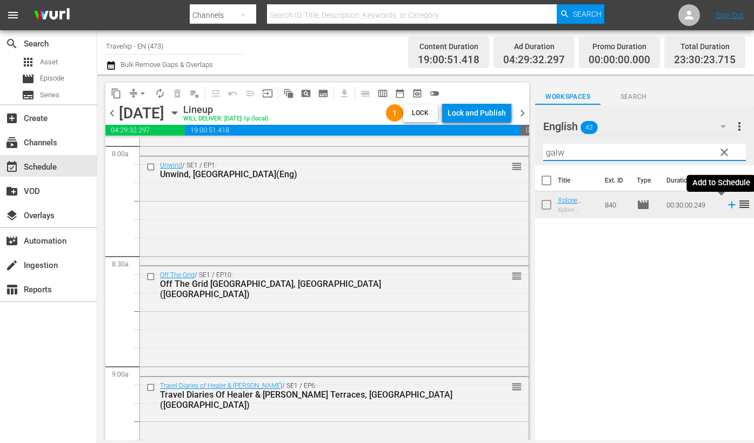
type input "galw"
click at [726, 209] on icon at bounding box center [732, 205] width 12 height 12
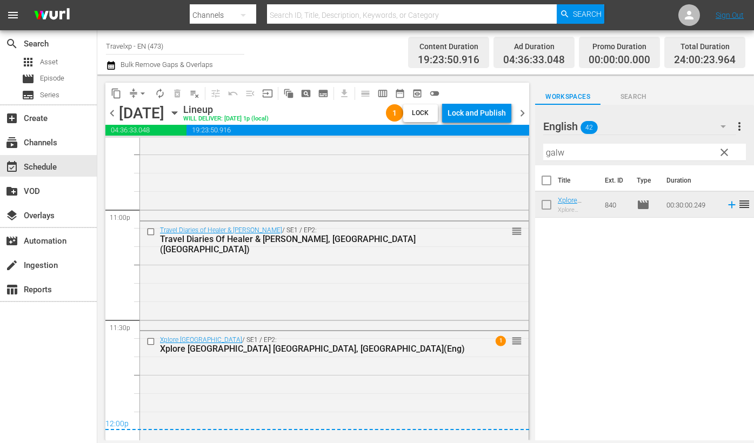
scroll to position [0, 0]
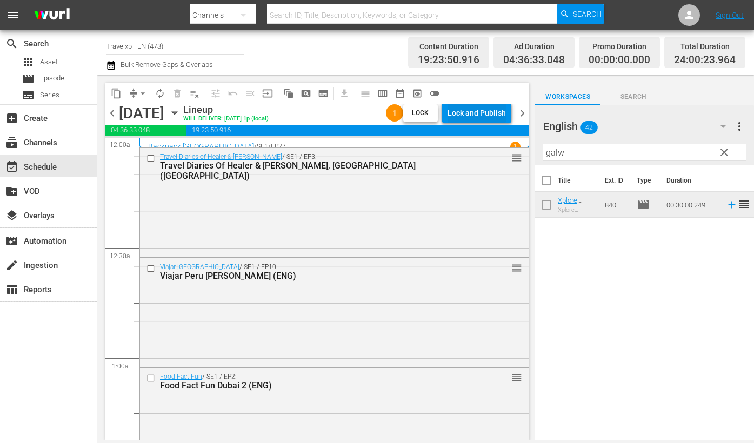
click at [489, 113] on div "Lock and Publish" at bounding box center [477, 112] width 58 height 19
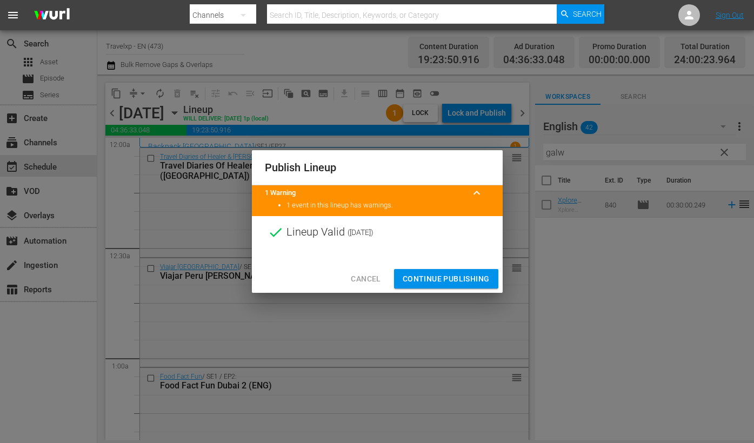
click at [453, 279] on span "Continue Publishing" at bounding box center [446, 279] width 87 height 14
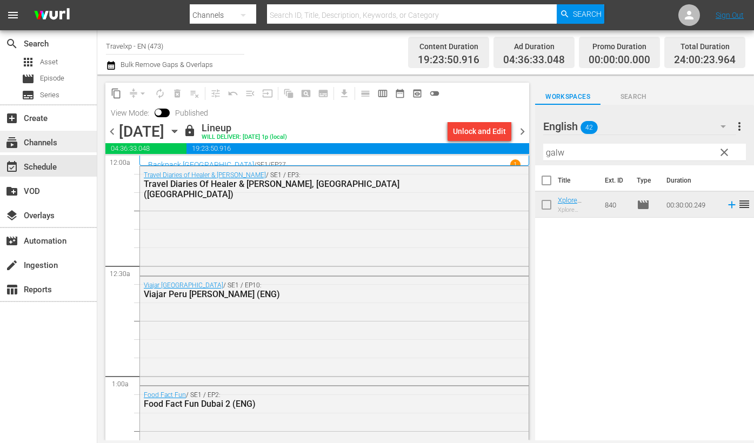
click at [48, 136] on div "subscriptions Channels" at bounding box center [30, 141] width 61 height 10
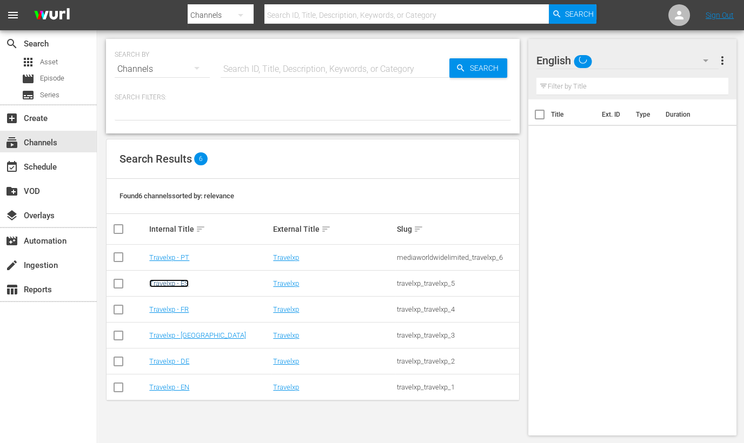
click at [174, 282] on link "Travelxp - ES" at bounding box center [168, 283] width 39 height 8
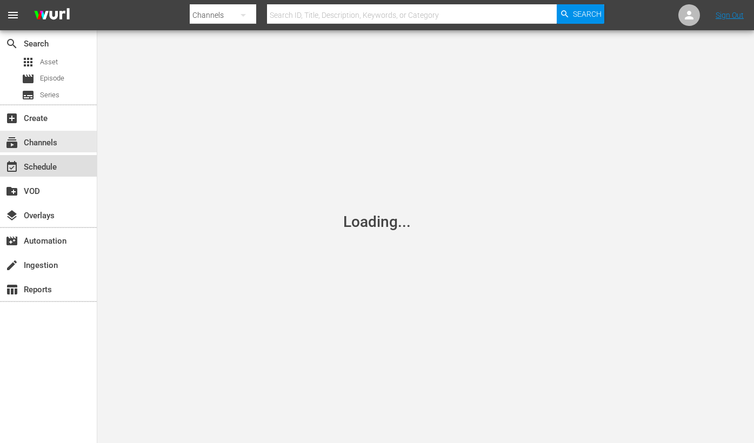
click at [59, 167] on div "event_available Schedule" at bounding box center [30, 166] width 61 height 10
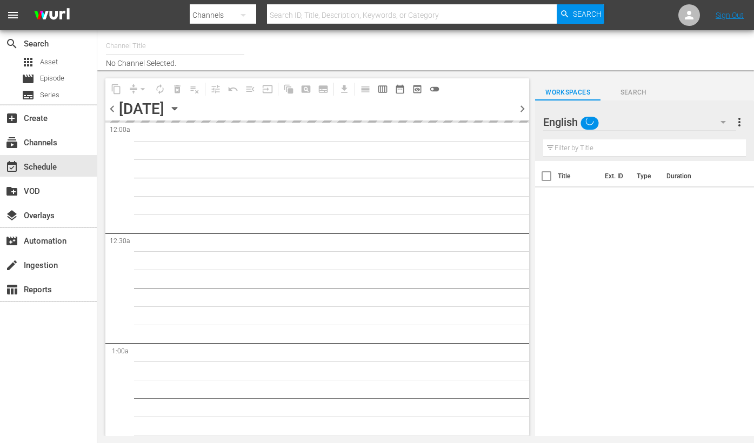
type input "Travelxp - ES (1613)"
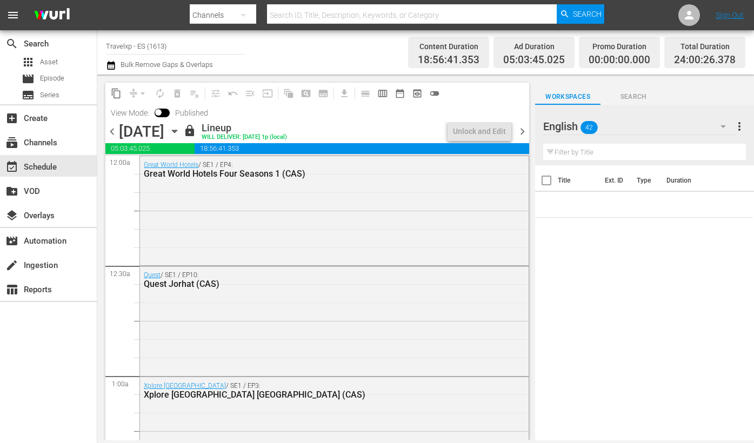
click at [522, 131] on span "chevron_right" at bounding box center [523, 132] width 14 height 14
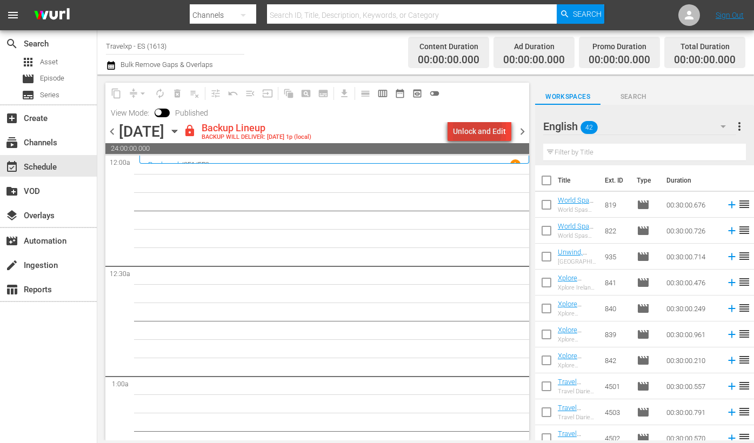
click at [470, 129] on div "Unlock and Edit" at bounding box center [479, 131] width 53 height 19
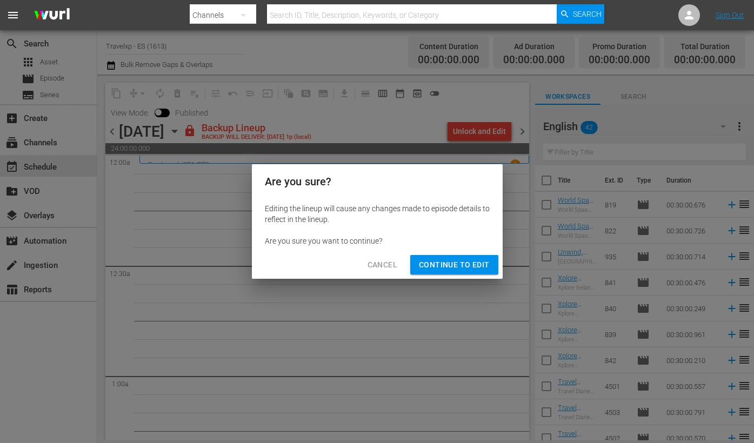
click at [450, 252] on div "Cancel Continue to Edit" at bounding box center [377, 265] width 251 height 29
click at [450, 258] on span "Continue to Edit" at bounding box center [454, 265] width 70 height 14
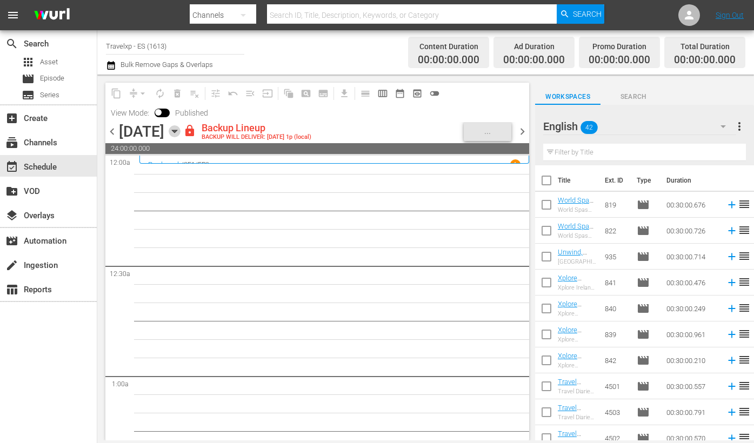
click at [181, 129] on icon "button" at bounding box center [175, 131] width 12 height 12
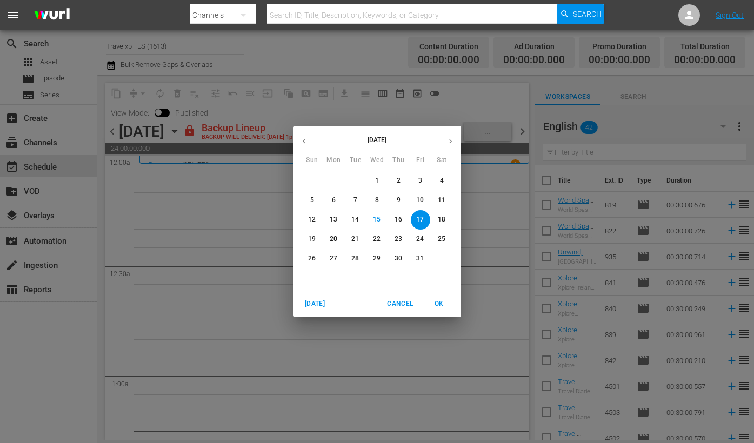
click at [298, 141] on button "button" at bounding box center [303, 141] width 21 height 21
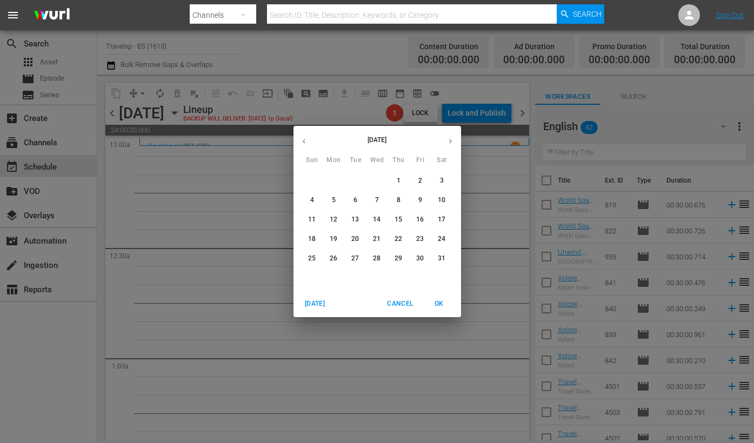
click at [440, 218] on p "17" at bounding box center [442, 219] width 8 height 9
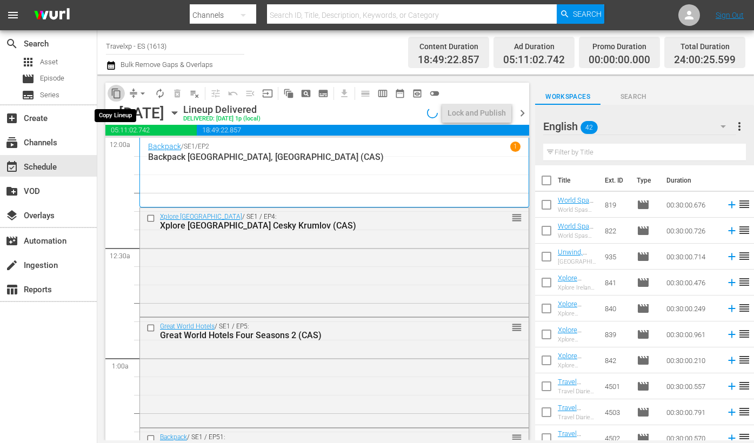
click at [118, 95] on span "content_copy" at bounding box center [116, 93] width 11 height 11
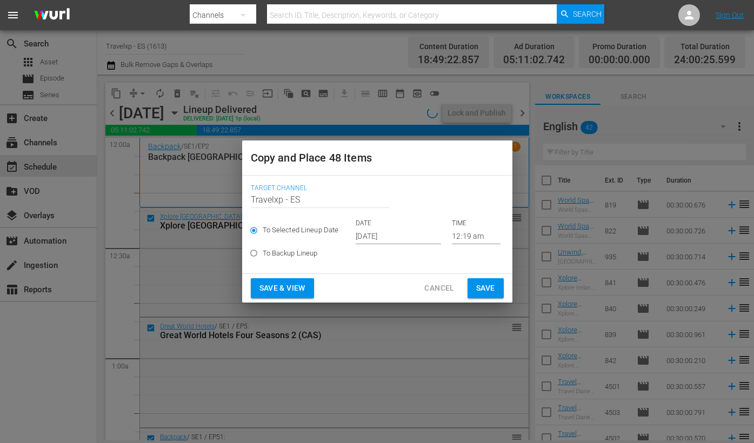
click at [300, 288] on span "Save & View" at bounding box center [282, 289] width 46 height 14
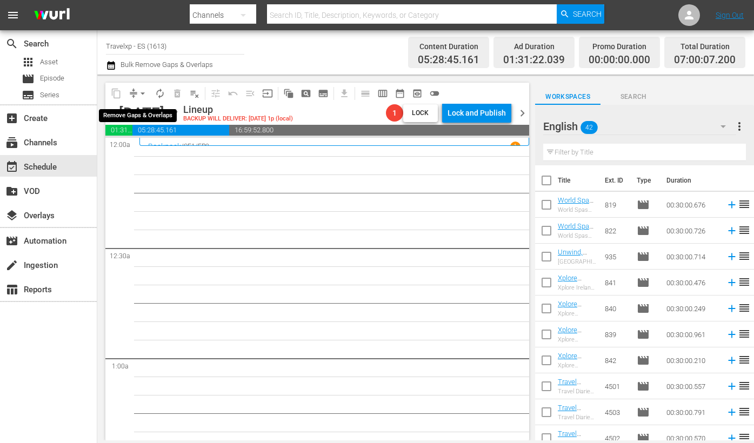
click at [143, 90] on span "arrow_drop_down" at bounding box center [142, 93] width 11 height 11
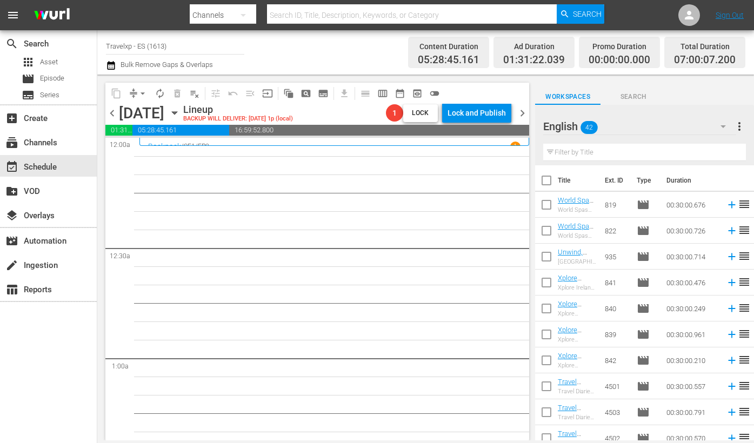
click at [181, 109] on icon "button" at bounding box center [175, 113] width 12 height 12
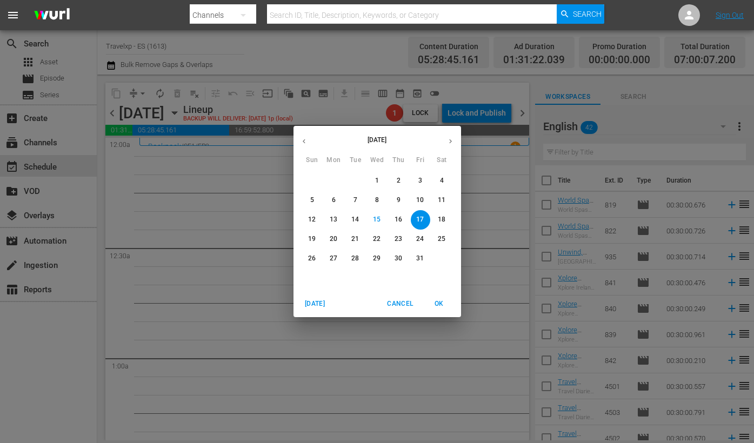
click at [300, 142] on icon "button" at bounding box center [304, 141] width 8 height 8
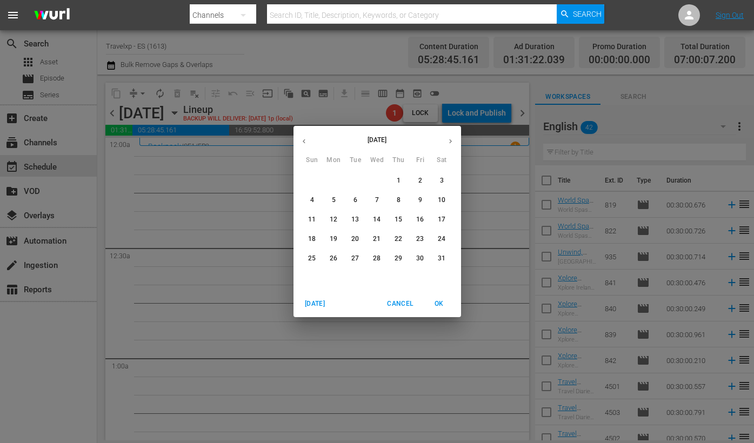
click at [439, 220] on p "17" at bounding box center [442, 219] width 8 height 9
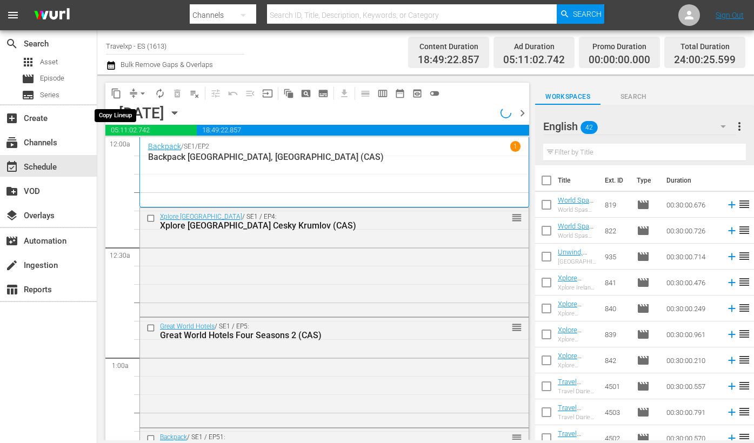
click at [119, 96] on span "content_copy" at bounding box center [116, 93] width 11 height 11
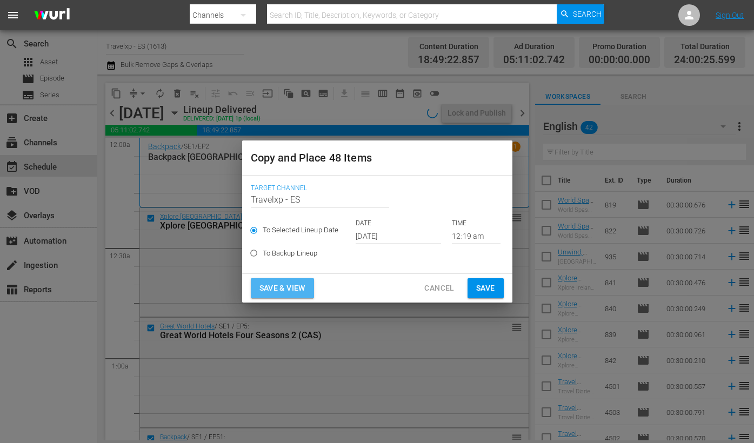
click at [308, 281] on button "Save & View" at bounding box center [282, 288] width 63 height 20
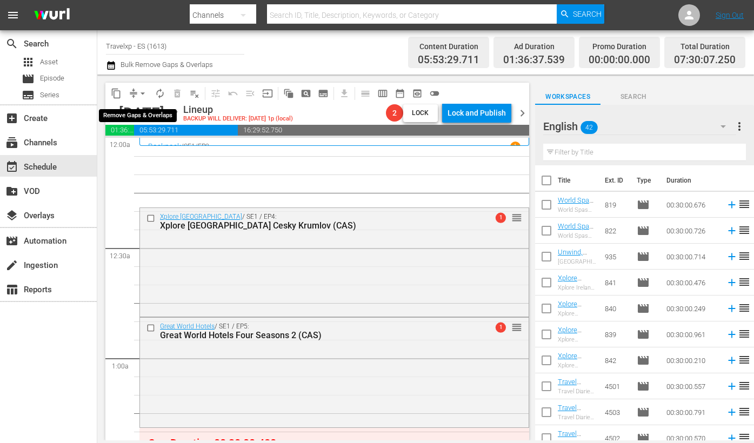
click at [144, 90] on span "arrow_drop_down" at bounding box center [142, 93] width 11 height 11
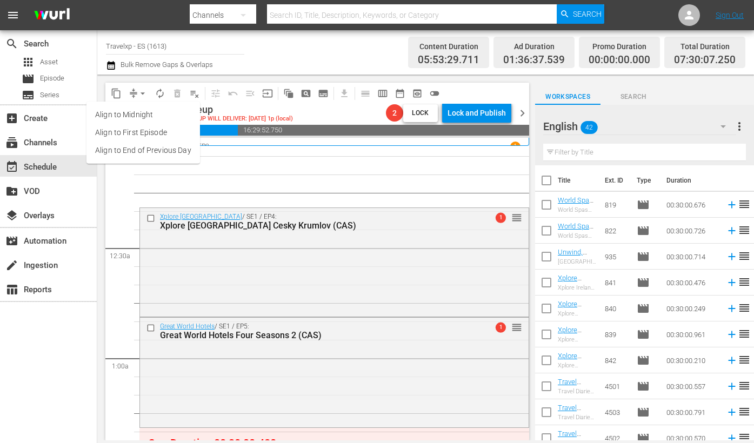
click at [146, 150] on li "Align to End of Previous Day" at bounding box center [142, 151] width 113 height 18
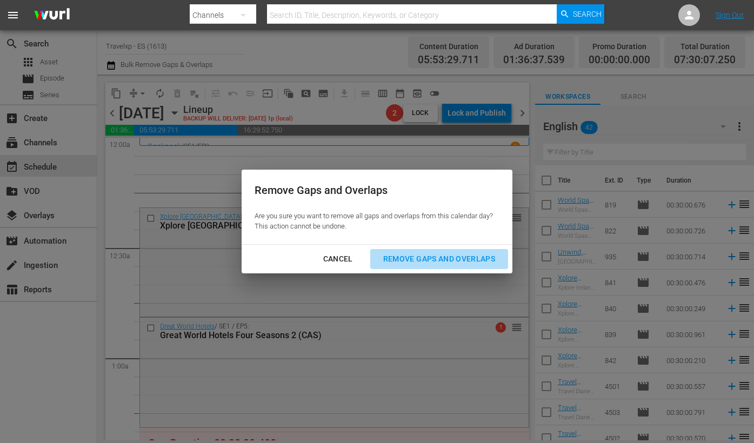
click at [408, 261] on div "Remove Gaps and Overlaps" at bounding box center [439, 259] width 129 height 14
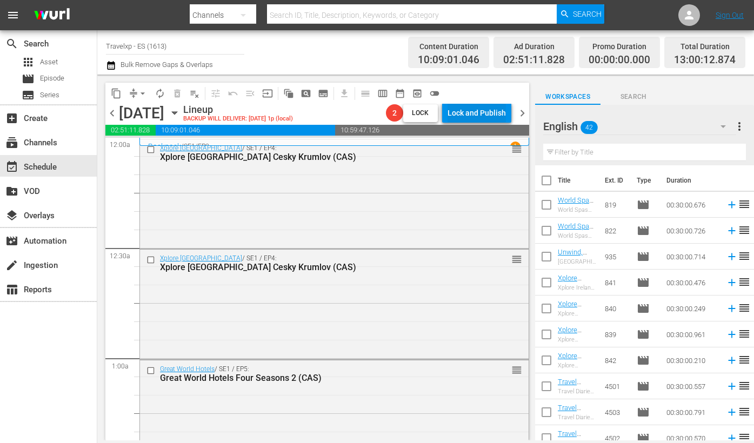
click at [489, 115] on div "Lock and Publish" at bounding box center [477, 112] width 58 height 19
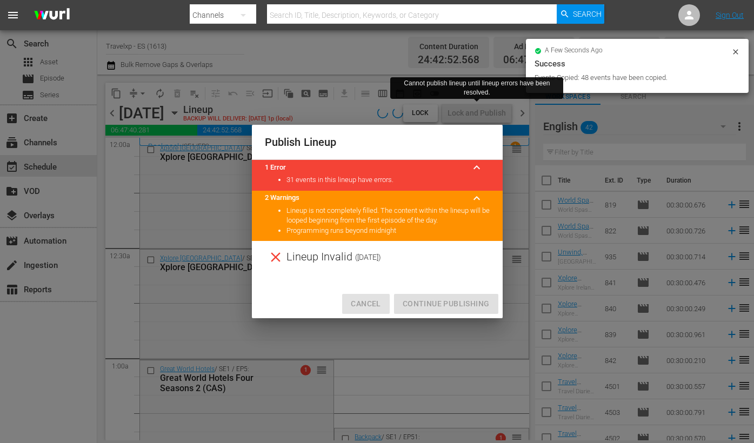
click at [364, 304] on span "Cancel" at bounding box center [366, 304] width 30 height 14
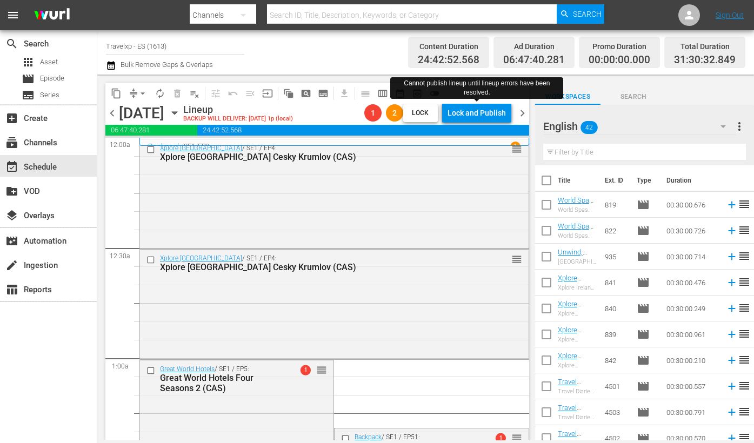
click at [138, 85] on div "arrow_drop_down" at bounding box center [142, 93] width 17 height 17
click at [141, 93] on span "arrow_drop_down" at bounding box center [142, 93] width 11 height 11
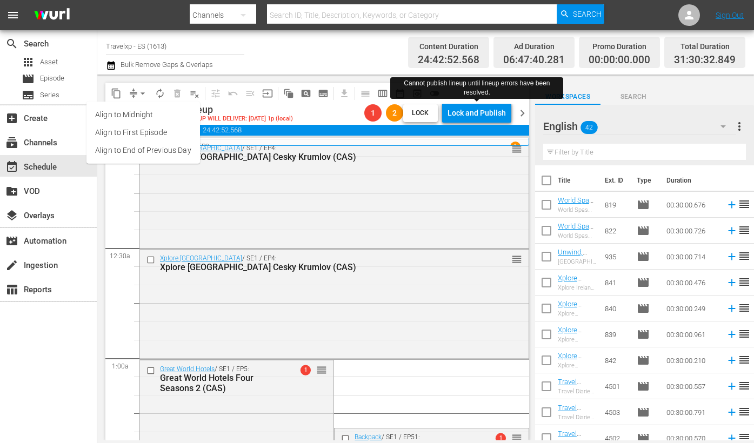
click at [153, 148] on li "Align to End of Previous Day" at bounding box center [142, 151] width 113 height 18
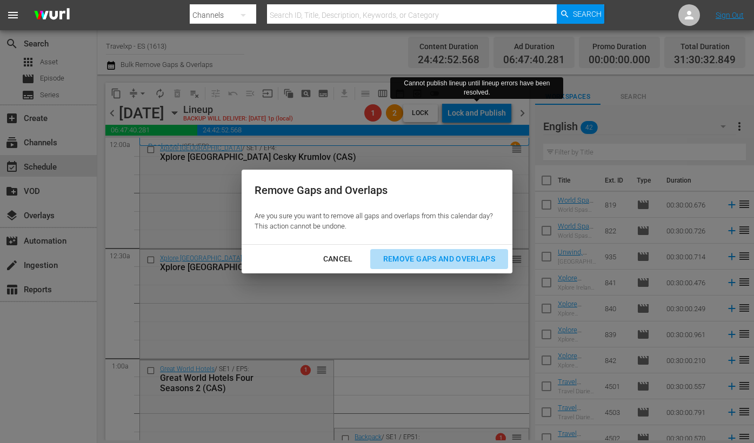
click at [437, 255] on div "Remove Gaps and Overlaps" at bounding box center [439, 259] width 129 height 14
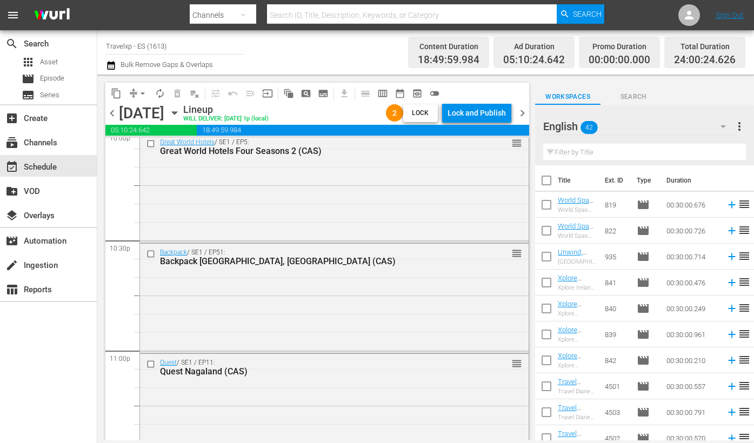
scroll to position [4992, 0]
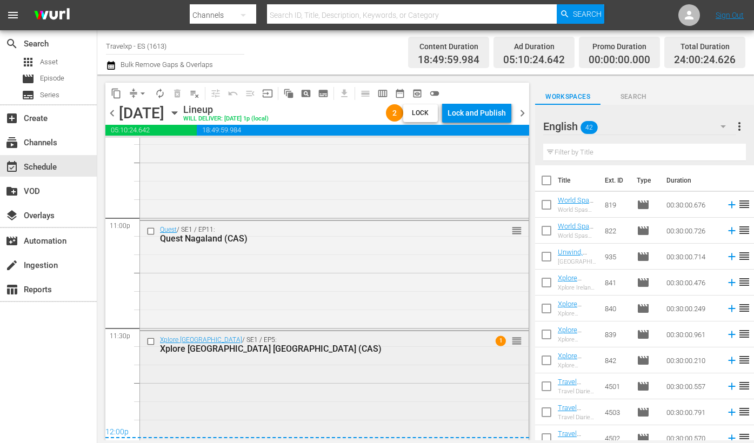
click at [439, 399] on div "Xplore Czech Republic / SE1 / EP5: Xplore Czech Republic Prague (CAS) 1 reorder" at bounding box center [334, 384] width 389 height 107
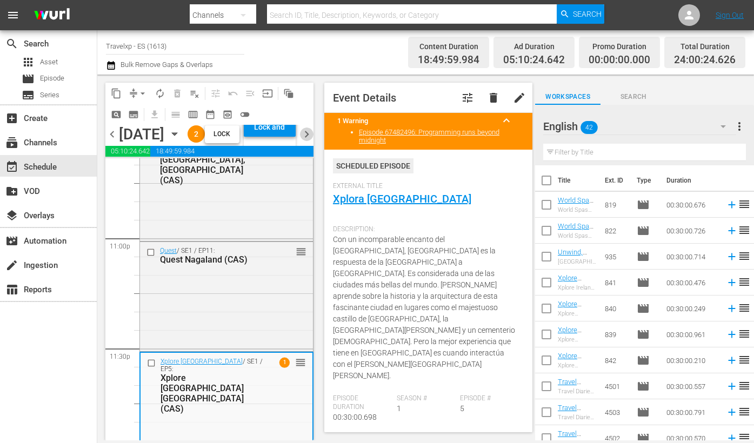
click at [308, 141] on span "chevron_right" at bounding box center [307, 135] width 14 height 14
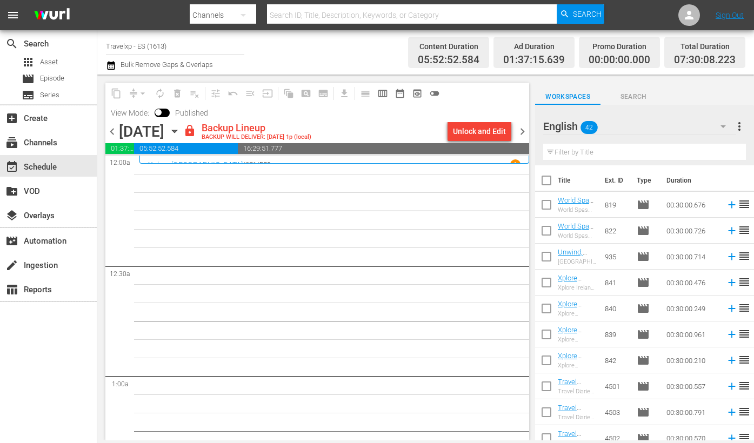
click at [113, 135] on span "chevron_left" at bounding box center [112, 132] width 14 height 14
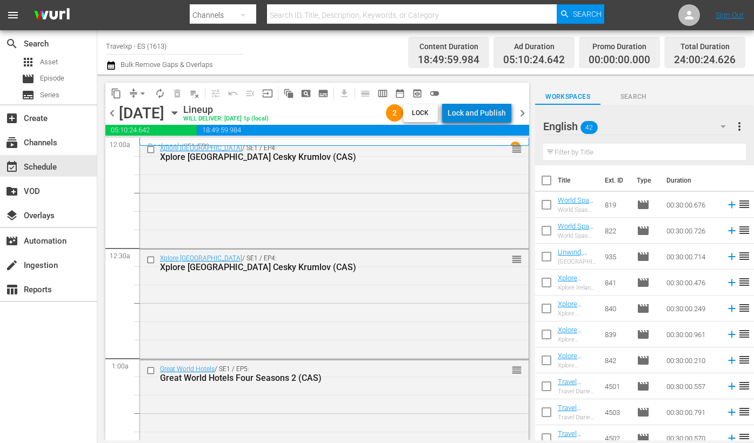
click at [487, 118] on div "Lock and Publish" at bounding box center [477, 112] width 58 height 19
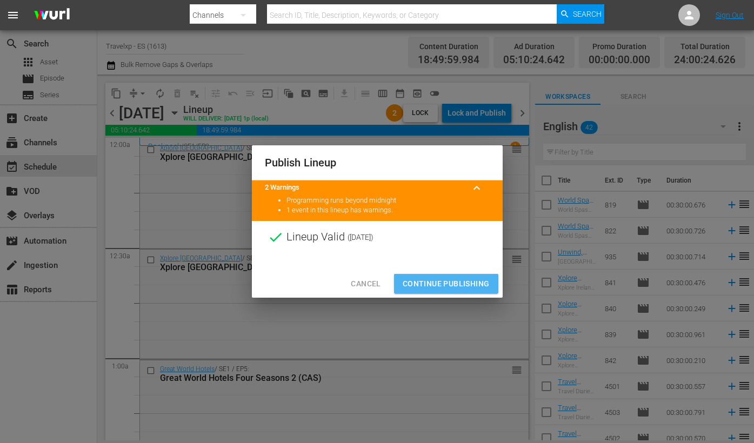
click at [449, 284] on span "Continue Publishing" at bounding box center [446, 284] width 87 height 14
